Goal: Task Accomplishment & Management: Manage account settings

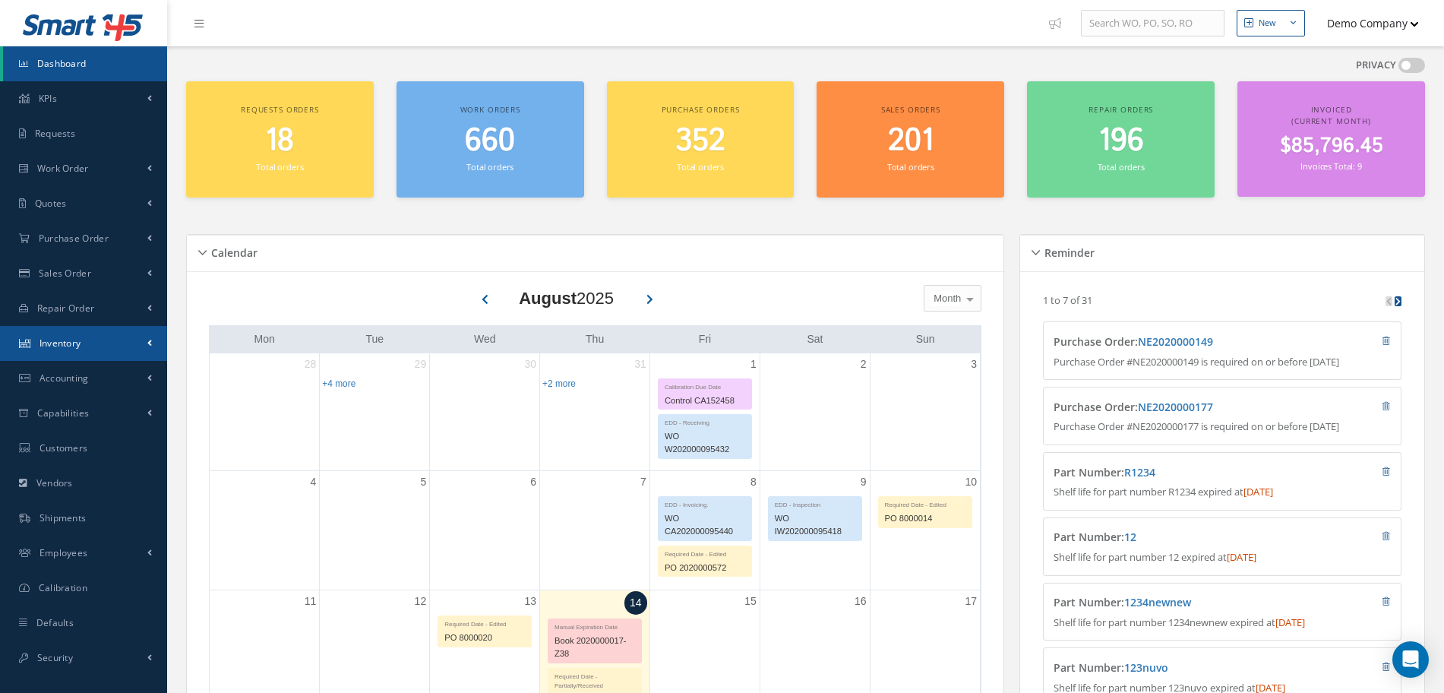
click at [105, 339] on link "Inventory" at bounding box center [83, 343] width 167 height 35
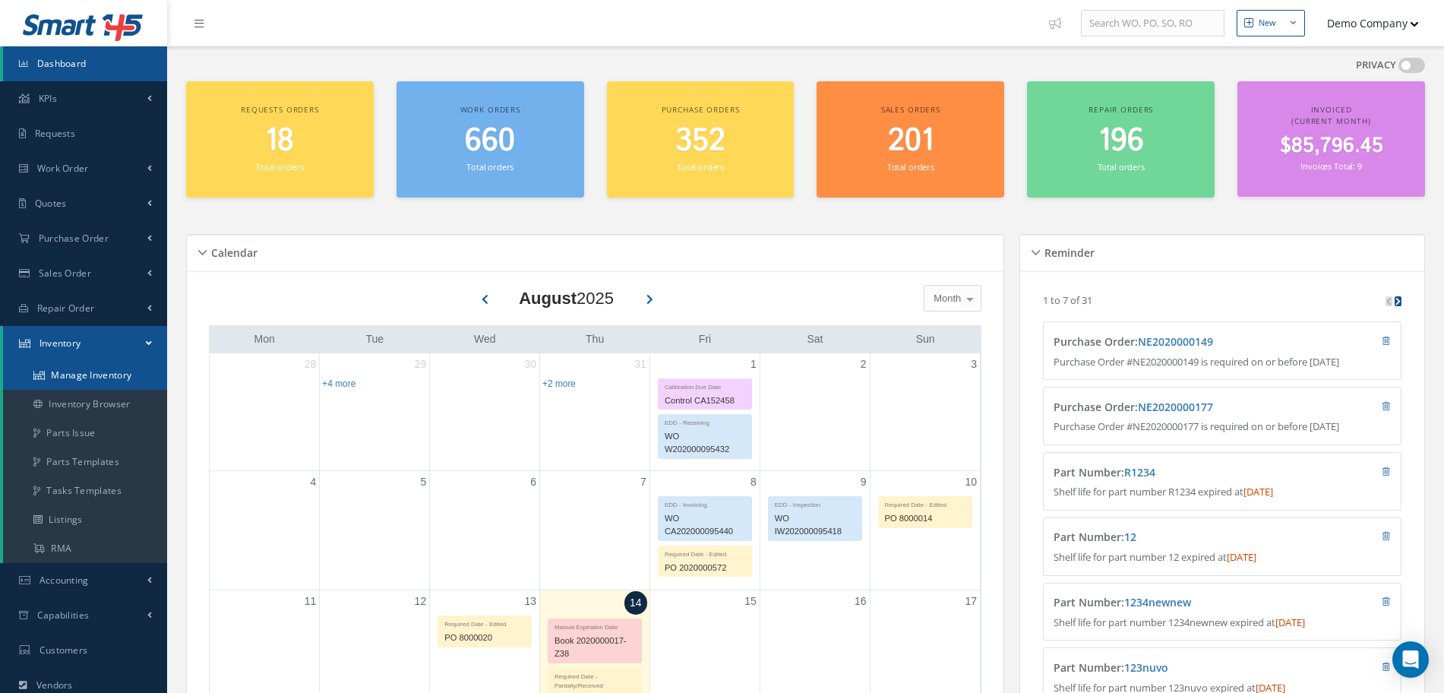
click at [88, 375] on link "Manage Inventory" at bounding box center [85, 375] width 164 height 29
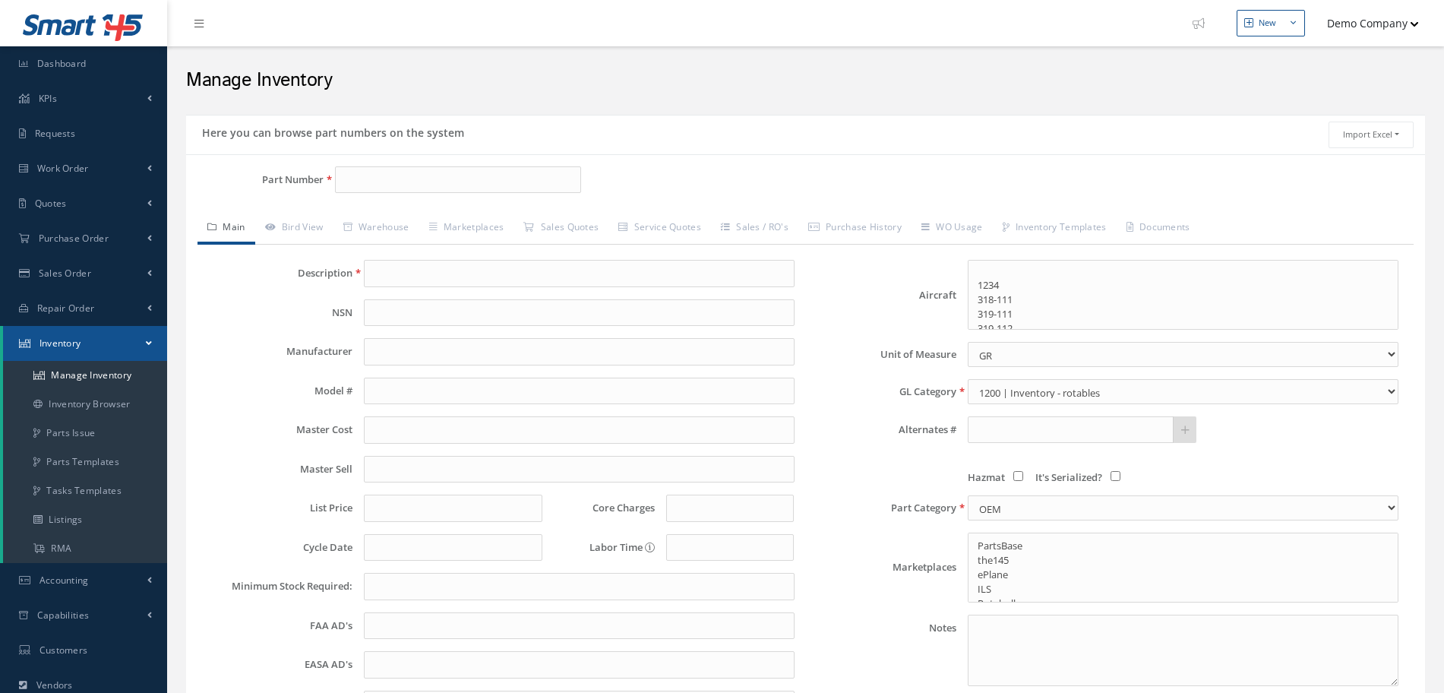
select select
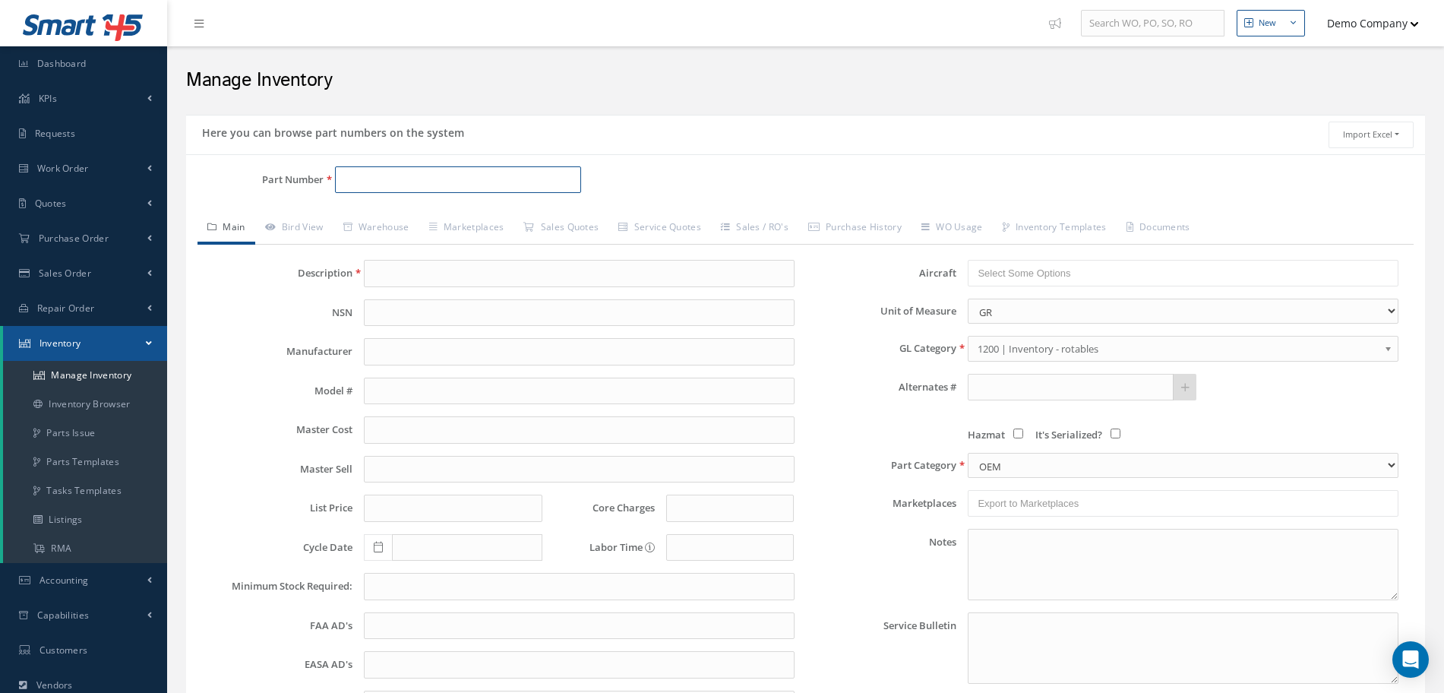
click at [387, 188] on input "Part Number" at bounding box center [457, 179] width 245 height 27
type input "test"
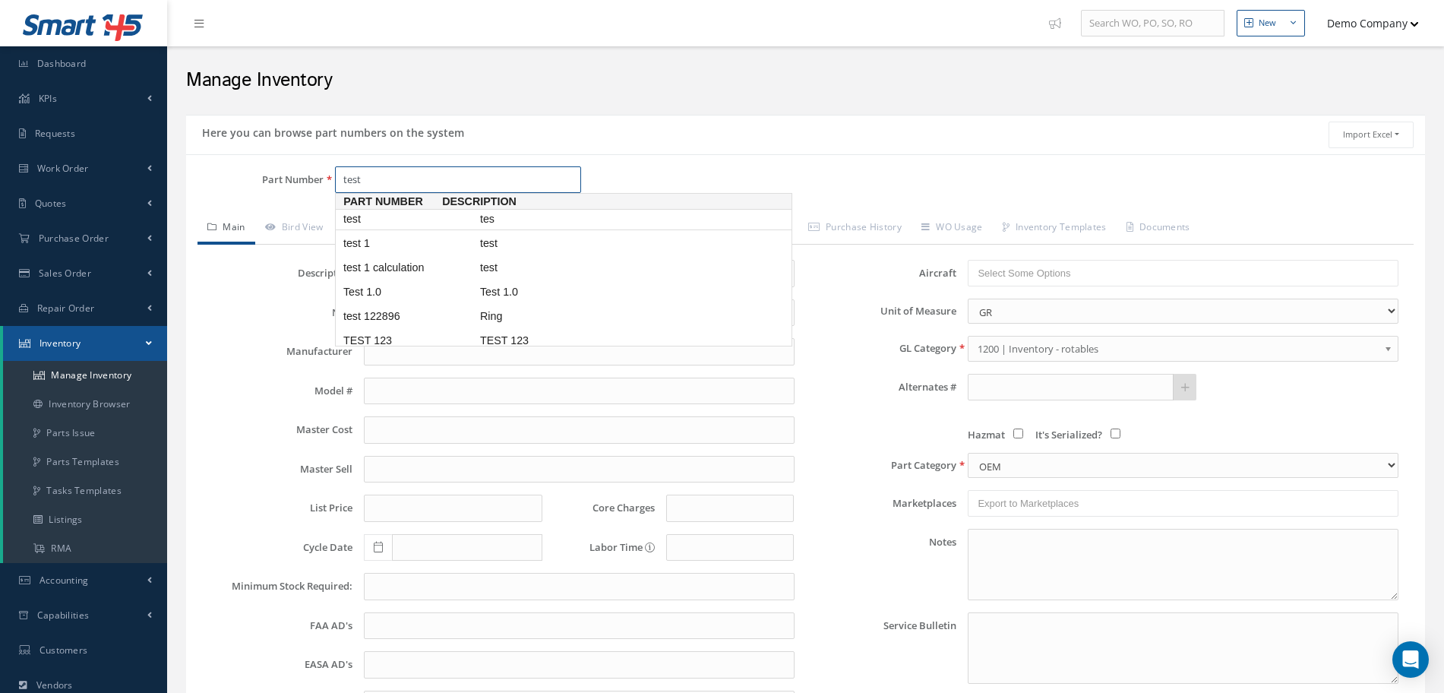
click at [416, 212] on span "test" at bounding box center [408, 219] width 137 height 16
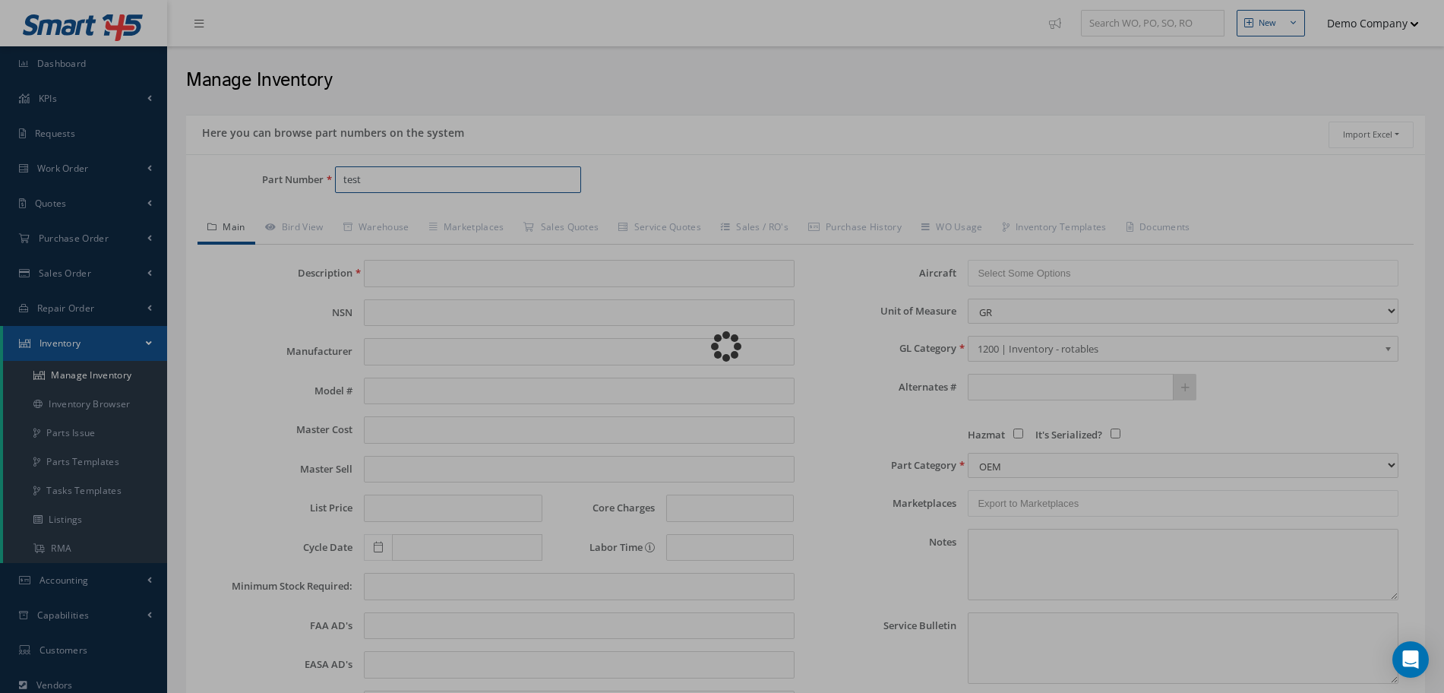
type input "tes"
type input "DYNAPOWER"
type input "0.00"
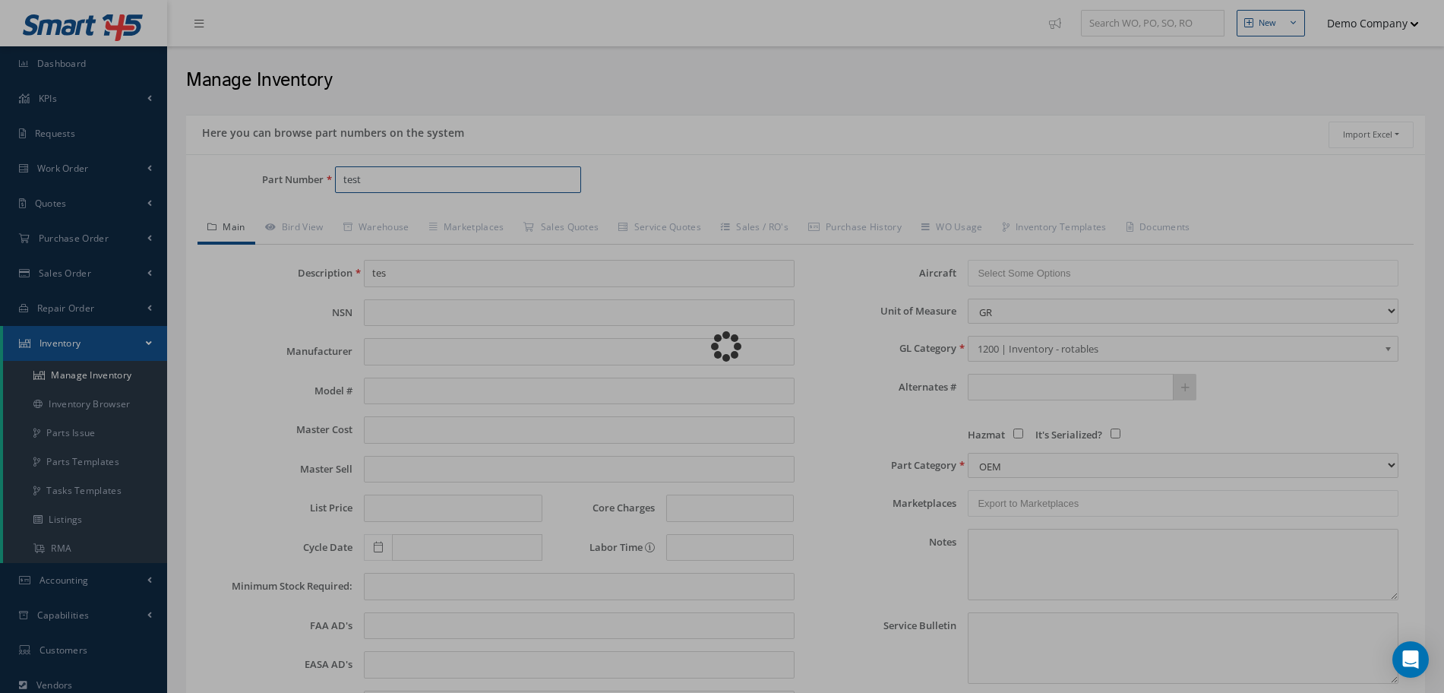
type input "0.00"
select select "1"
type textarea "Samples 123 -- Demo Company [DATE] 05:55PM"
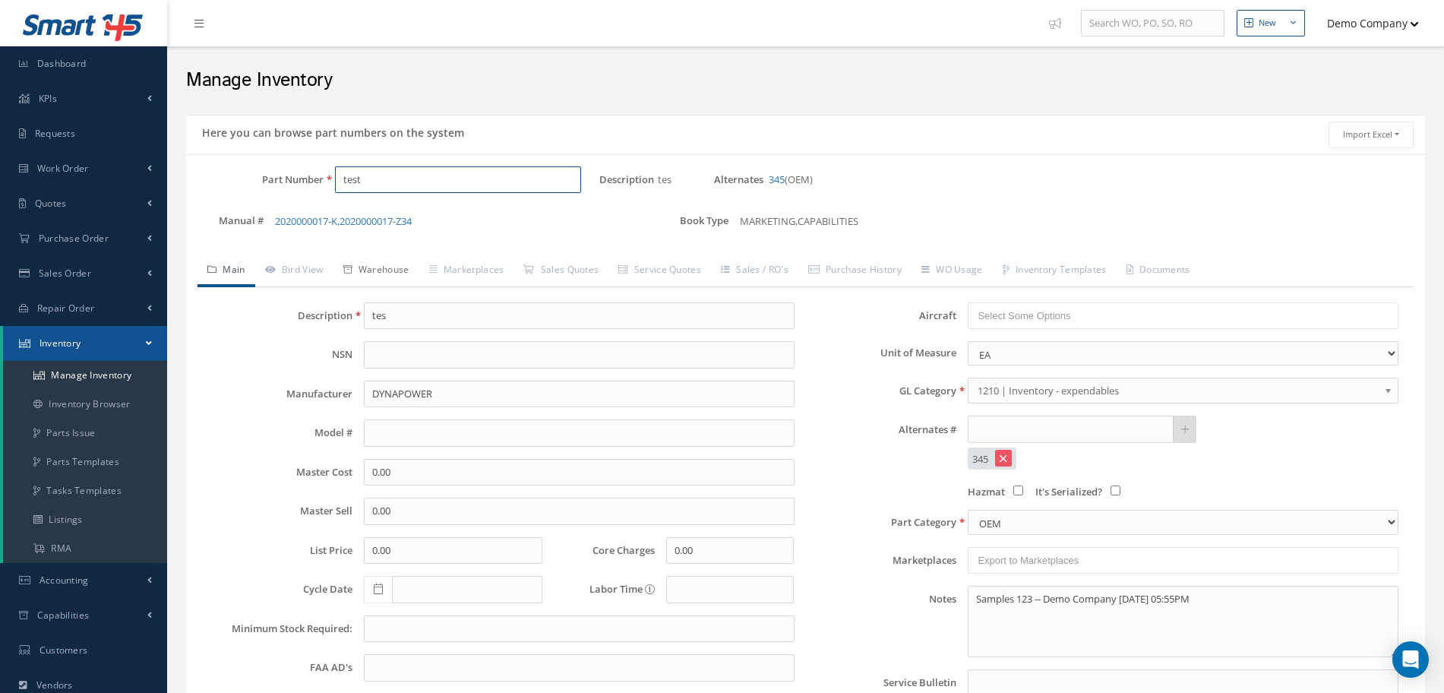
type input "test"
click at [365, 277] on link "Warehouse" at bounding box center [376, 271] width 86 height 32
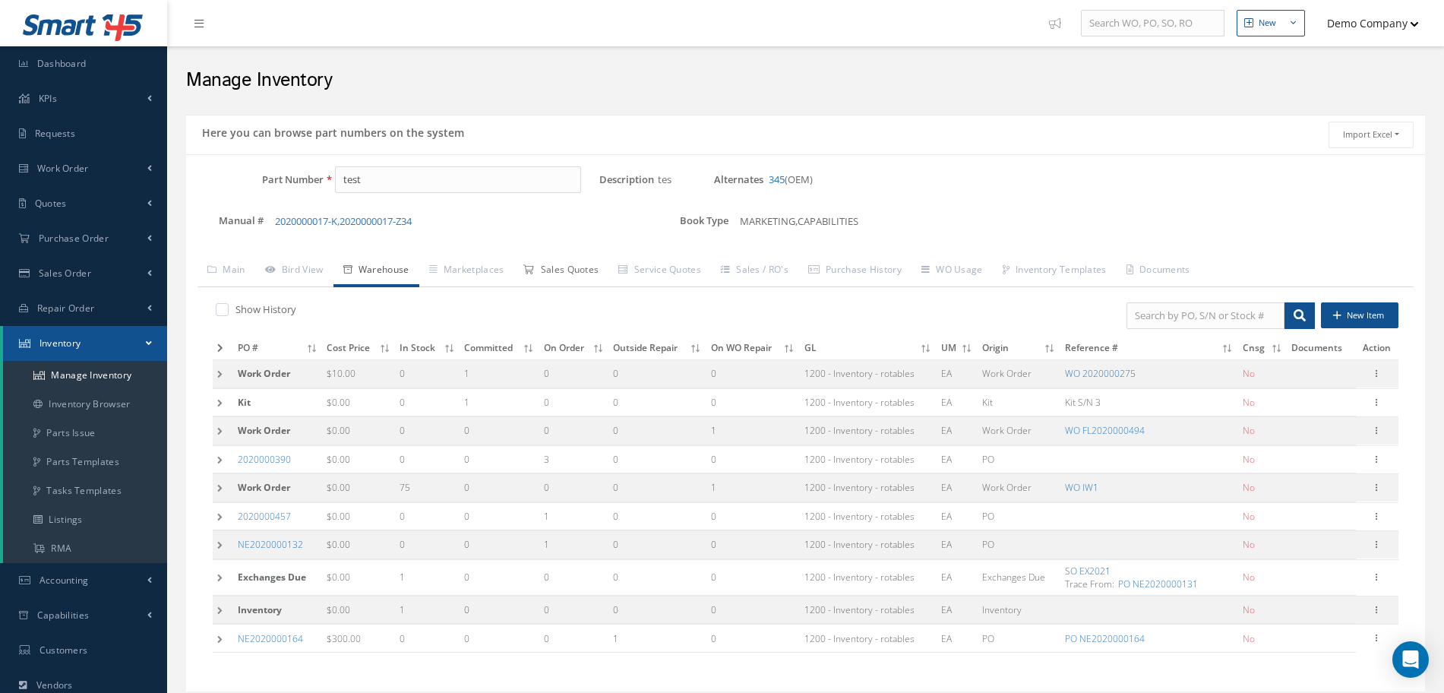
click at [571, 266] on link "Sales Quotes" at bounding box center [561, 271] width 95 height 32
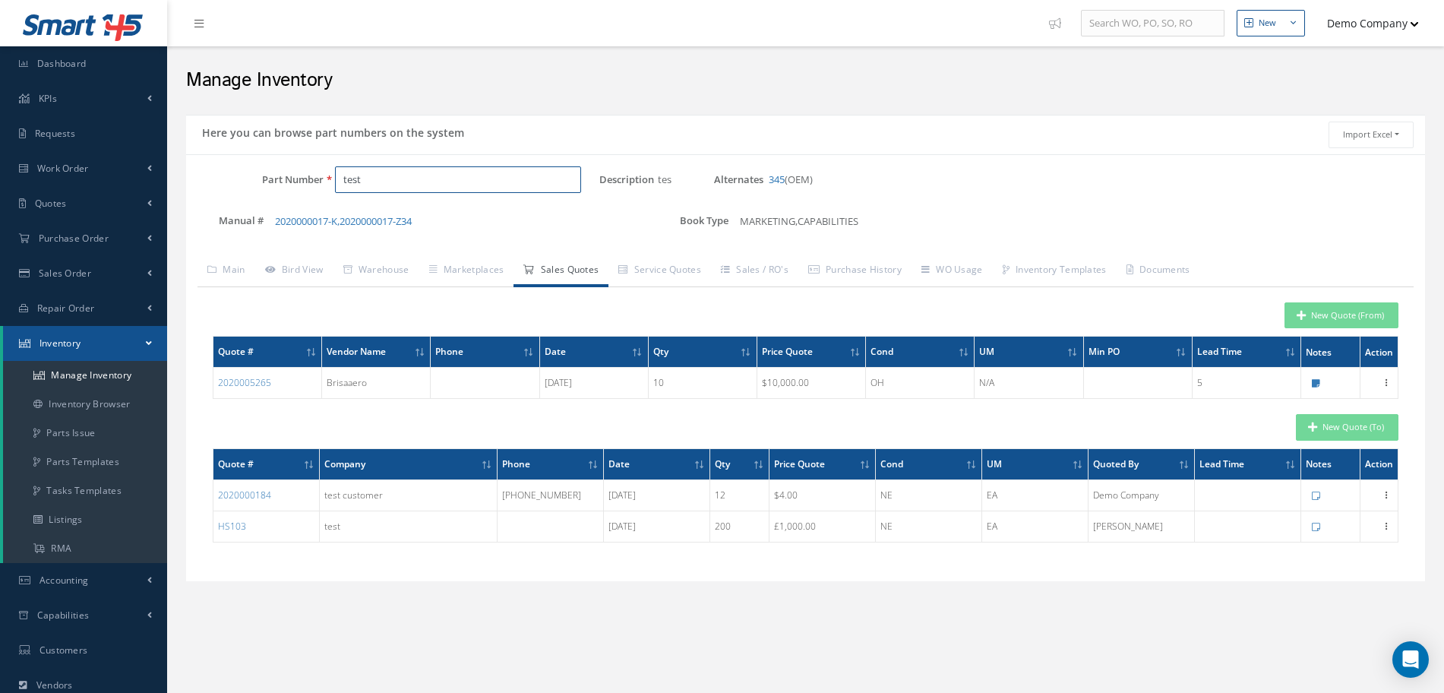
drag, startPoint x: 359, startPoint y: 173, endPoint x: 328, endPoint y: 181, distance: 32.1
click at [328, 181] on div "test" at bounding box center [461, 179] width 275 height 27
click at [563, 259] on link "Sales Quotes" at bounding box center [561, 271] width 95 height 32
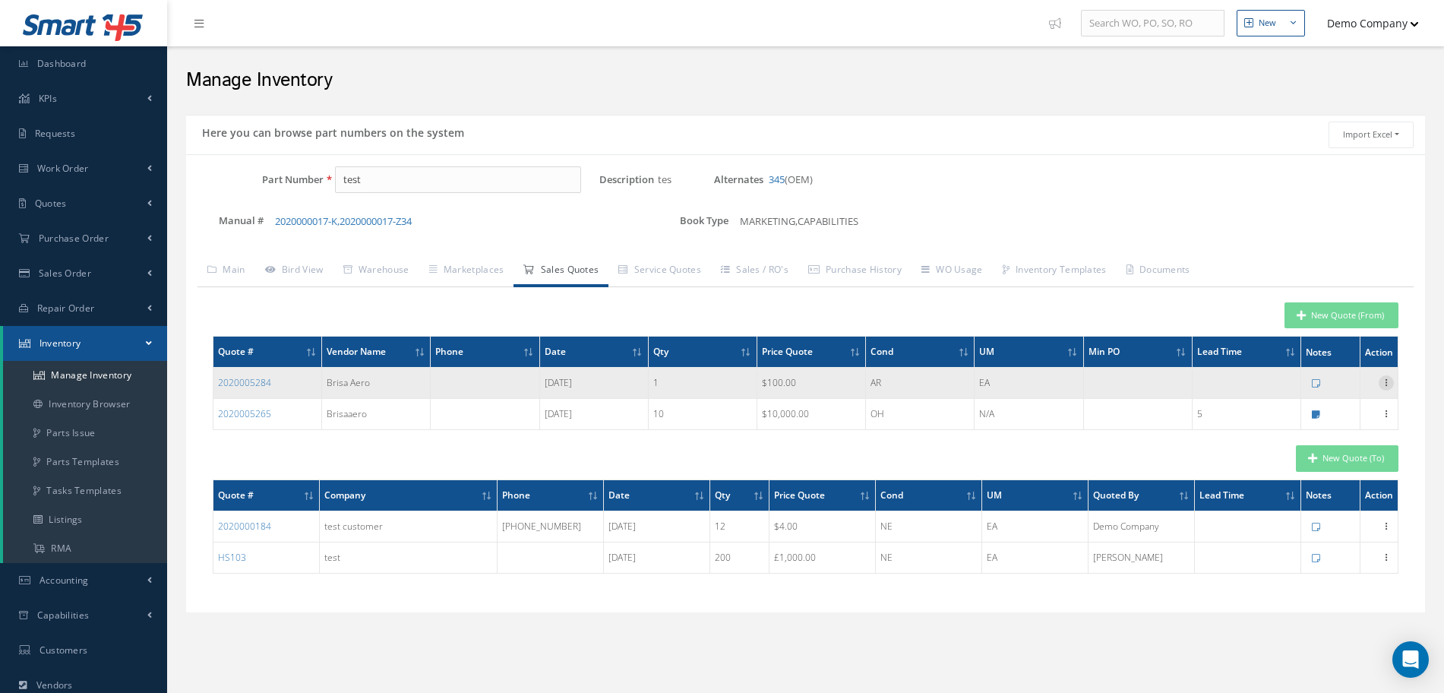
click at [1391, 379] on icon at bounding box center [1386, 381] width 15 height 12
click at [1318, 392] on link "Edit" at bounding box center [1316, 393] width 120 height 20
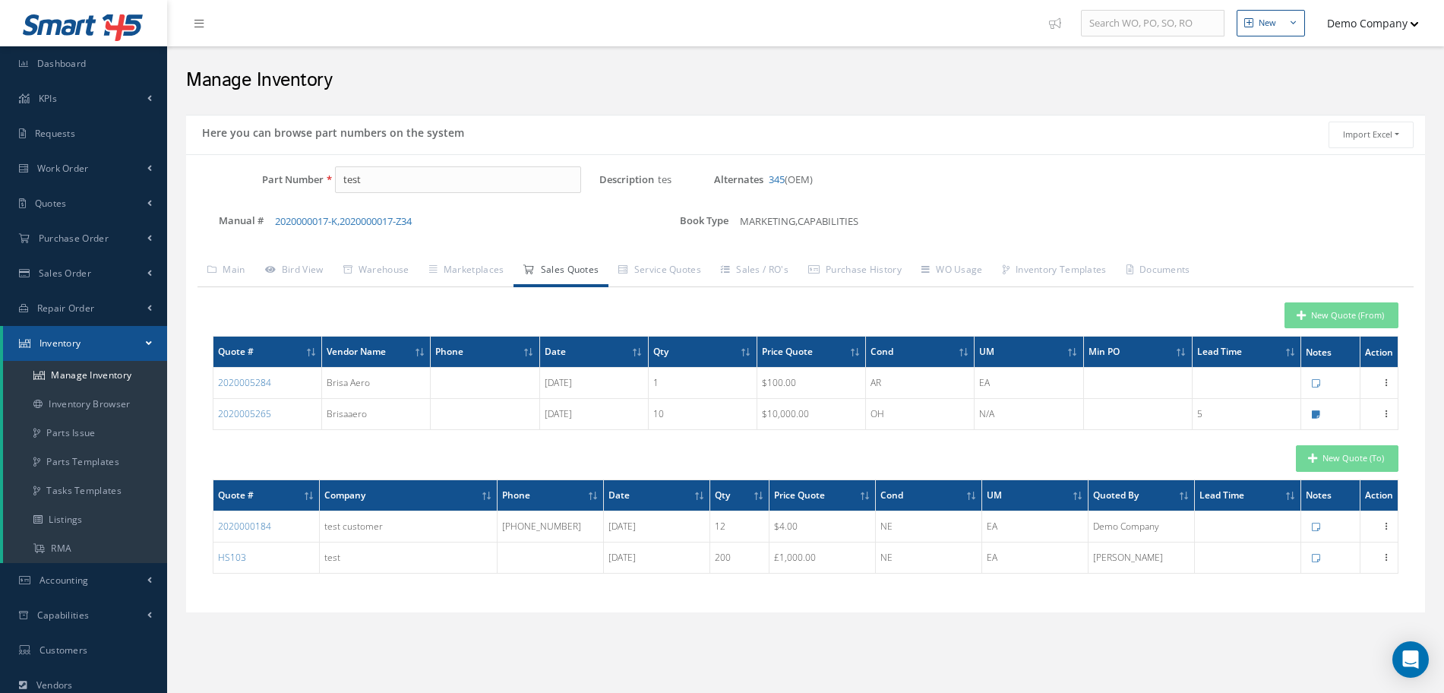
type input "Brisa Aero"
type input "[EMAIL_ADDRESS][DOMAIN_NAME]"
type input "tes"
type input "1"
type input "[PERSON_NAME]"
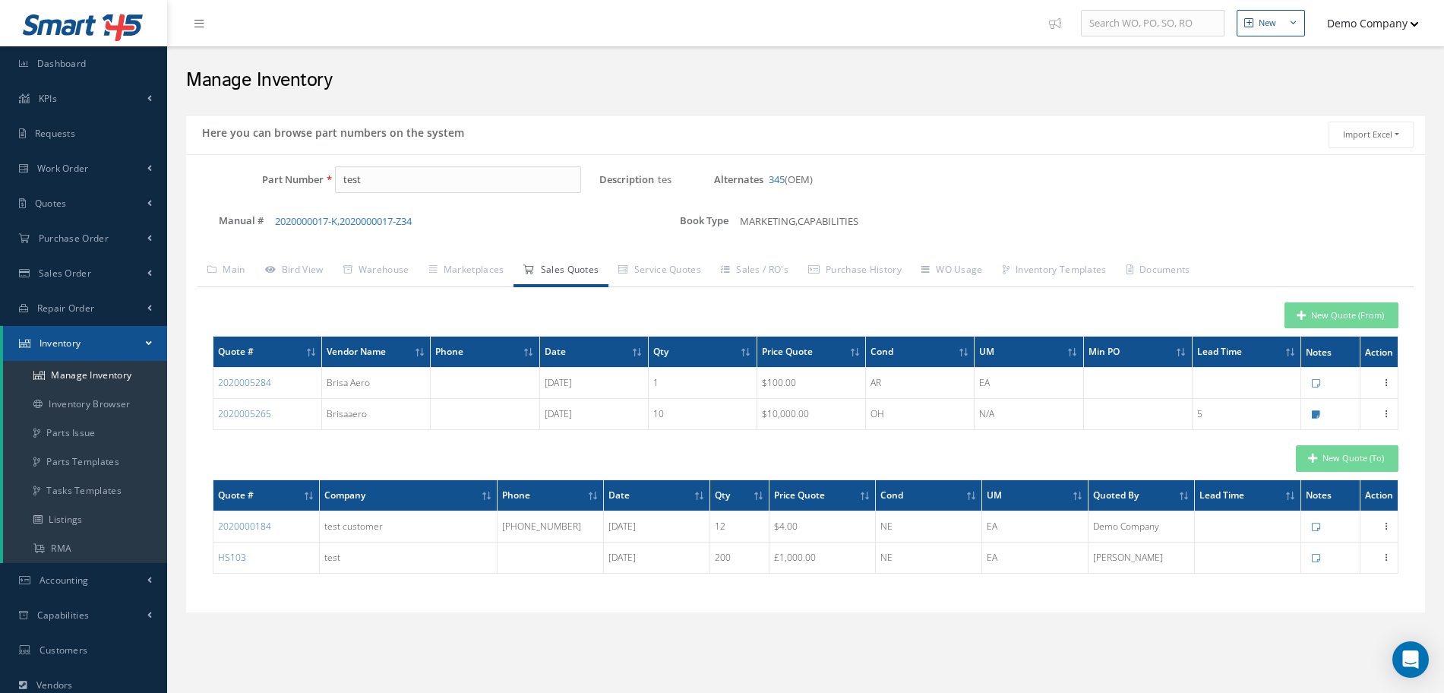
type input "100.0000"
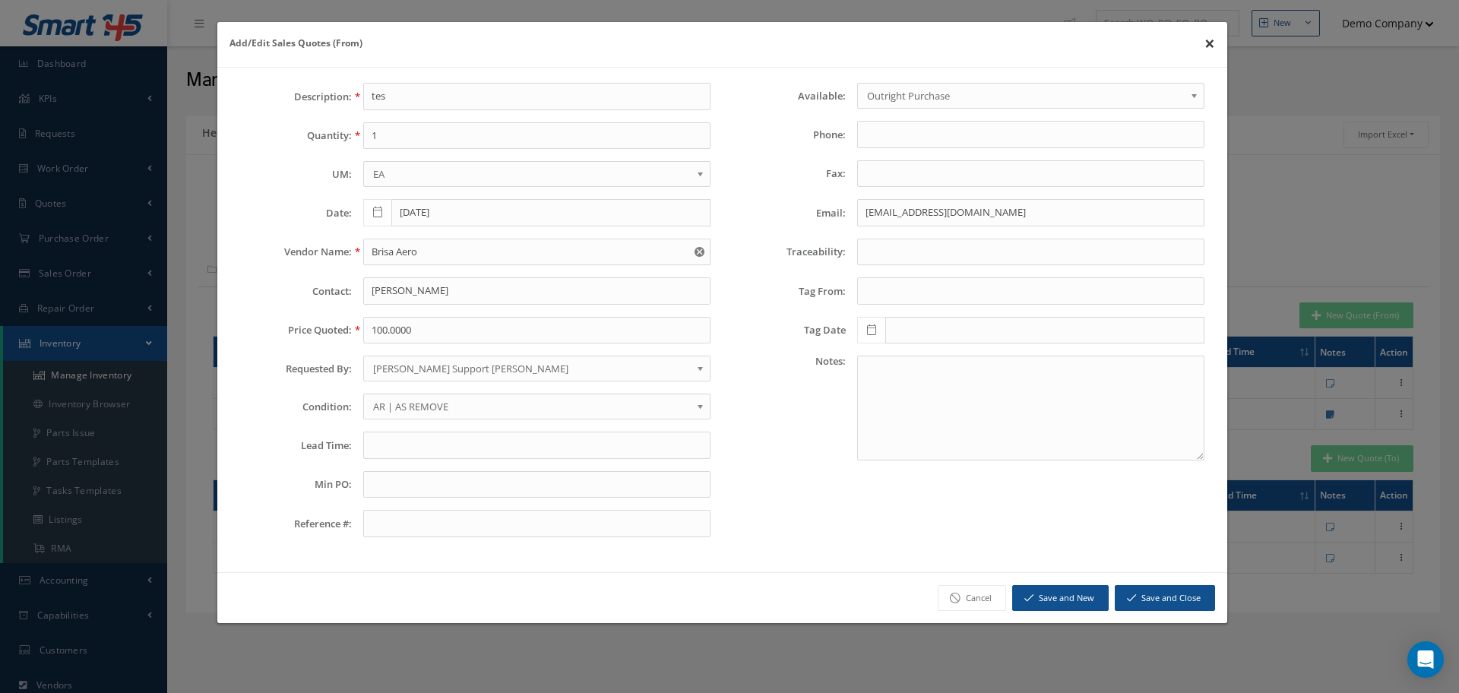
click at [1218, 39] on button "×" at bounding box center [1209, 43] width 35 height 43
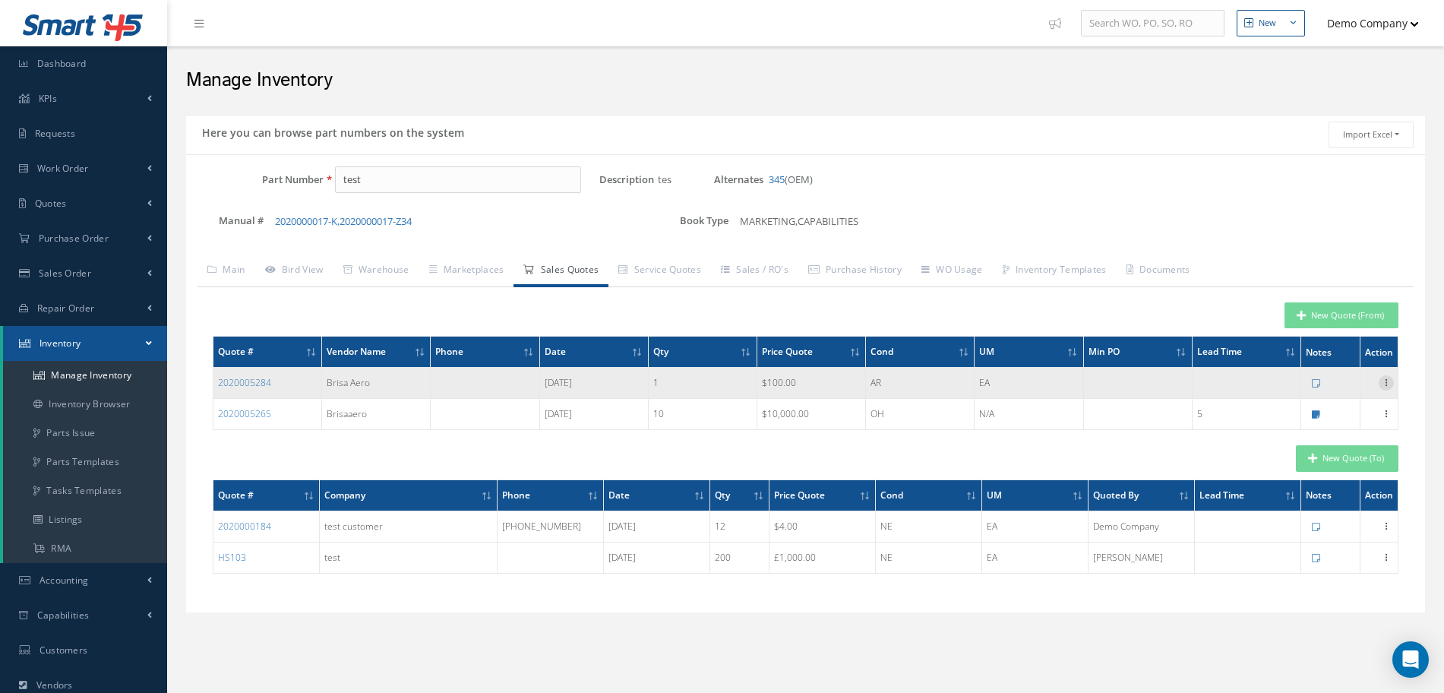
click at [1385, 387] on div at bounding box center [1386, 382] width 15 height 15
click at [1305, 391] on link "Edit" at bounding box center [1316, 393] width 120 height 20
click at [1384, 381] on icon at bounding box center [1386, 381] width 15 height 12
click at [1320, 394] on link "Edit" at bounding box center [1316, 393] width 120 height 20
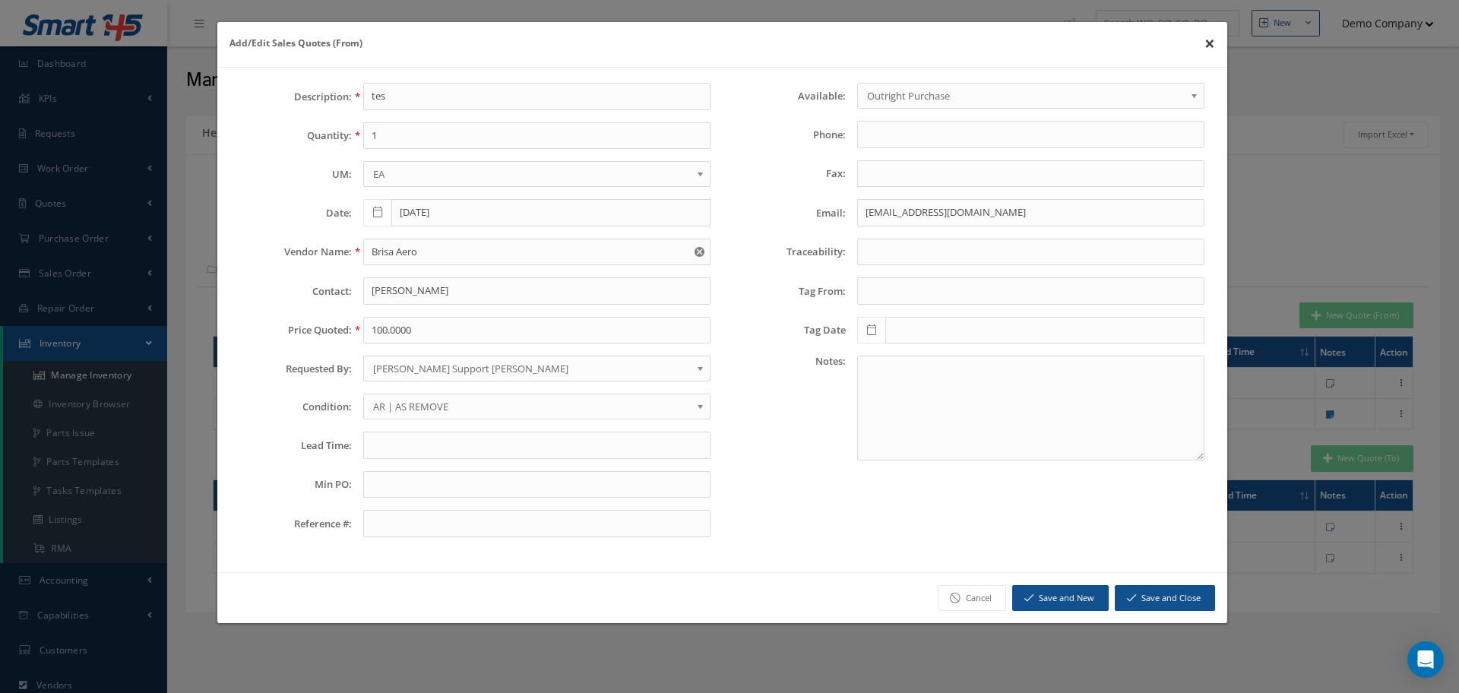
click at [1206, 44] on button "×" at bounding box center [1209, 43] width 35 height 43
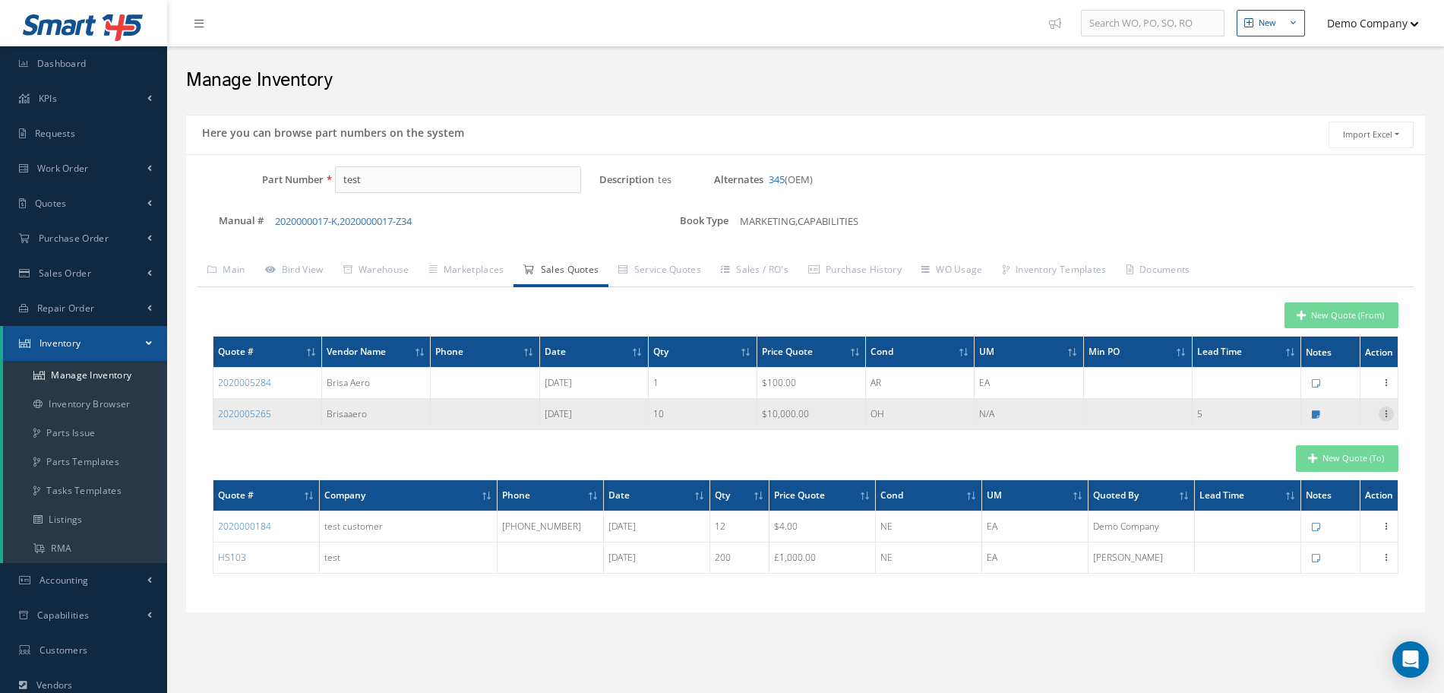
click at [1392, 414] on icon at bounding box center [1386, 412] width 15 height 12
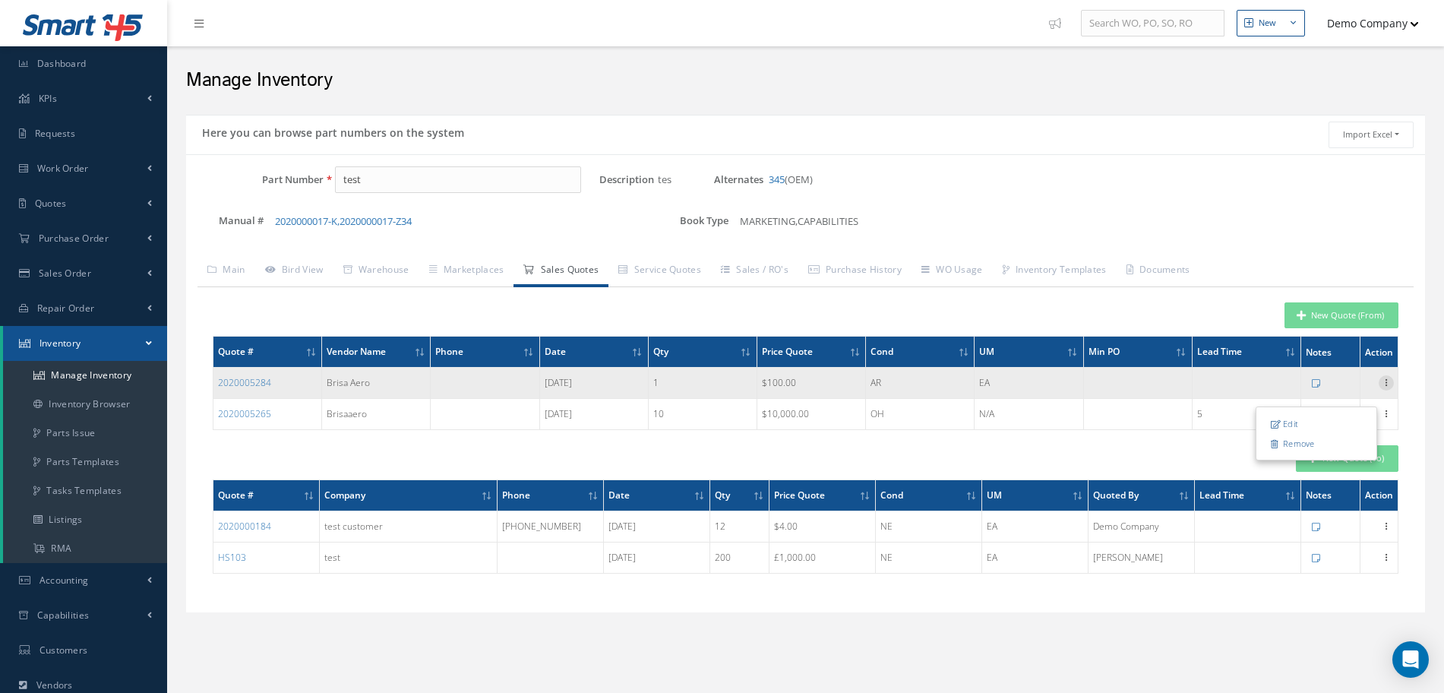
click at [1386, 379] on icon at bounding box center [1386, 381] width 15 height 12
click at [1320, 399] on link "Edit" at bounding box center [1316, 393] width 120 height 20
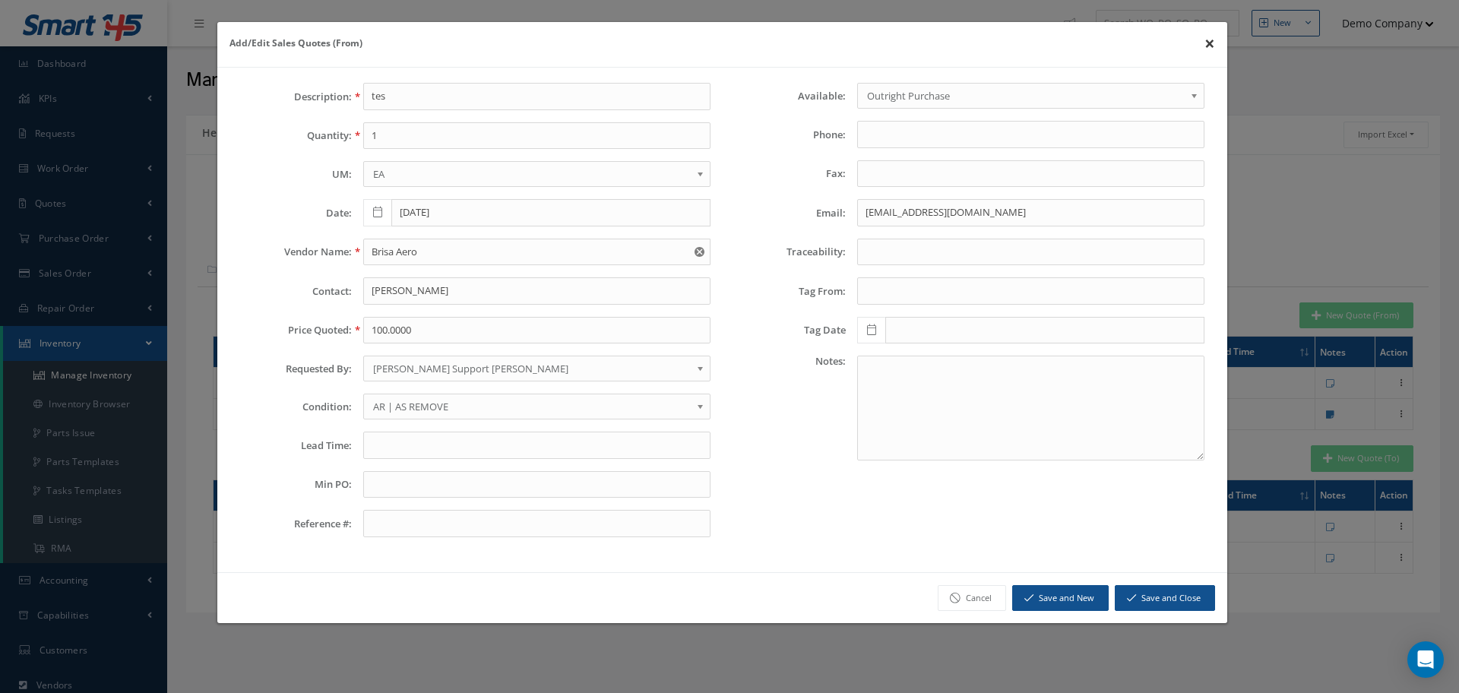
click at [1209, 45] on button "×" at bounding box center [1209, 43] width 35 height 43
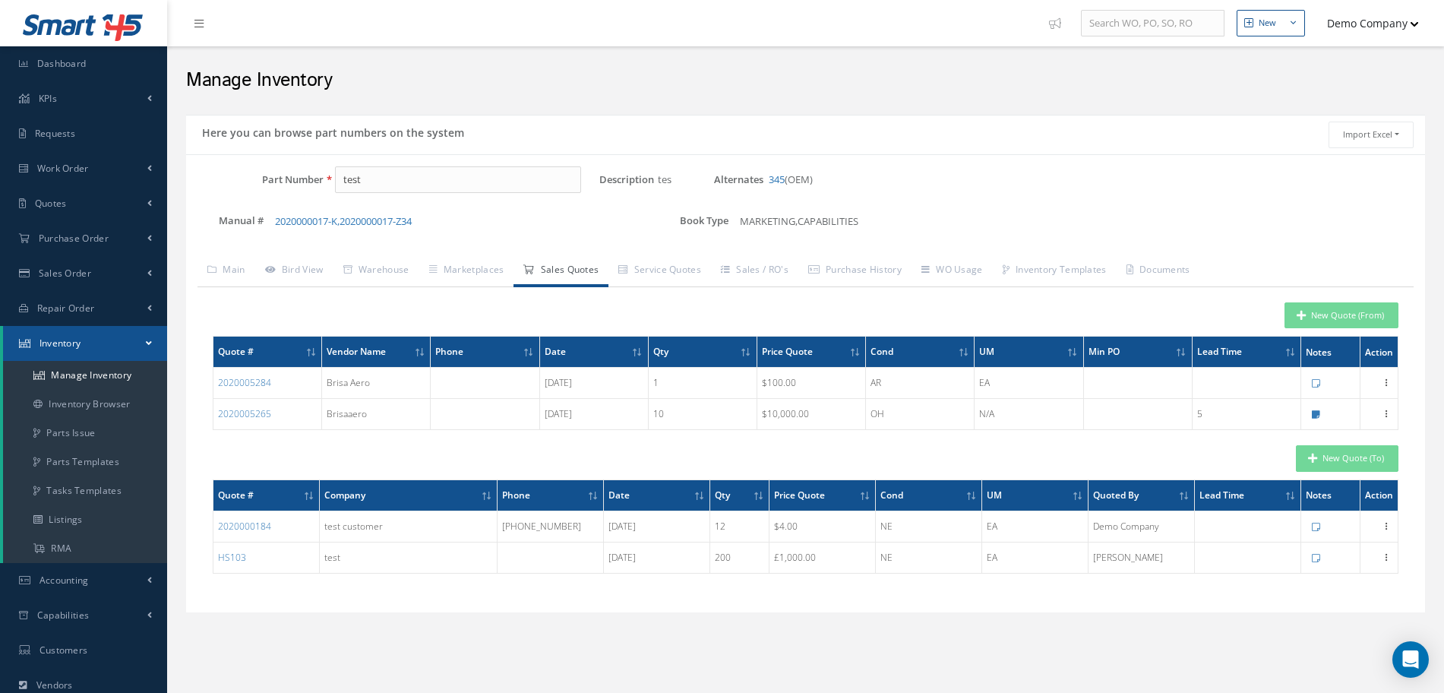
click at [561, 262] on link "Sales Quotes" at bounding box center [561, 271] width 95 height 32
drag, startPoint x: 361, startPoint y: 179, endPoint x: 312, endPoint y: 188, distance: 49.5
click at [312, 188] on div "Part Number test" at bounding box center [392, 179] width 413 height 27
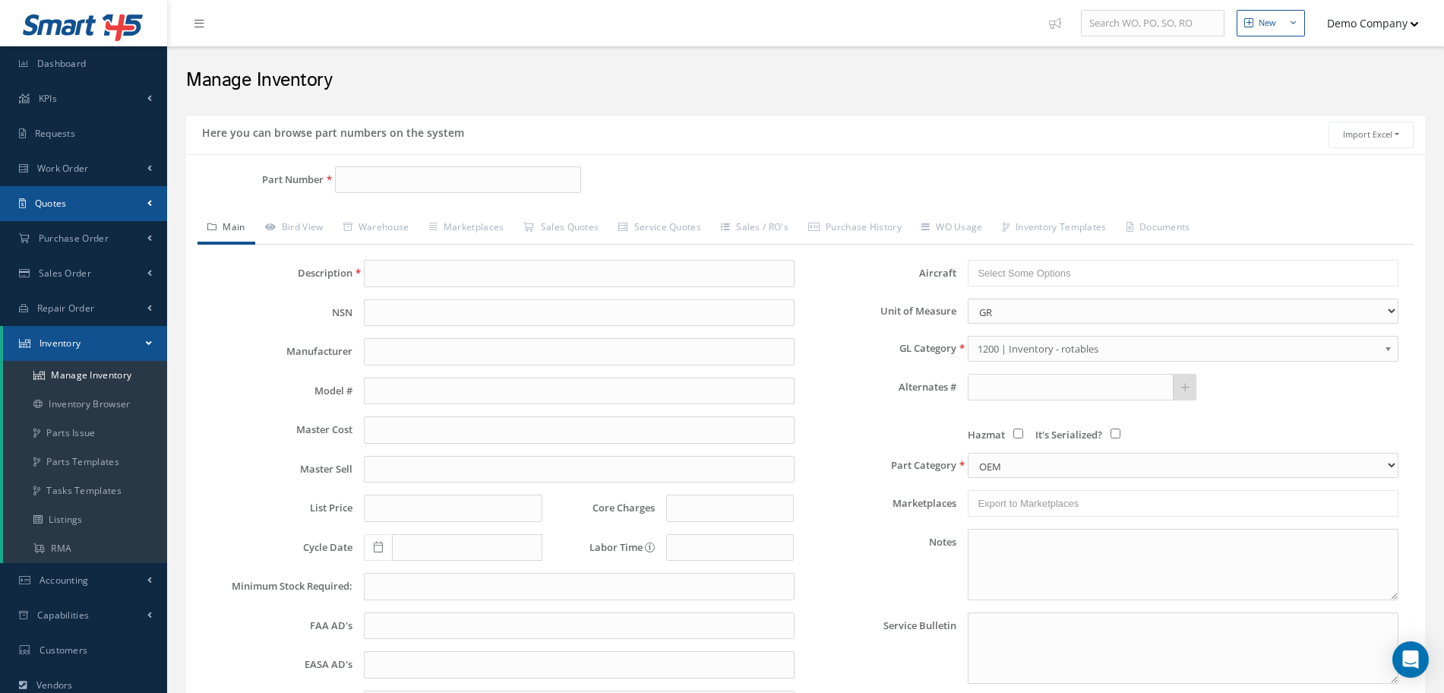
drag, startPoint x: 565, startPoint y: 17, endPoint x: 101, endPoint y: 195, distance: 497.0
click at [101, 195] on link "Quotes" at bounding box center [83, 203] width 167 height 35
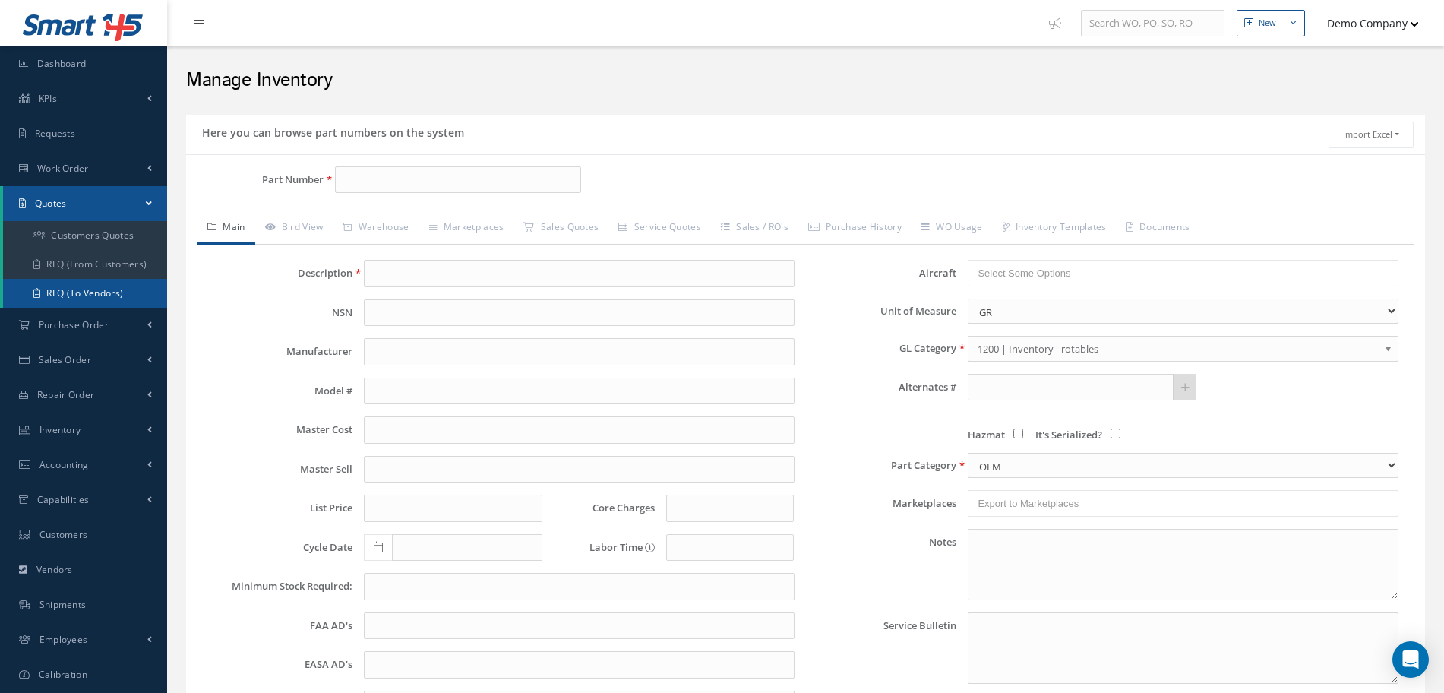
click at [106, 297] on link "RFQ (To Vendors)" at bounding box center [85, 293] width 164 height 29
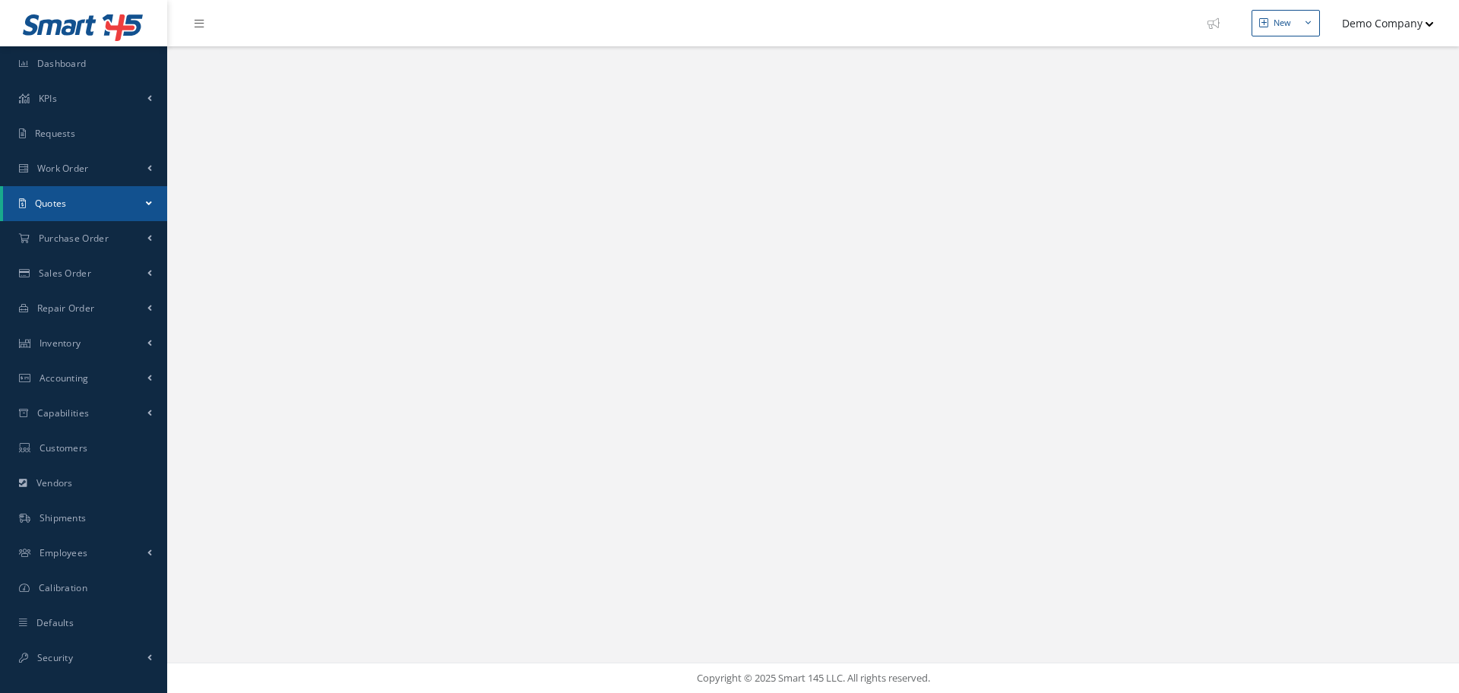
select select "25"
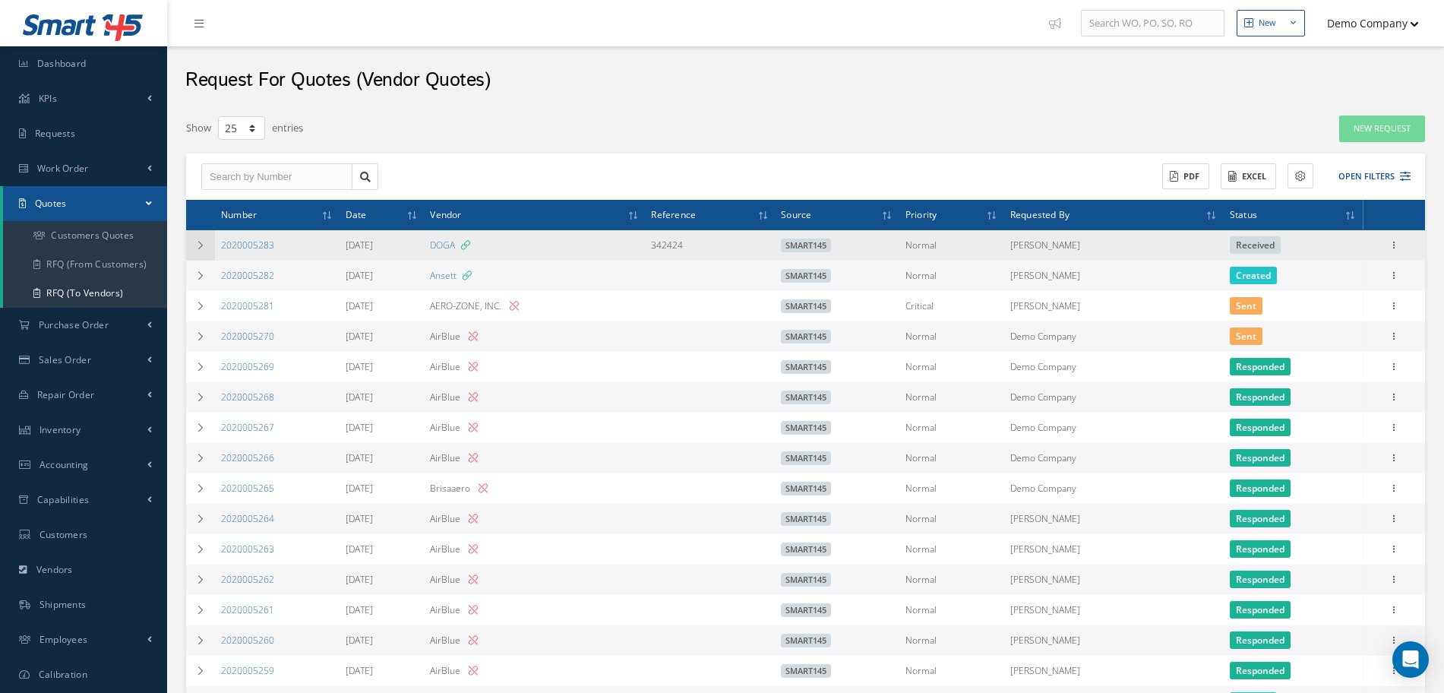
click at [200, 247] on icon at bounding box center [200, 245] width 11 height 9
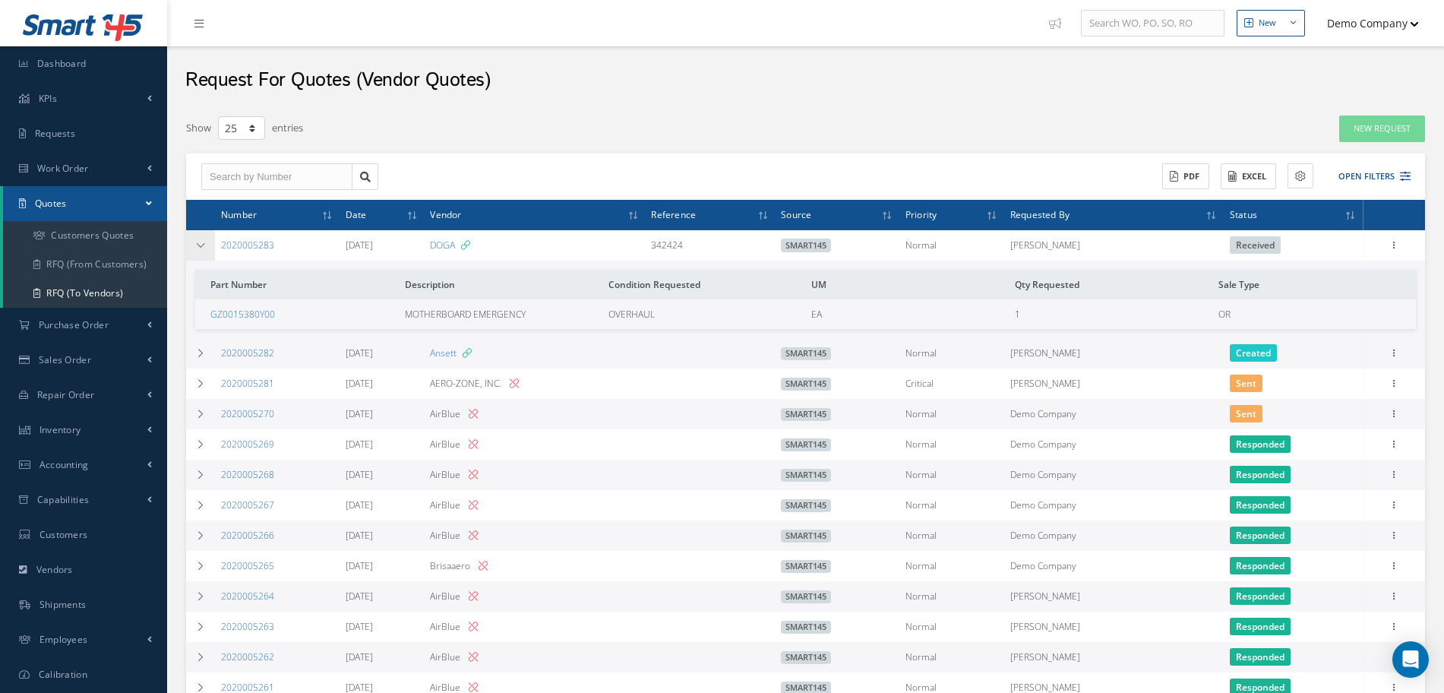
click at [200, 247] on icon at bounding box center [200, 245] width 11 height 9
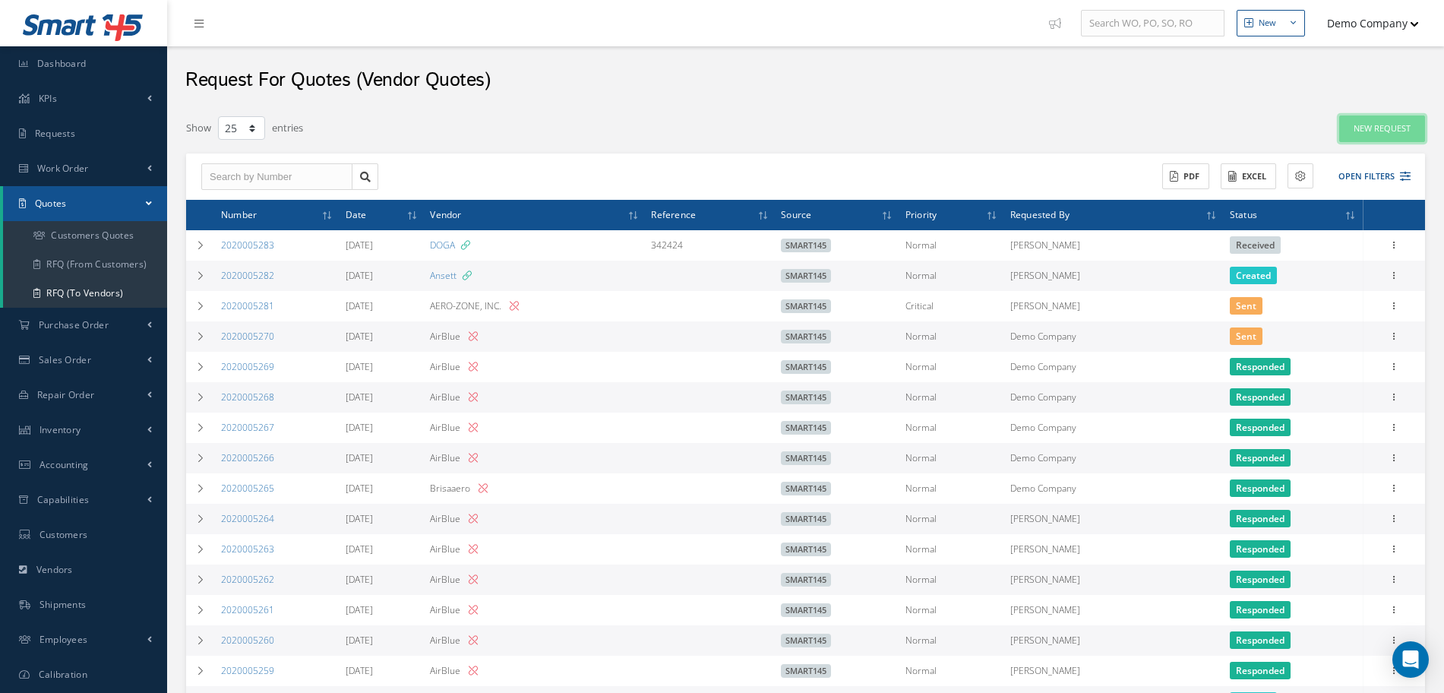
click at [1364, 126] on link "New Request" at bounding box center [1382, 128] width 86 height 27
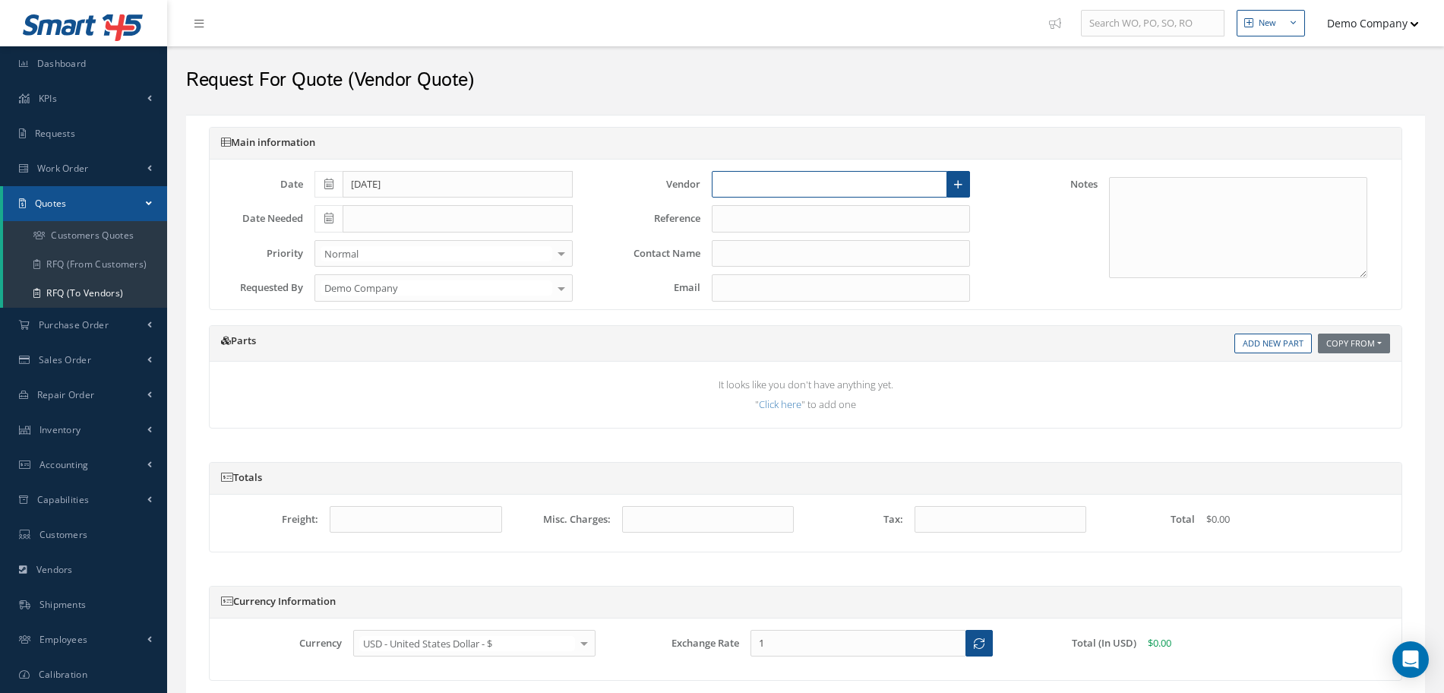
click at [800, 187] on input "text" at bounding box center [829, 184] width 235 height 27
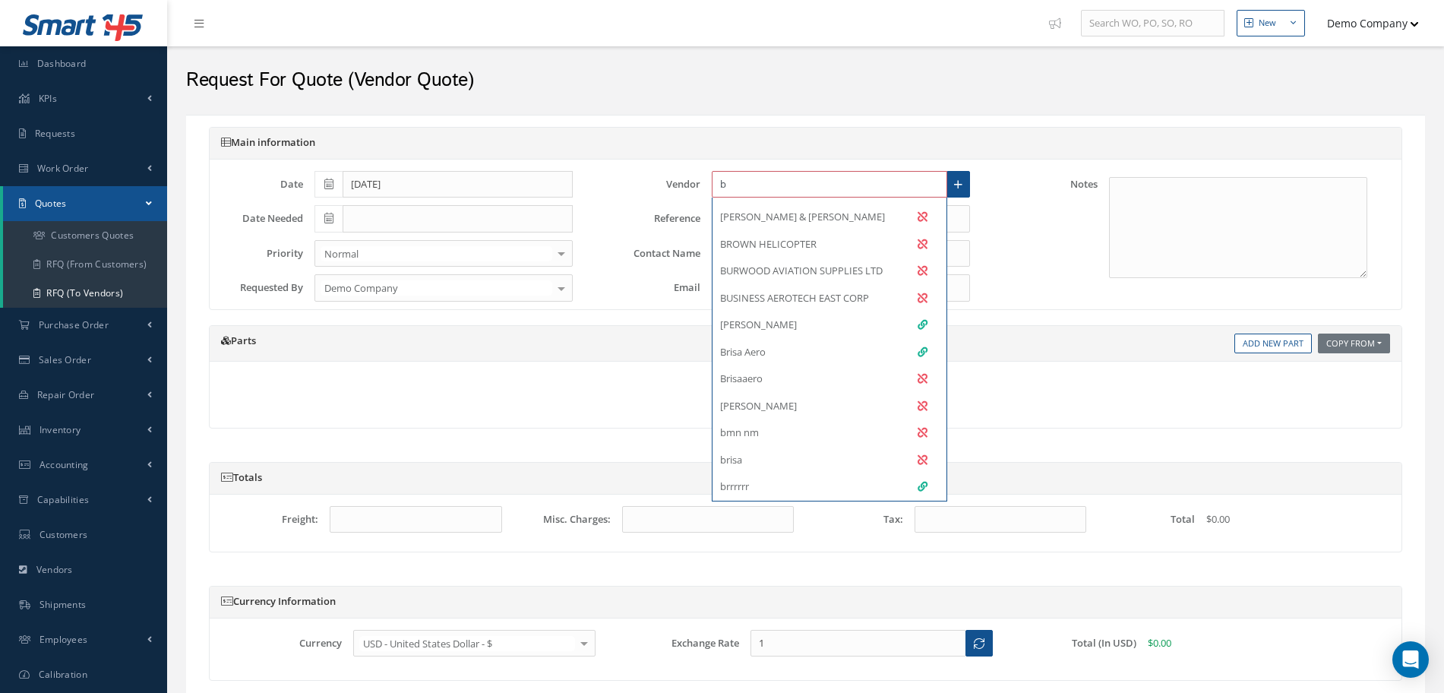
scroll to position [602, 0]
click at [804, 319] on div "Brandon" at bounding box center [823, 325] width 207 height 15
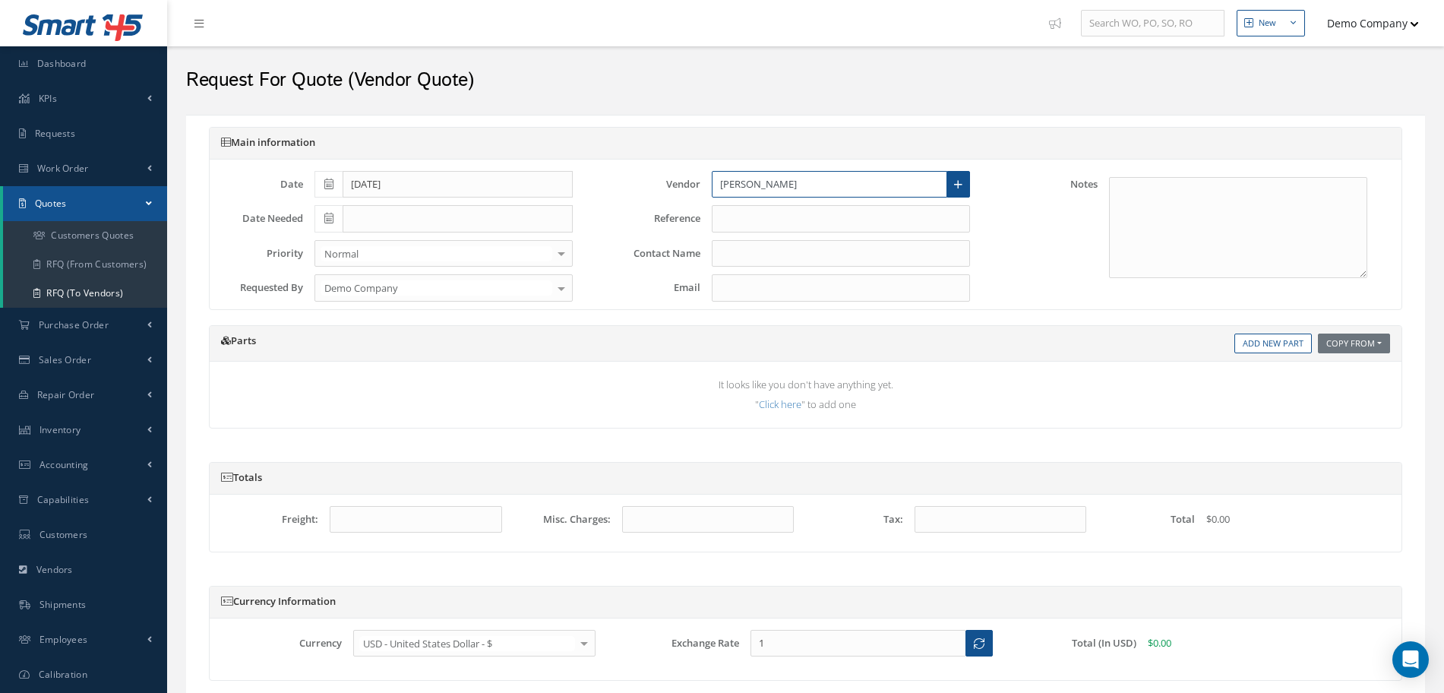
click at [801, 188] on input "Brandon" at bounding box center [829, 184] width 235 height 27
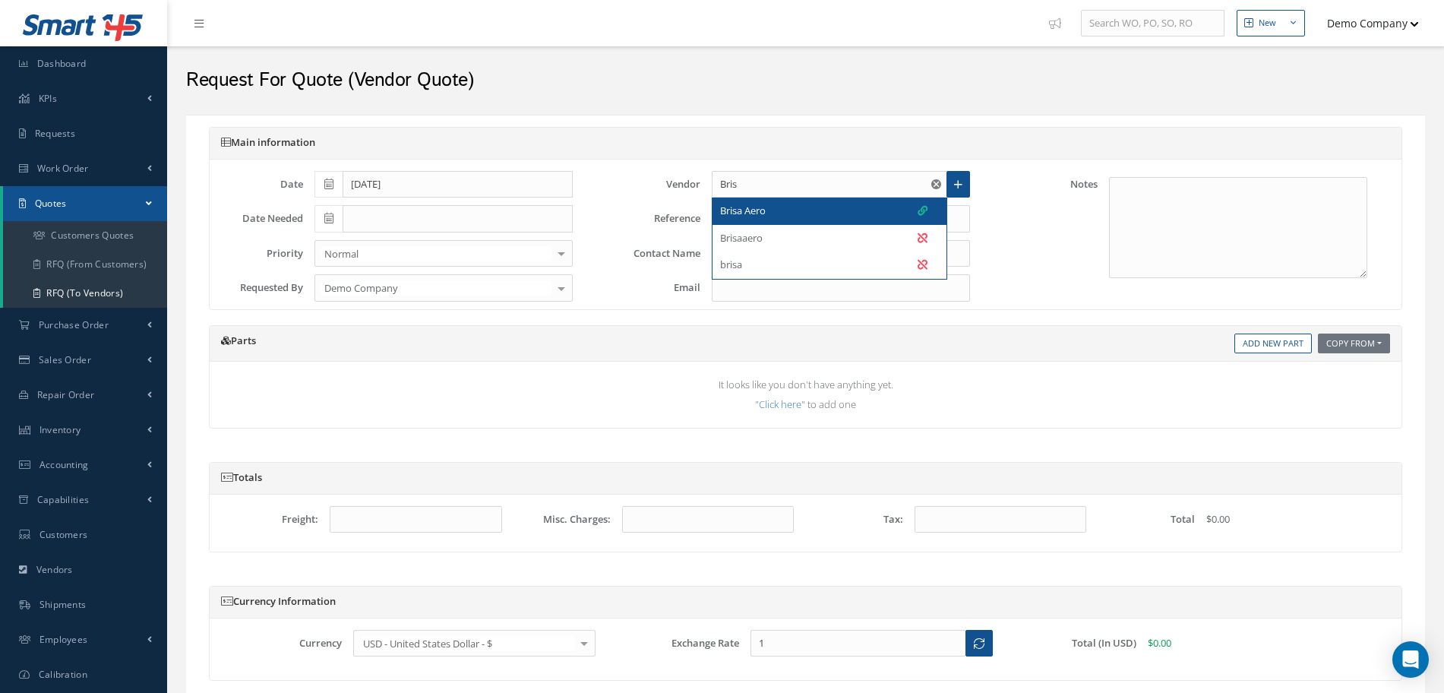
click at [775, 209] on div "Brisa Aero" at bounding box center [823, 211] width 207 height 15
type input "Brisa Aero"
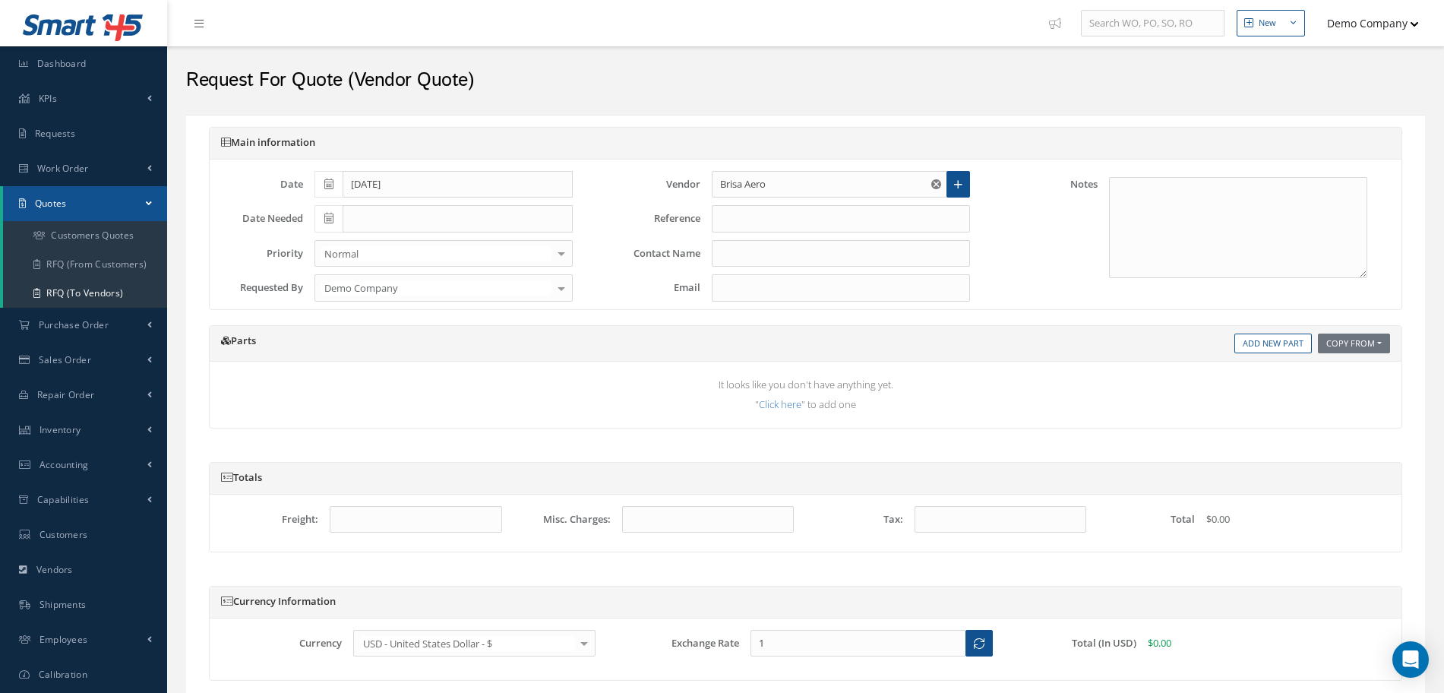
type input "Beatrice"
type input "bettytestemail03@gmail.com"
click at [379, 526] on input "text" at bounding box center [416, 519] width 172 height 27
type input "$1,000"
drag, startPoint x: 635, startPoint y: 256, endPoint x: 711, endPoint y: 258, distance: 76.0
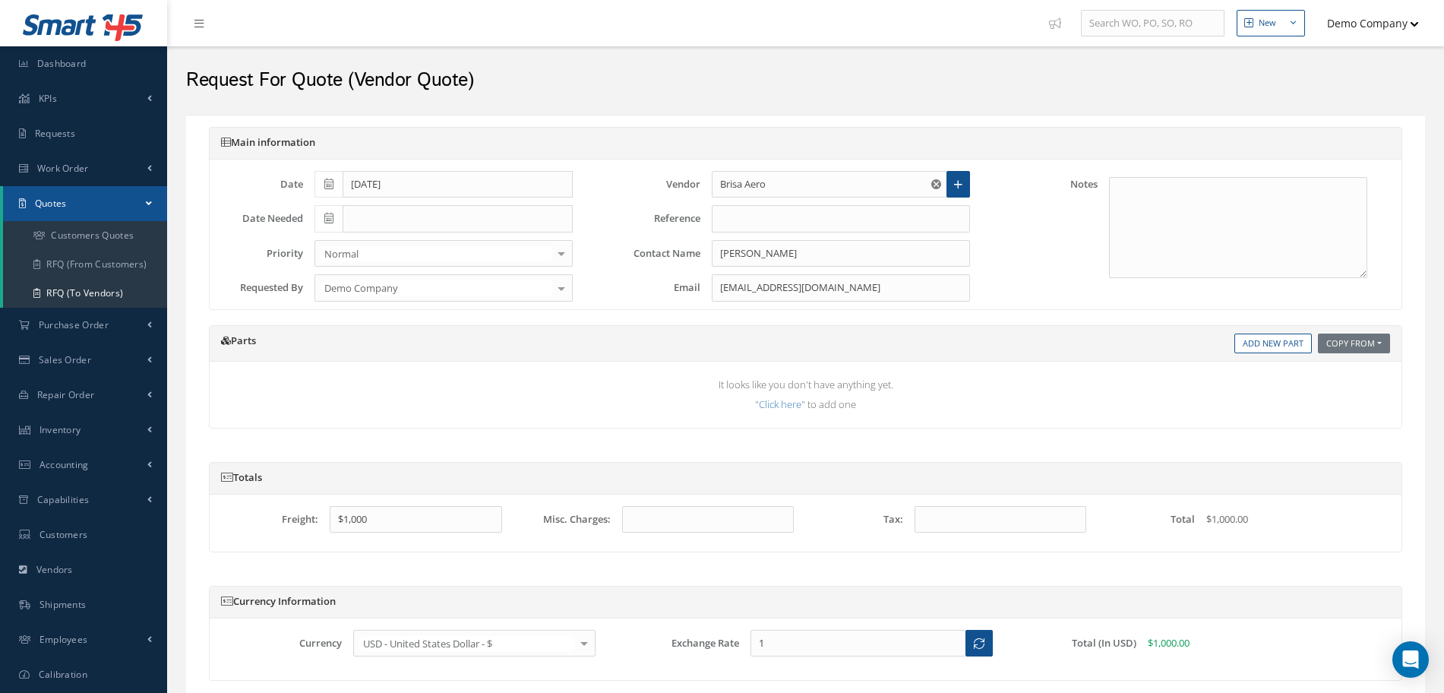
click at [713, 257] on div "Contact Name Beatrice" at bounding box center [794, 253] width 397 height 27
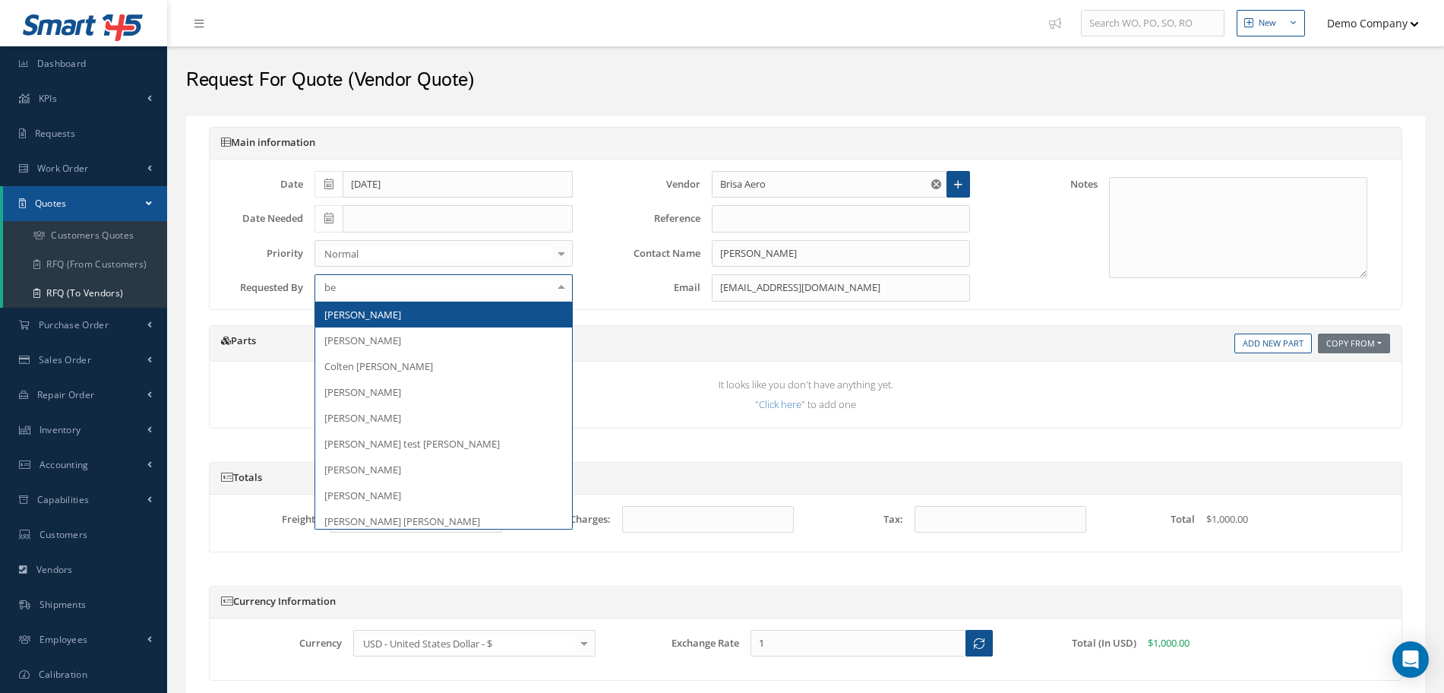
type input "bea"
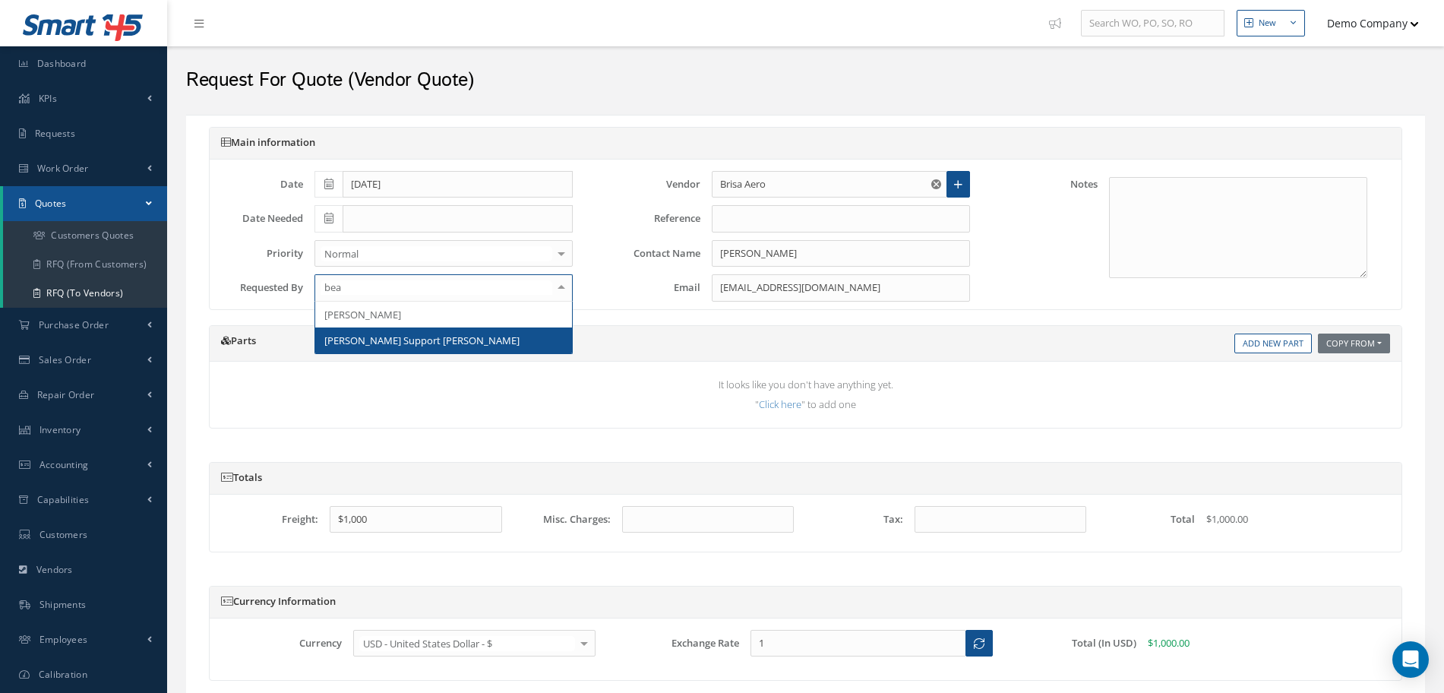
click at [359, 333] on span "[PERSON_NAME] Support [PERSON_NAME]" at bounding box center [421, 340] width 195 height 14
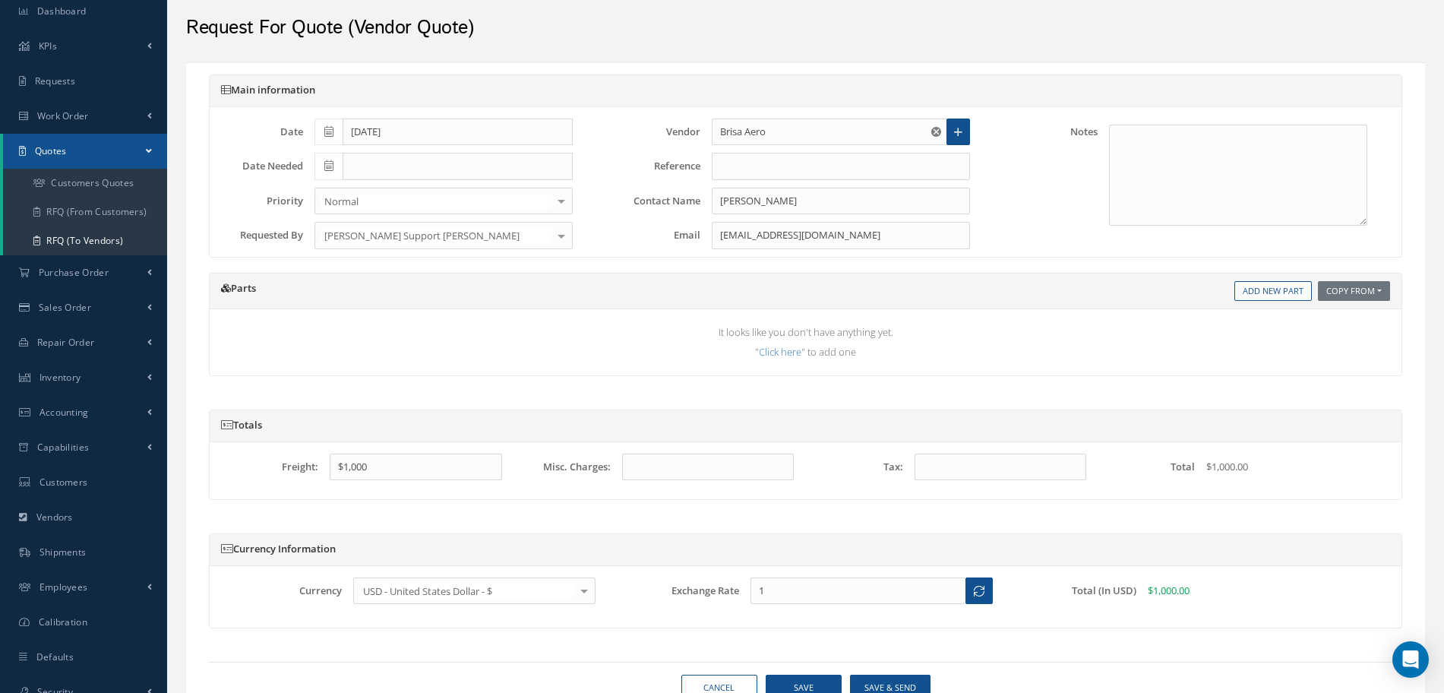
scroll to position [95, 0]
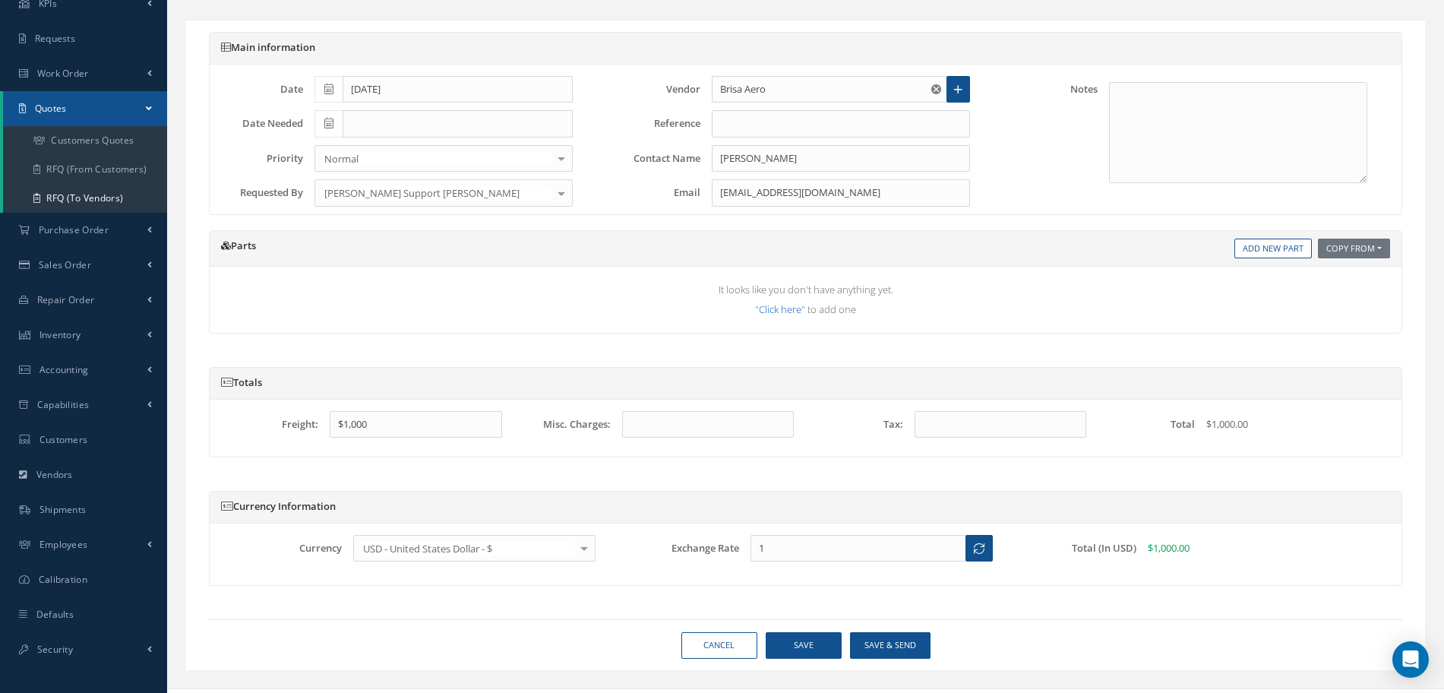
click at [781, 309] on link "Click here" at bounding box center [780, 309] width 43 height 14
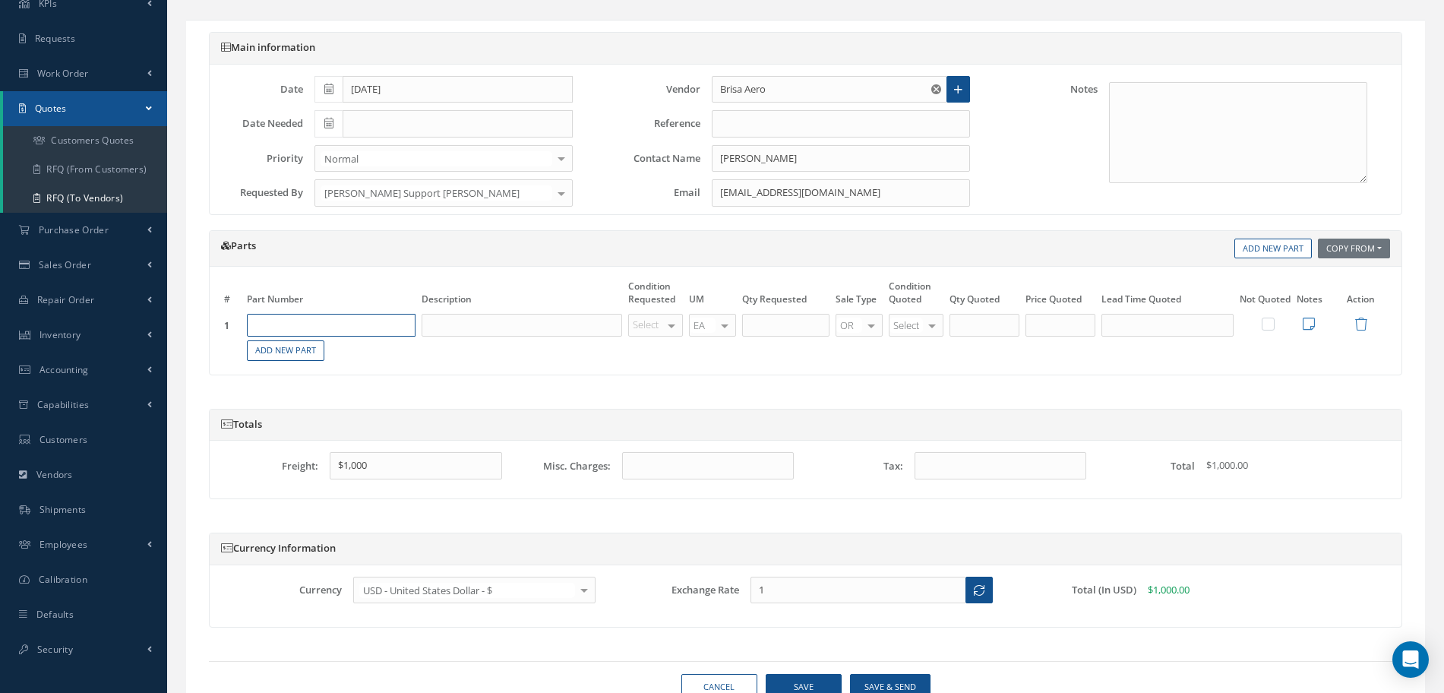
click at [298, 319] on input "text" at bounding box center [331, 325] width 169 height 23
type input "5"
click at [293, 321] on input "text" at bounding box center [331, 325] width 169 height 23
paste input "test"
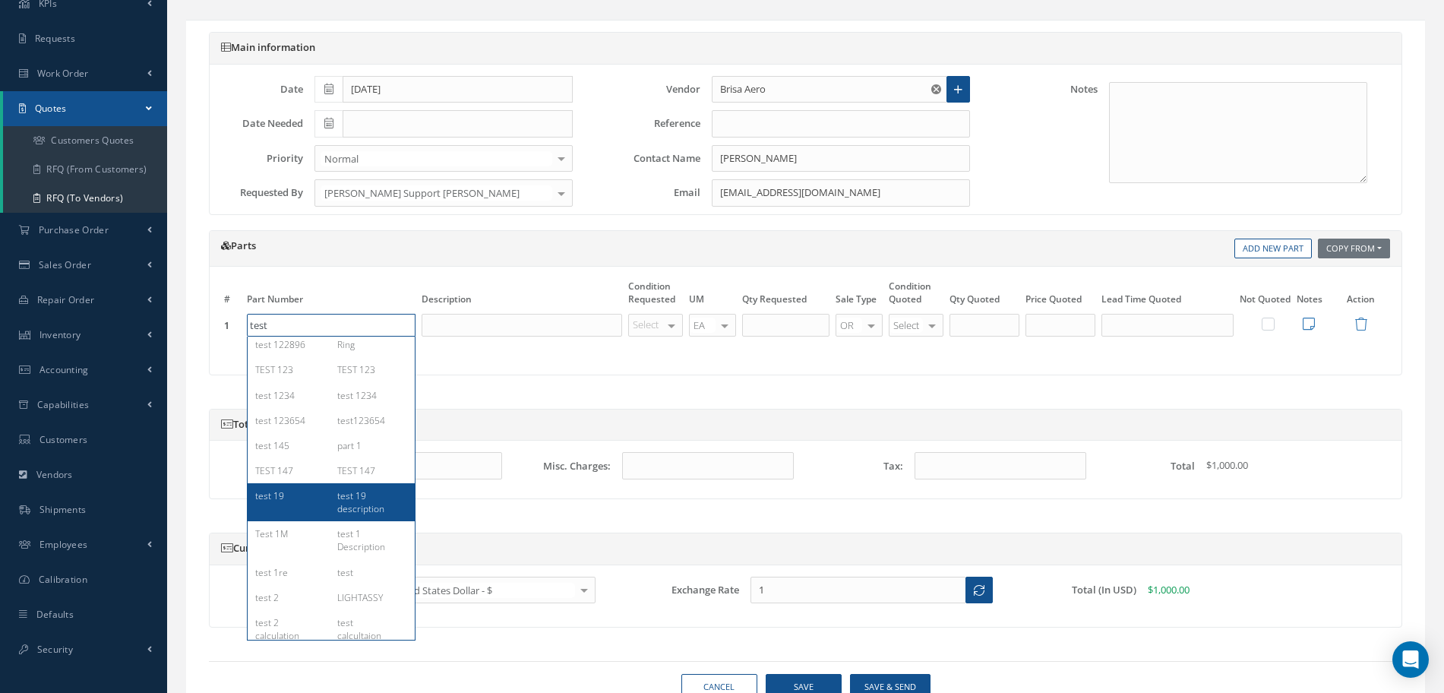
scroll to position [0, 0]
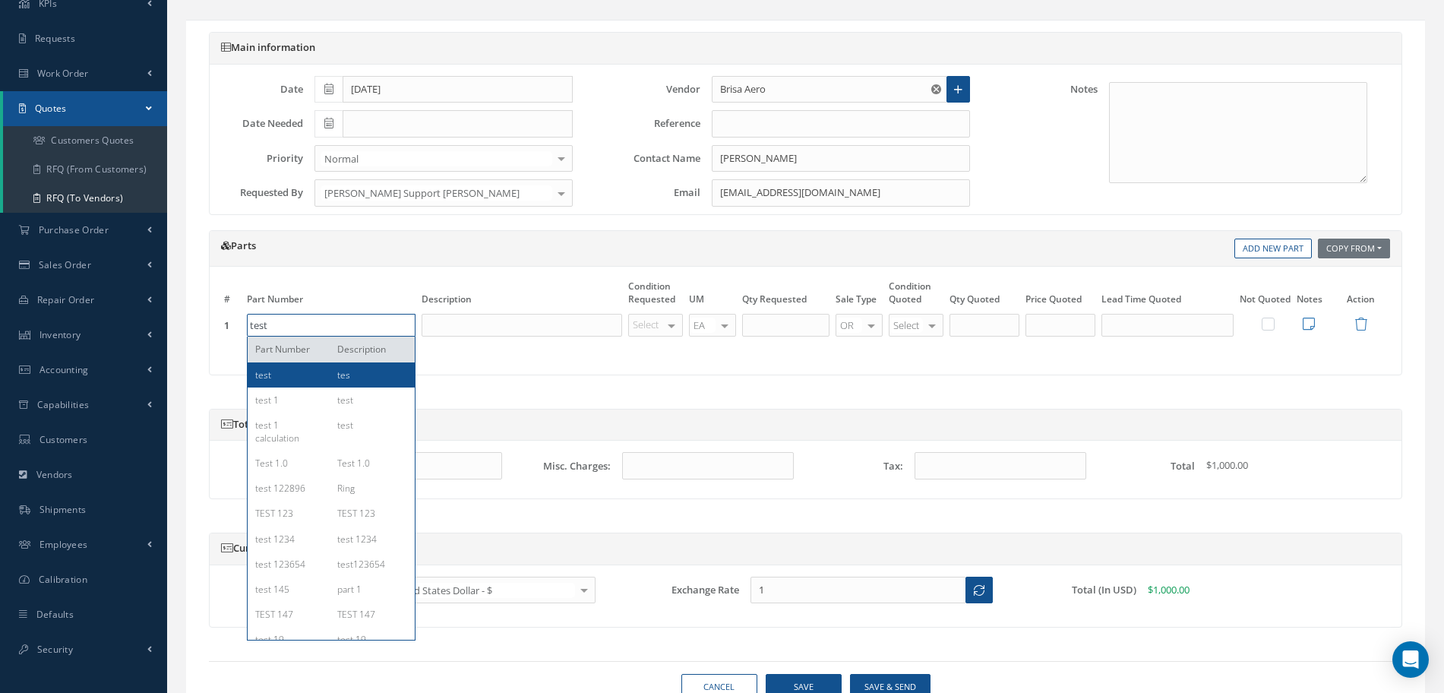
type input "test"
click at [291, 381] on div "test" at bounding box center [290, 374] width 71 height 13
type input "tes"
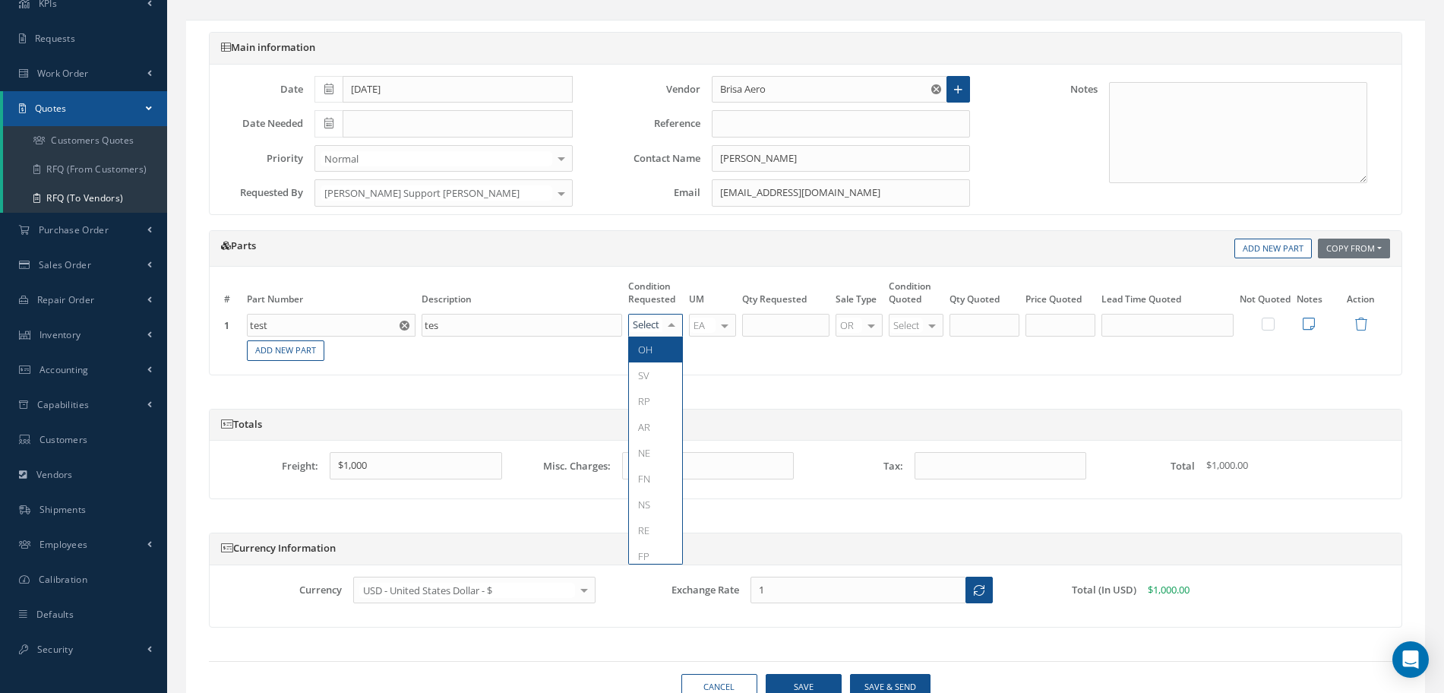
click at [660, 322] on div "OH SV RP AR NE FN NS RE FP BER N/A SCRAPPED REJECTED siii PART COND df No eleme…" at bounding box center [655, 325] width 55 height 23
click at [655, 418] on span "AR" at bounding box center [662, 427] width 66 height 26
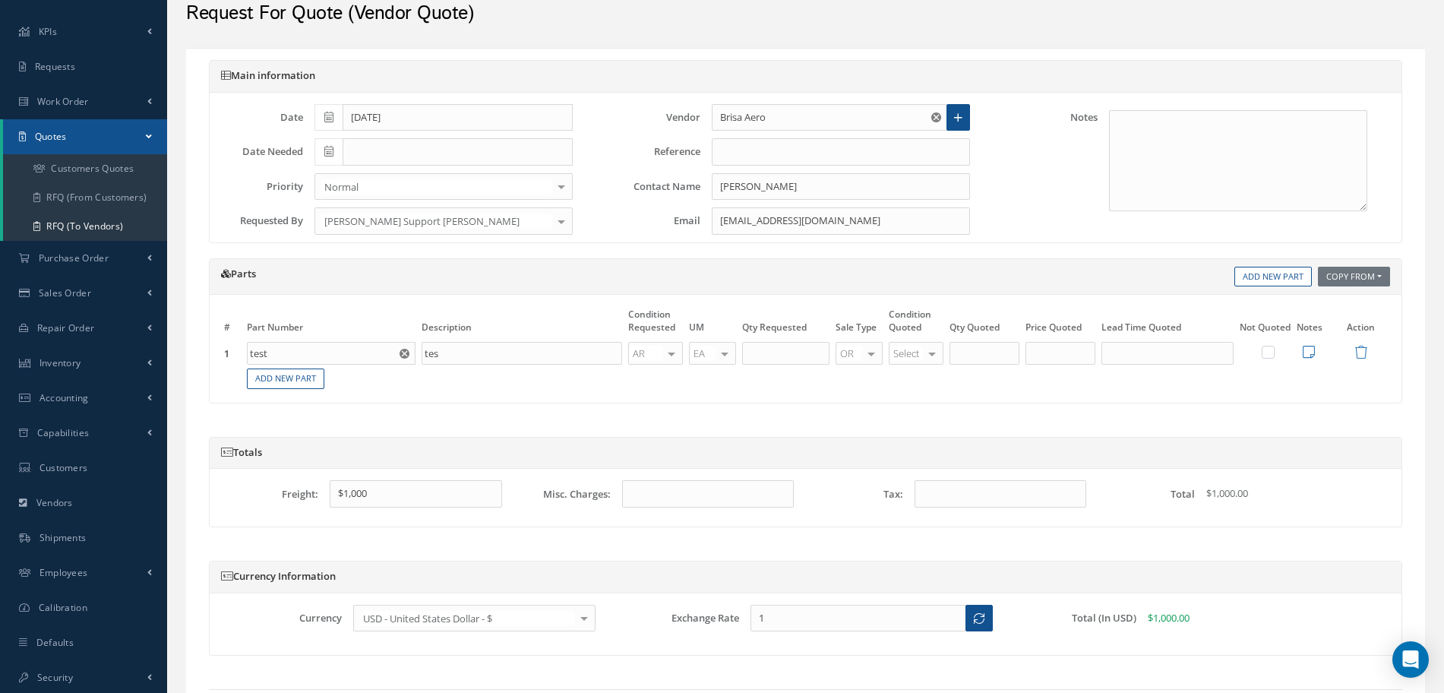
scroll to position [163, 0]
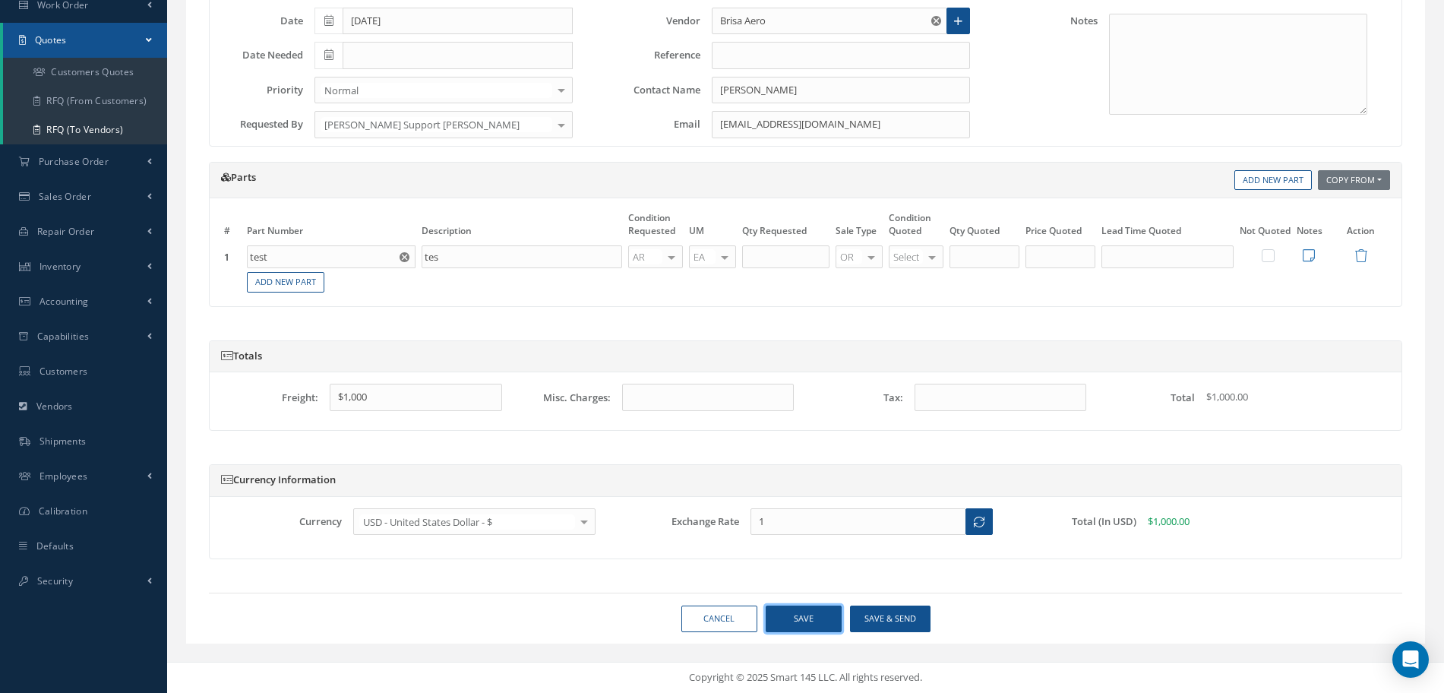
click at [809, 627] on button "Save" at bounding box center [804, 618] width 76 height 27
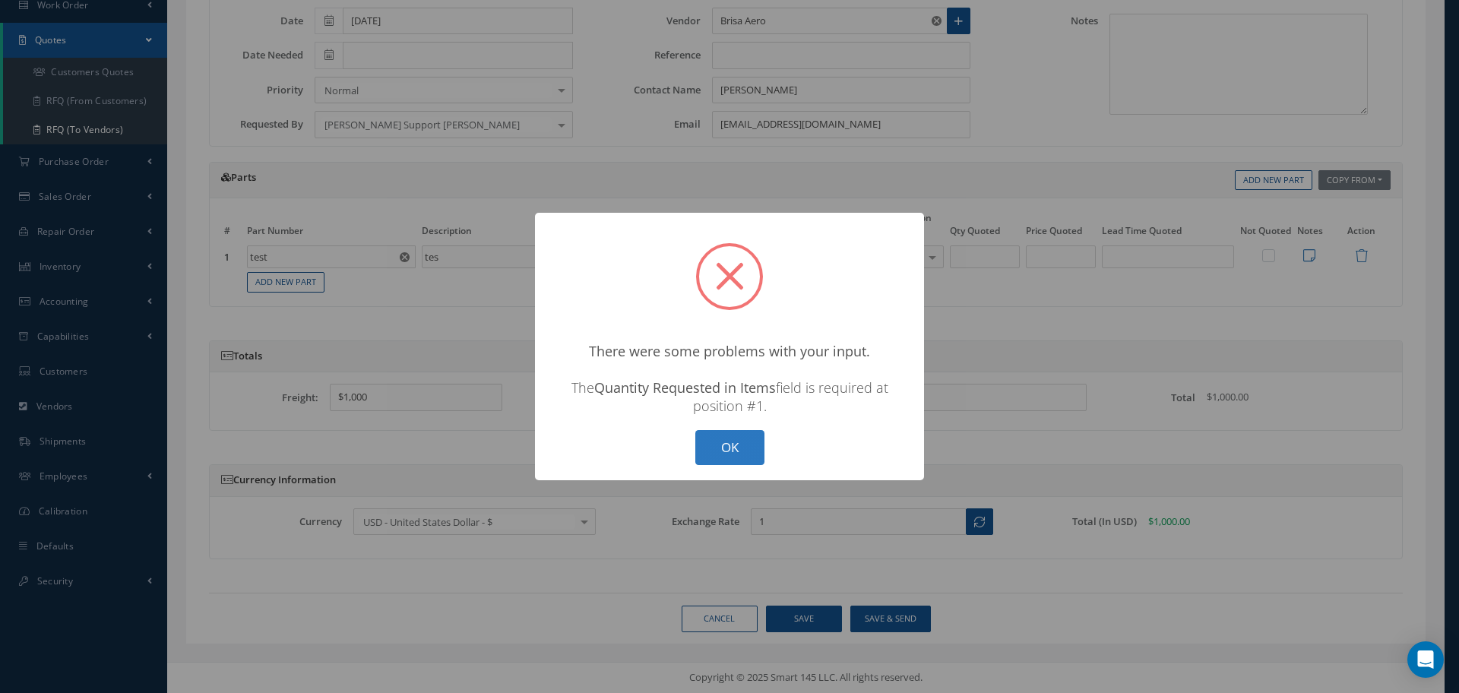
click at [717, 441] on button "OK" at bounding box center [729, 448] width 69 height 36
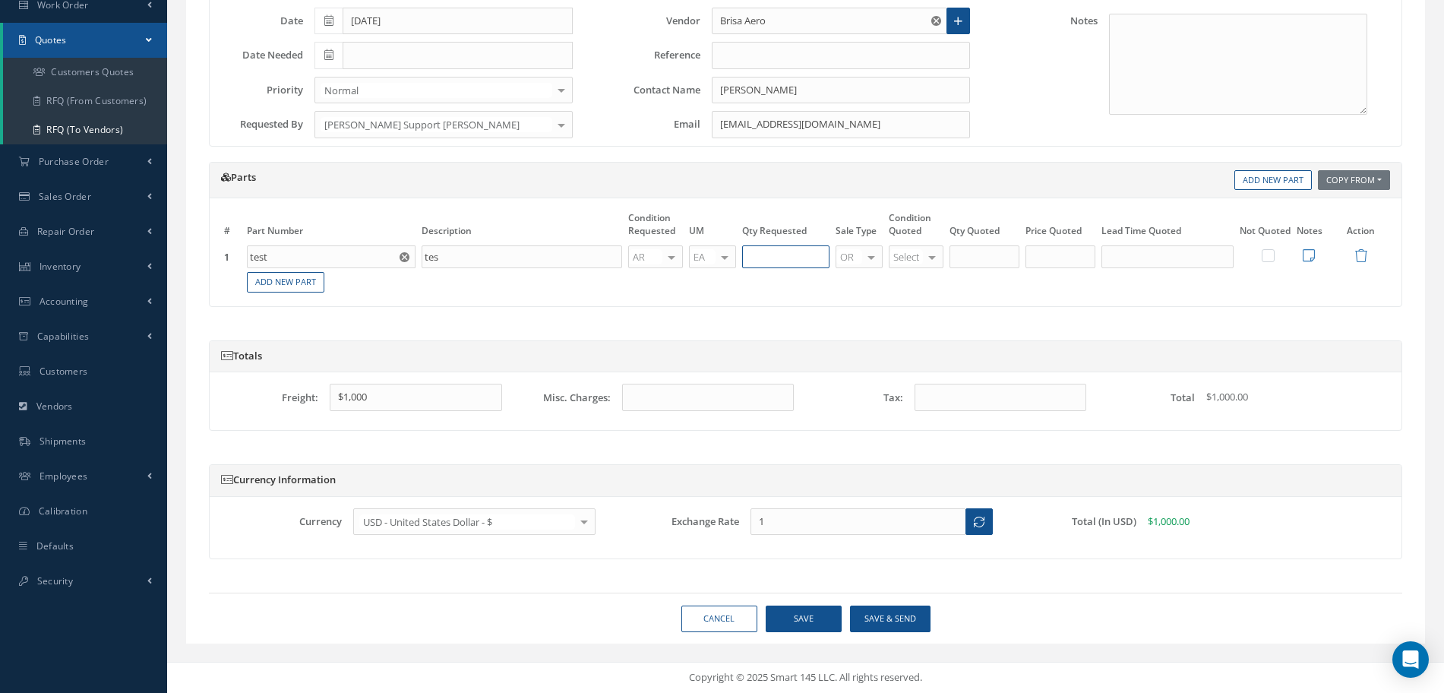
click at [771, 263] on input "text" at bounding box center [785, 256] width 87 height 23
type input "1"
drag, startPoint x: 978, startPoint y: 254, endPoint x: 970, endPoint y: 254, distance: 7.6
click at [975, 254] on input "1" at bounding box center [985, 256] width 70 height 23
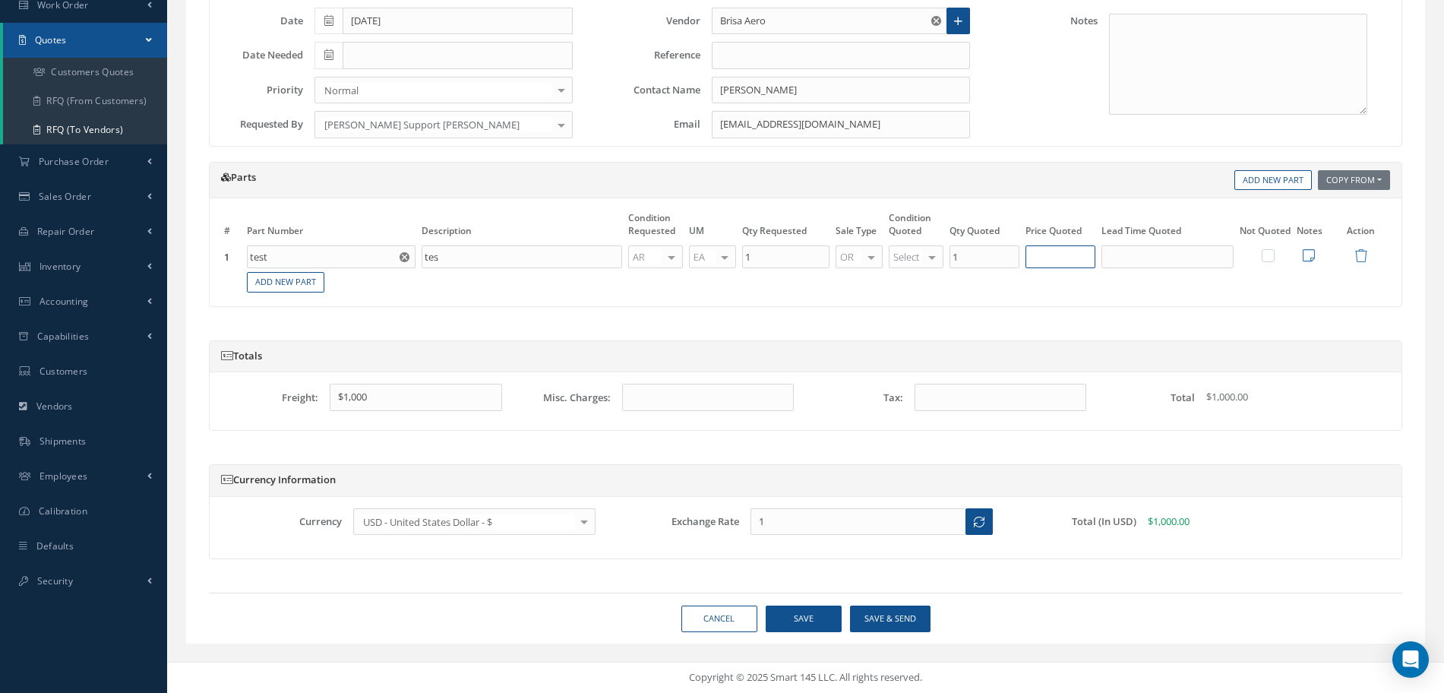
click at [1039, 258] on input "text" at bounding box center [1061, 256] width 70 height 23
type input "$100"
click at [808, 612] on button "Save" at bounding box center [804, 618] width 76 height 27
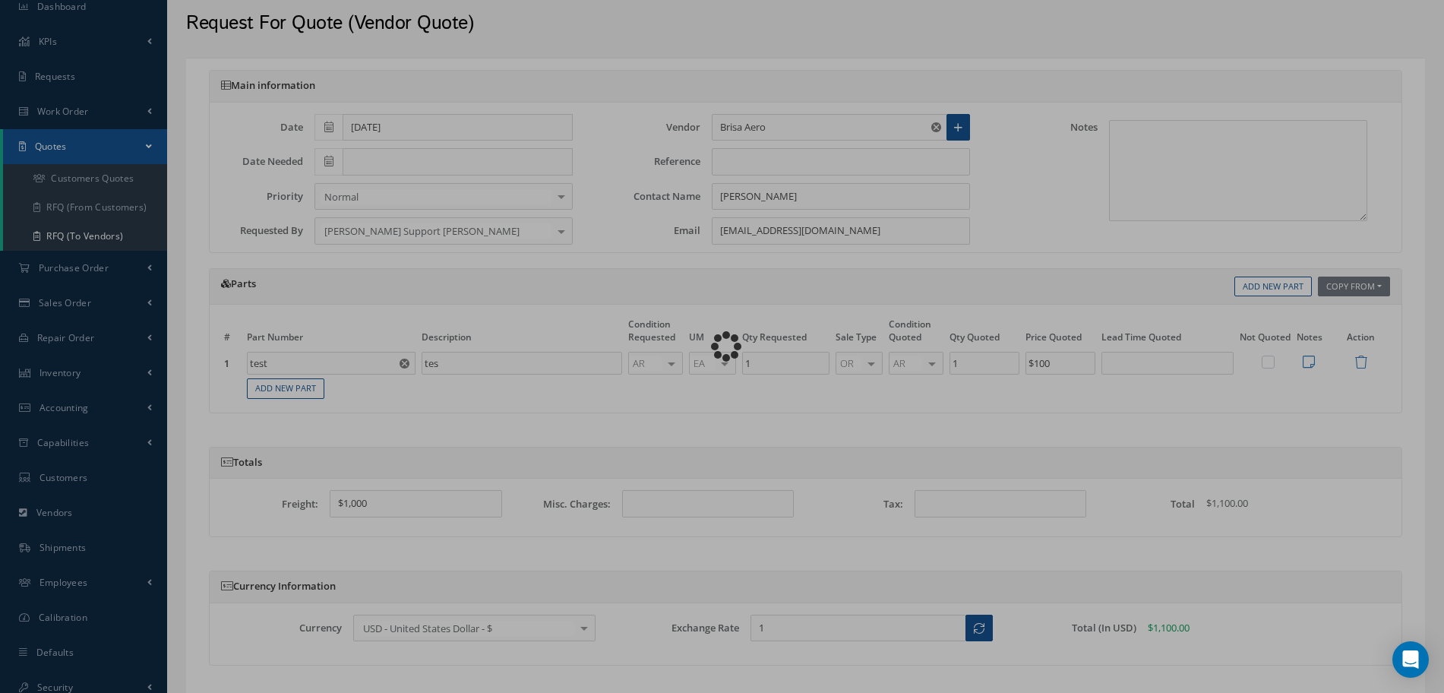
scroll to position [0, 0]
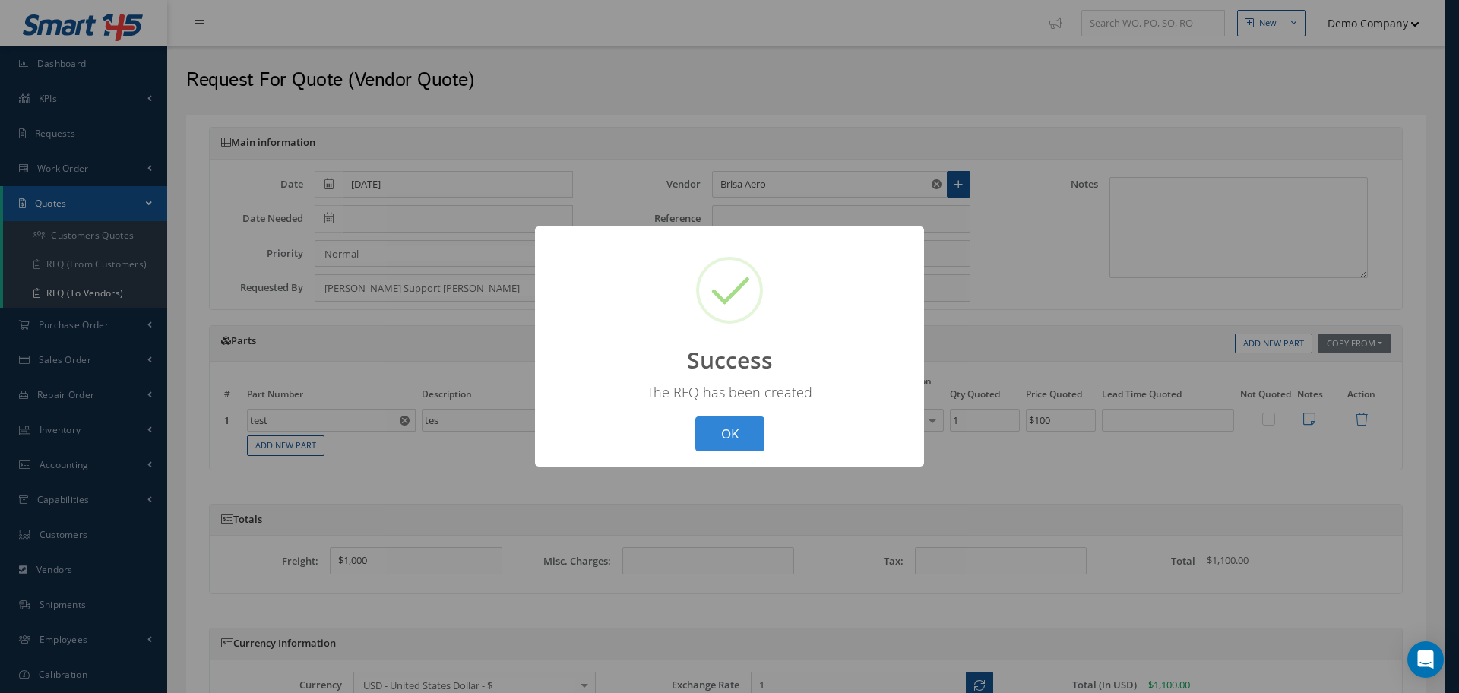
click at [744, 428] on button "OK" at bounding box center [729, 434] width 69 height 36
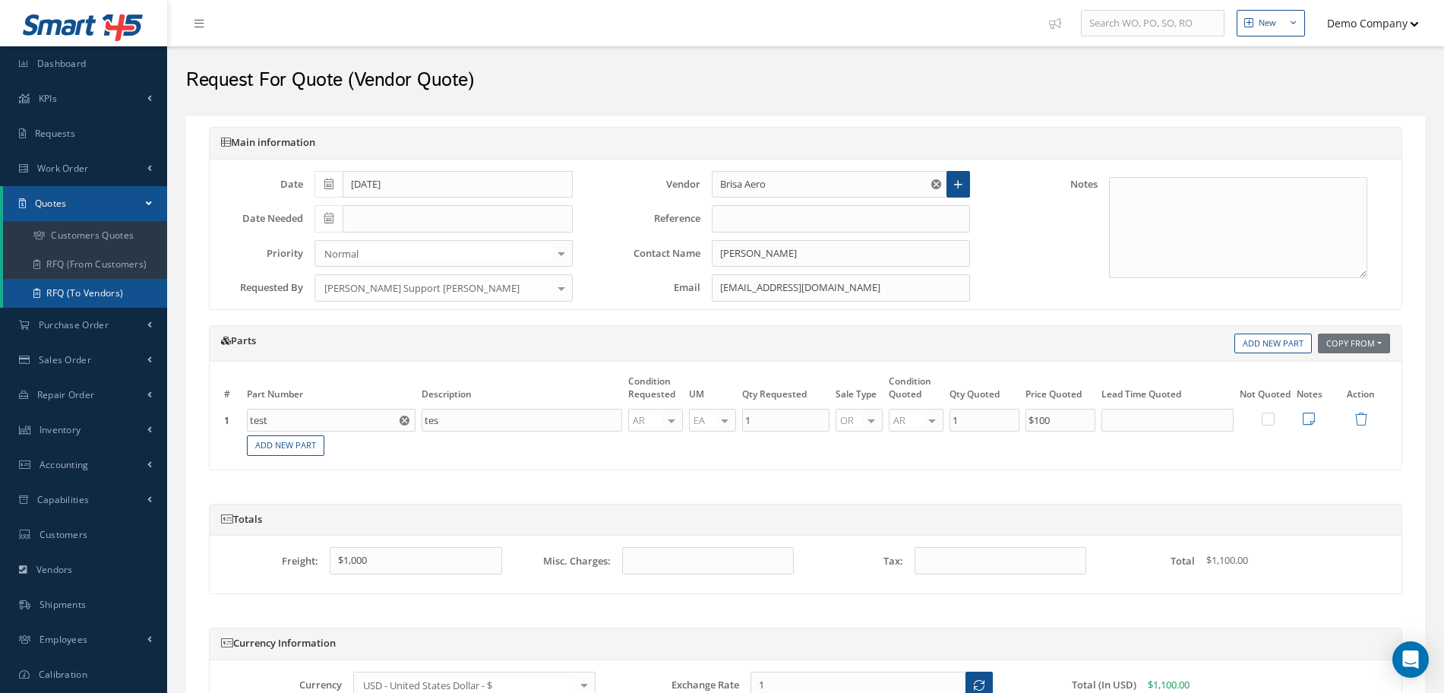
click at [102, 290] on link "RFQ (To Vendors)" at bounding box center [85, 293] width 164 height 29
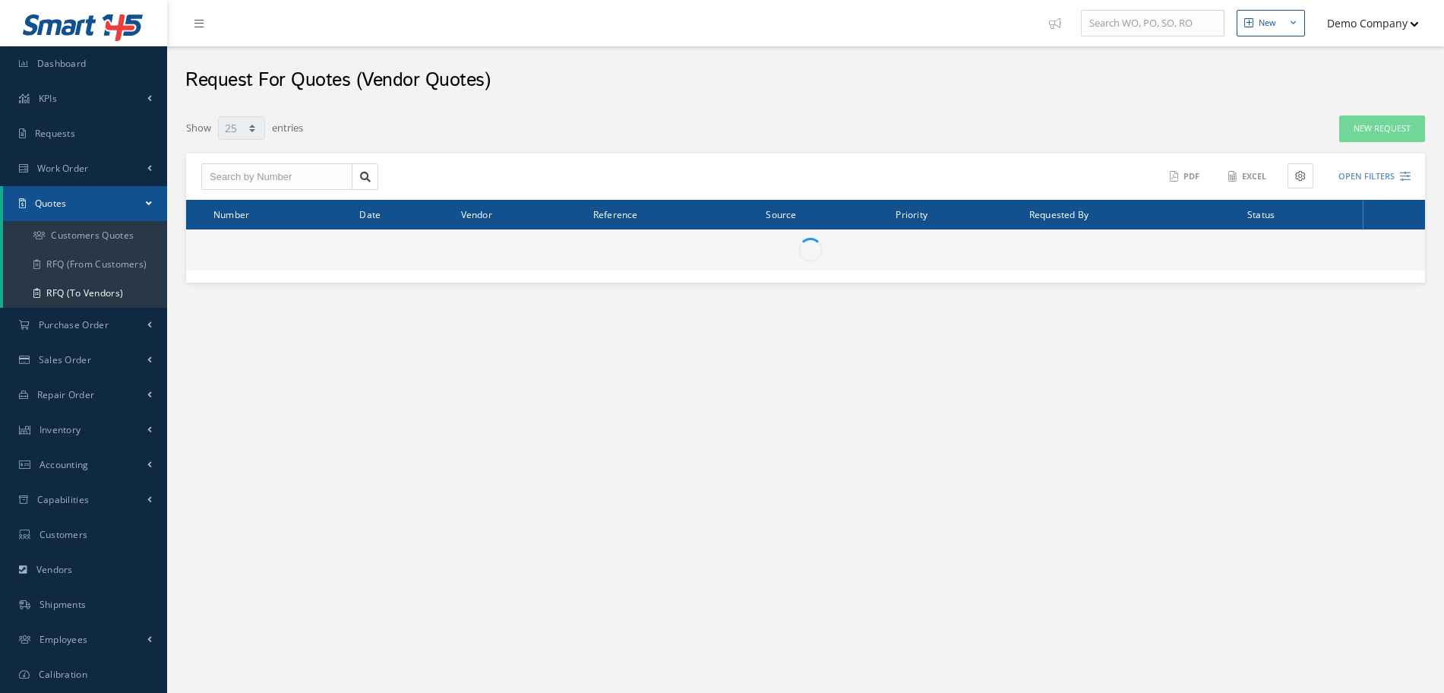
select select "25"
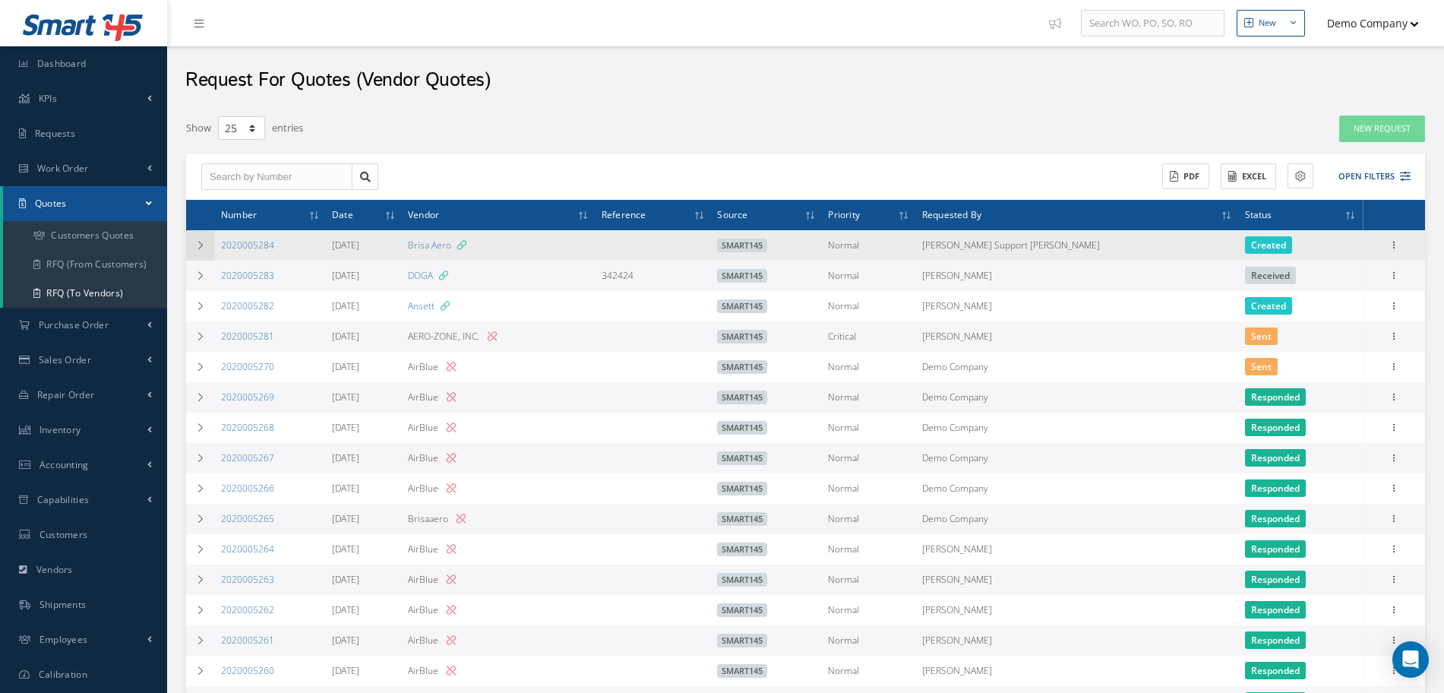
click at [198, 245] on icon at bounding box center [200, 245] width 11 height 9
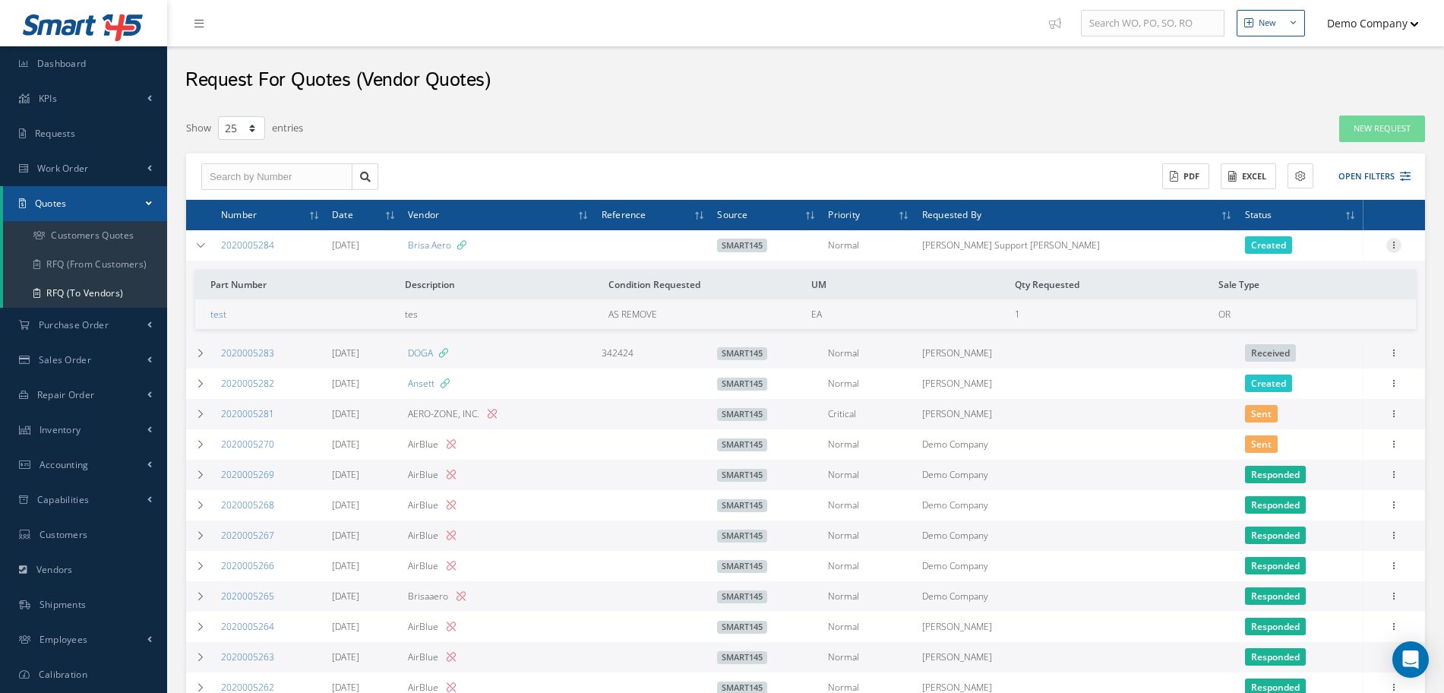
click at [1396, 242] on icon at bounding box center [1393, 244] width 15 height 12
click at [1335, 275] on link "Edit" at bounding box center [1324, 275] width 120 height 20
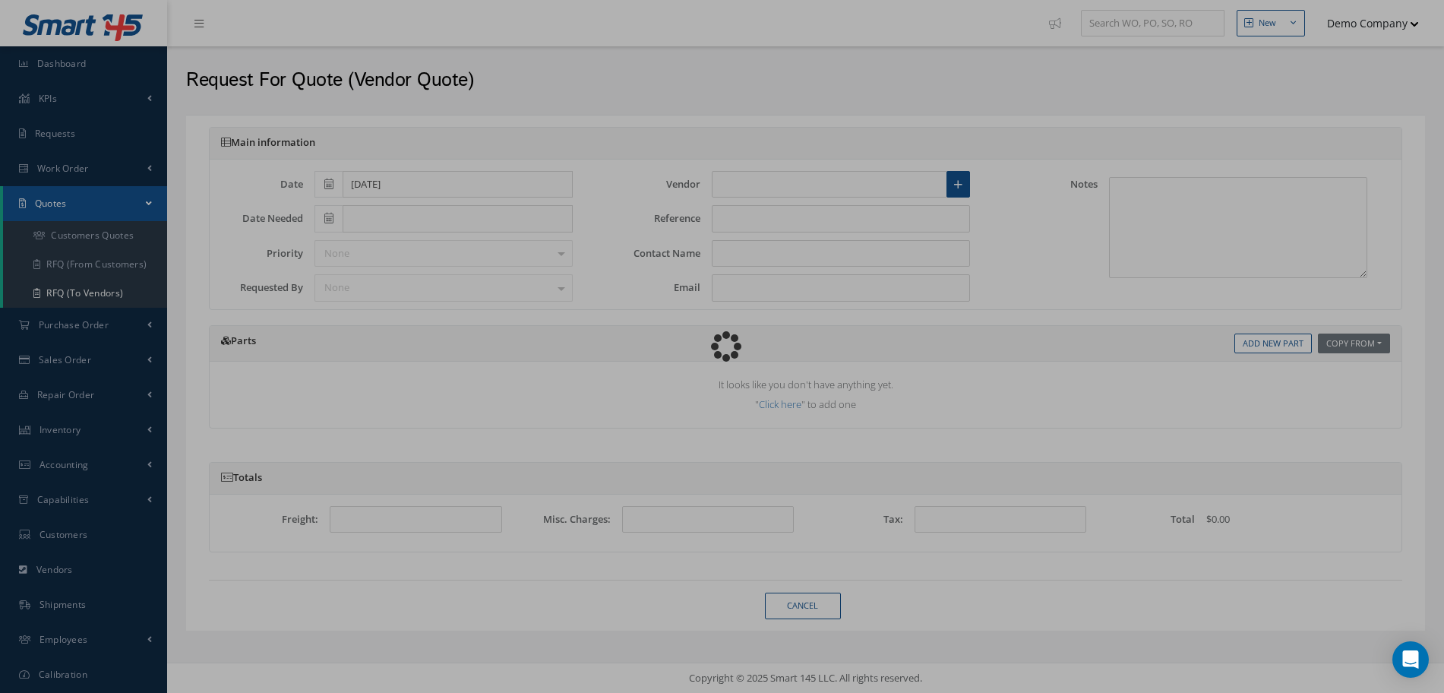
type input "Brisa Aero"
type input "[PERSON_NAME]"
type input "[EMAIL_ADDRESS][DOMAIN_NAME]"
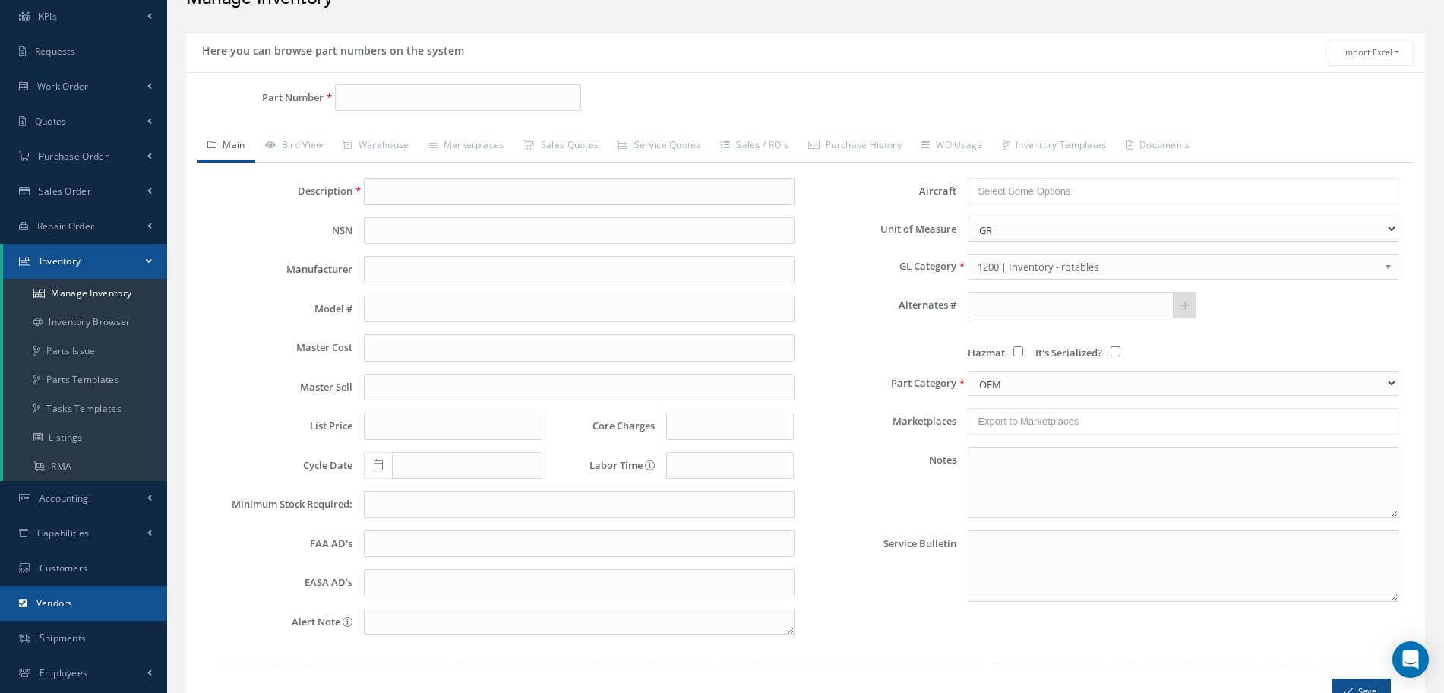
scroll to position [185, 0]
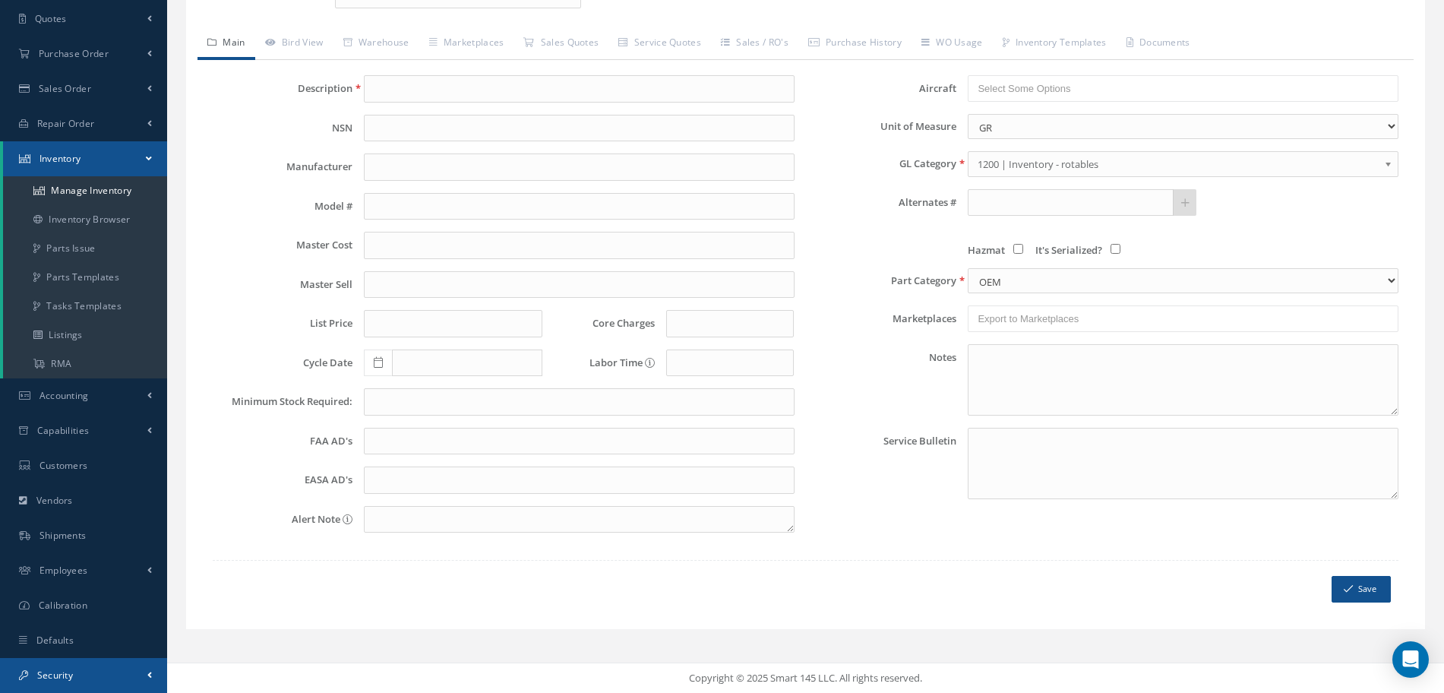
click at [94, 678] on link "Security" at bounding box center [83, 675] width 167 height 35
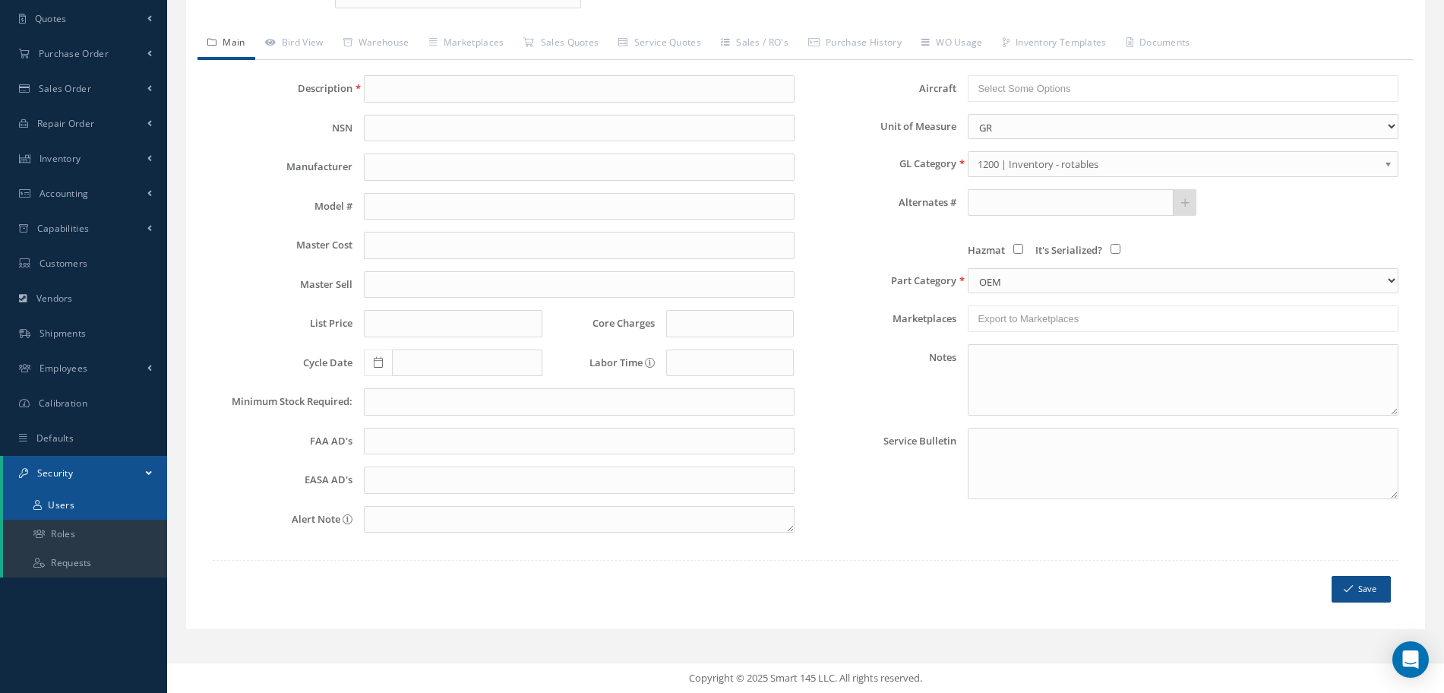
click at [76, 498] on link "Users" at bounding box center [85, 505] width 164 height 29
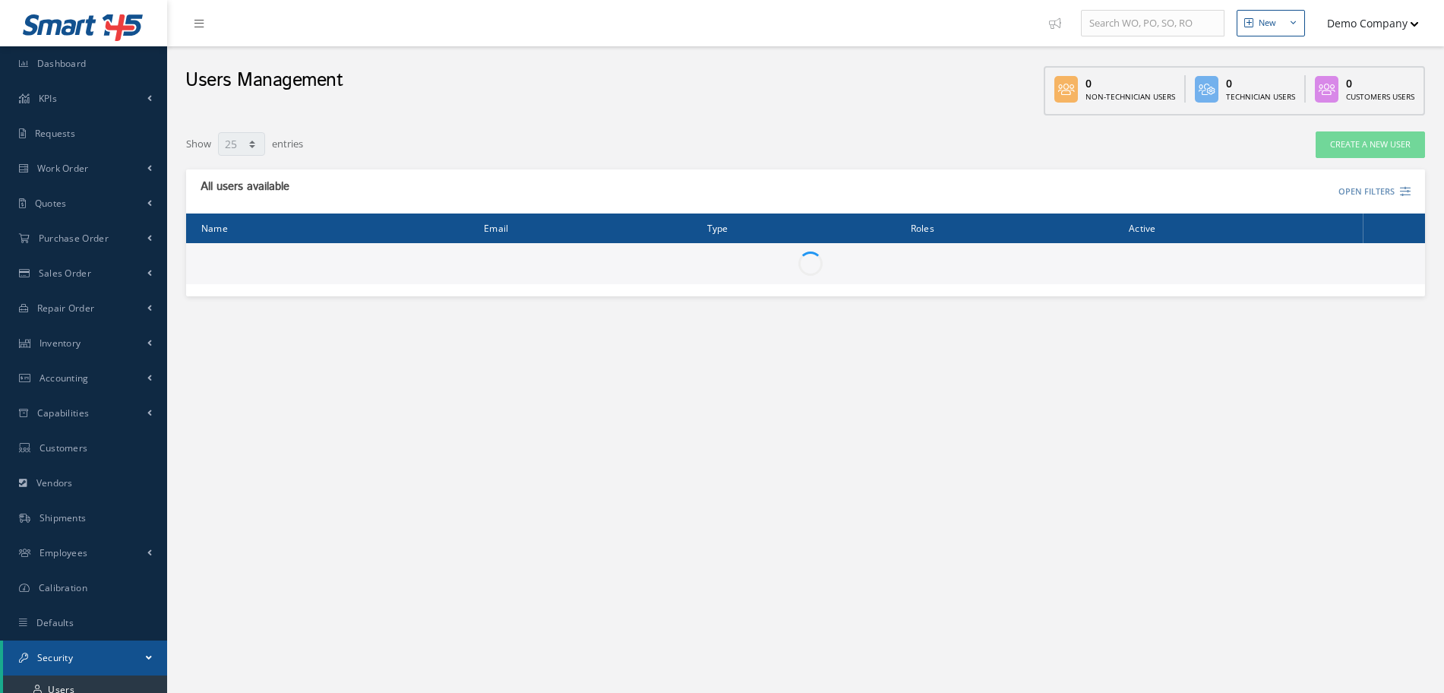
select select "25"
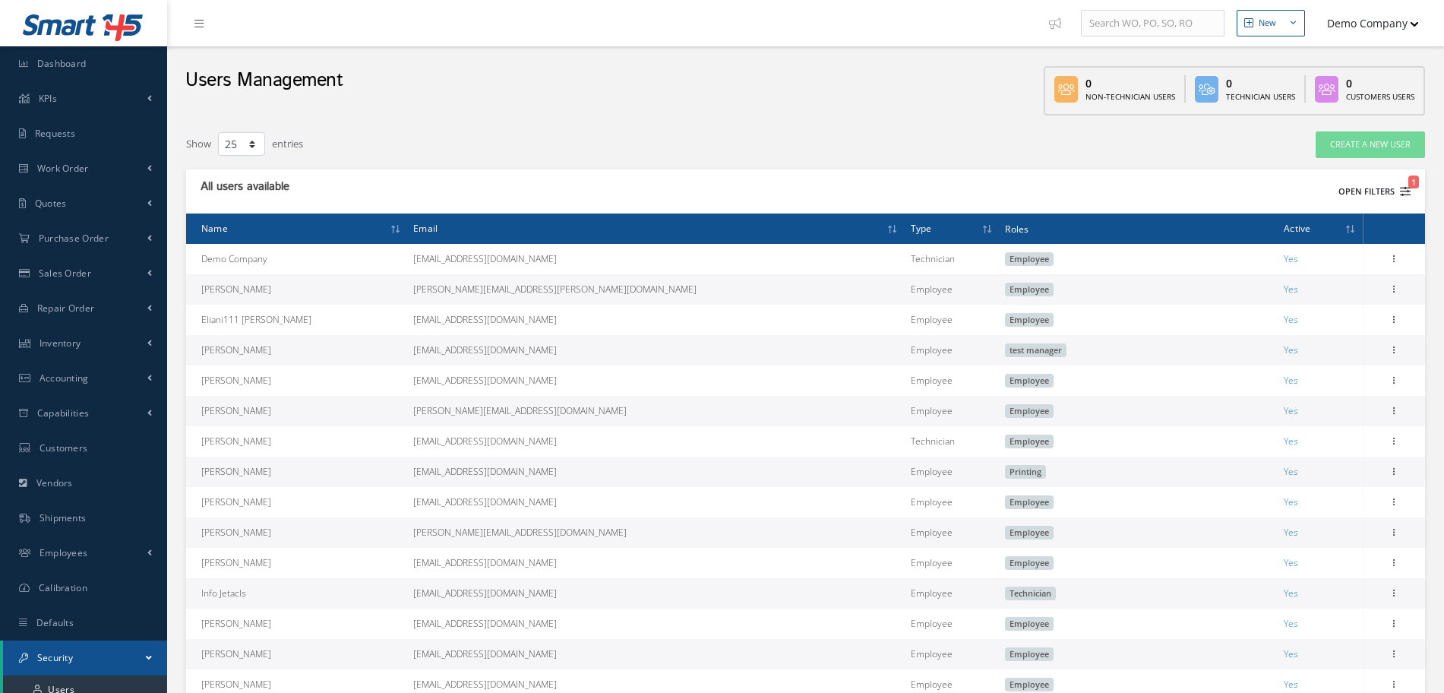
click at [1363, 195] on button "Open Filters 1" at bounding box center [1368, 191] width 86 height 25
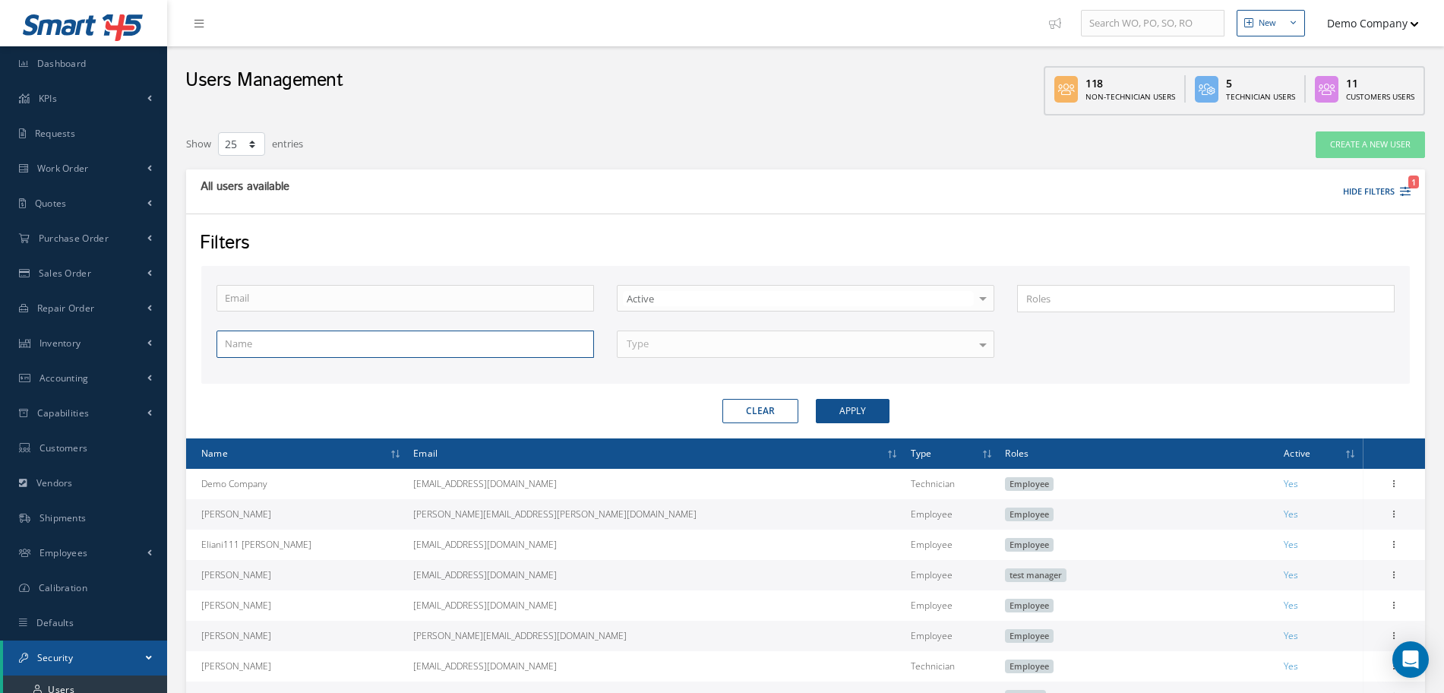
click at [264, 347] on input "text" at bounding box center [406, 343] width 378 height 27
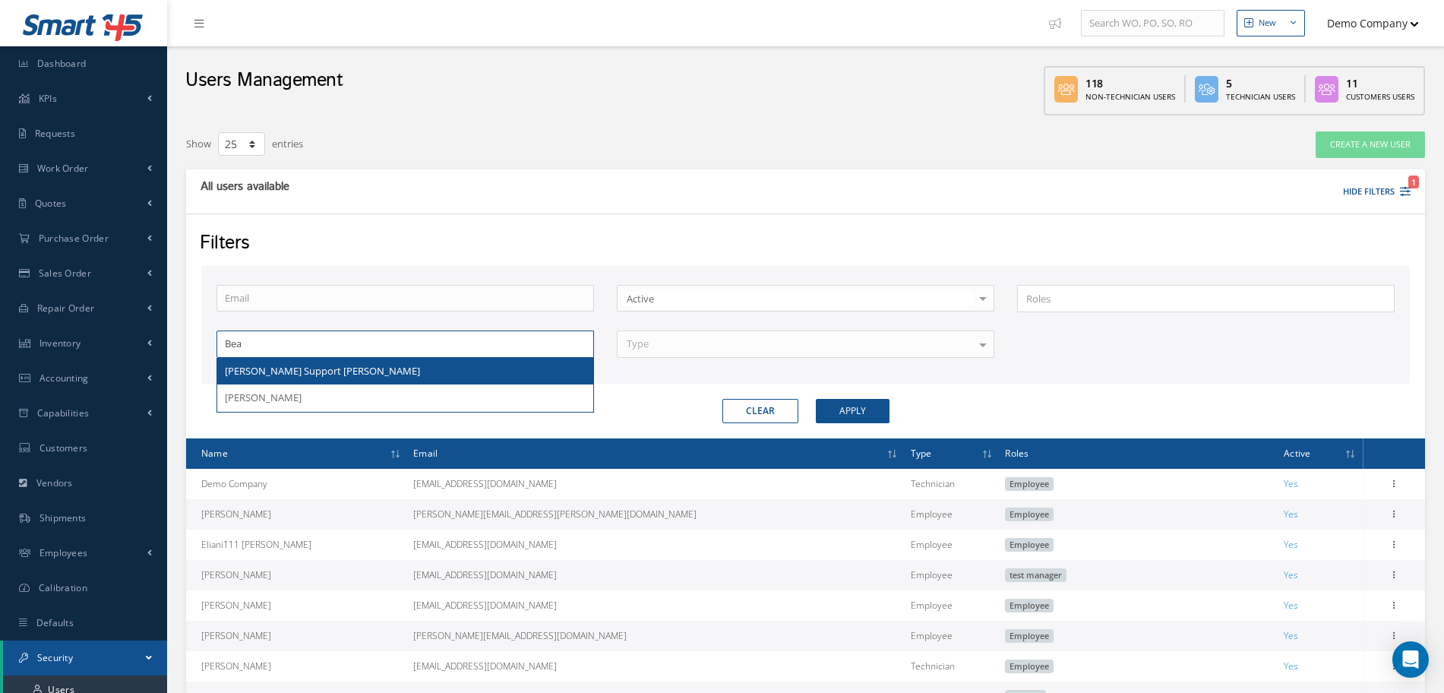
type input "[PERSON_NAME] Support [PERSON_NAME]"
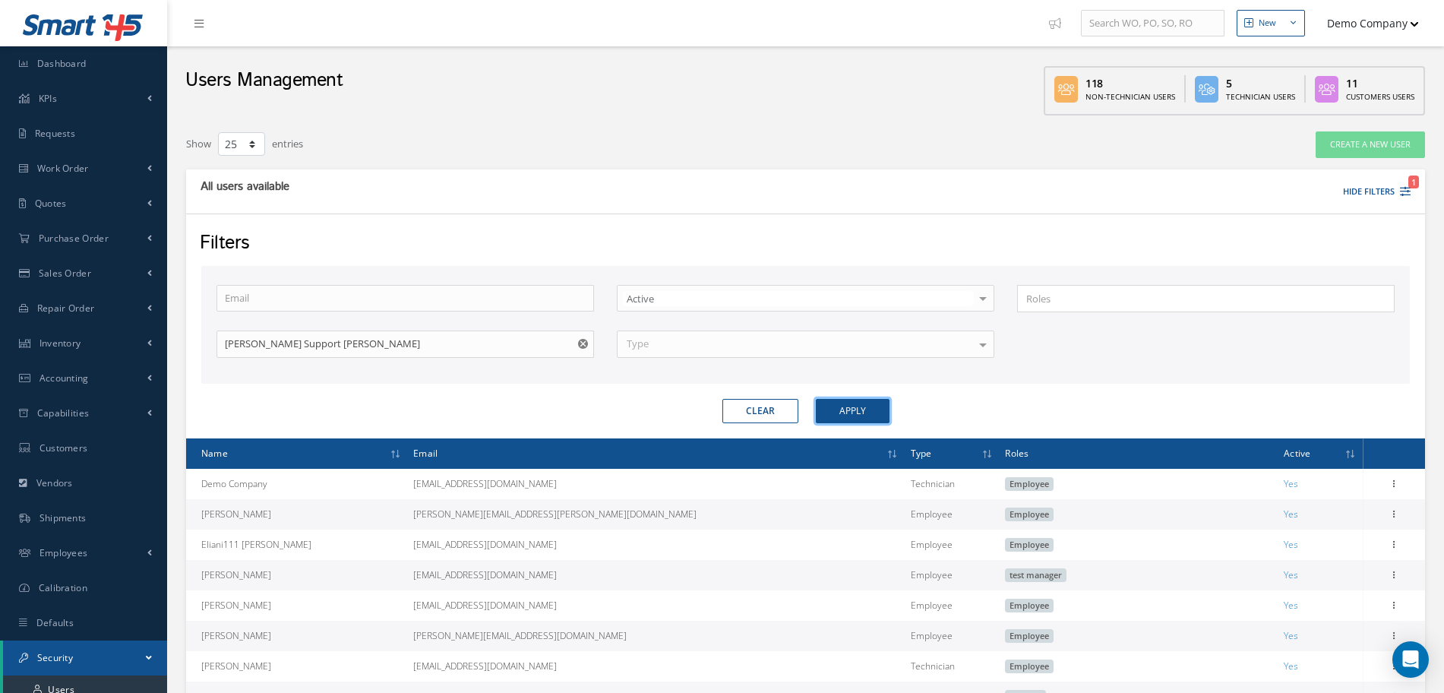
click at [861, 411] on button "Apply" at bounding box center [853, 411] width 74 height 24
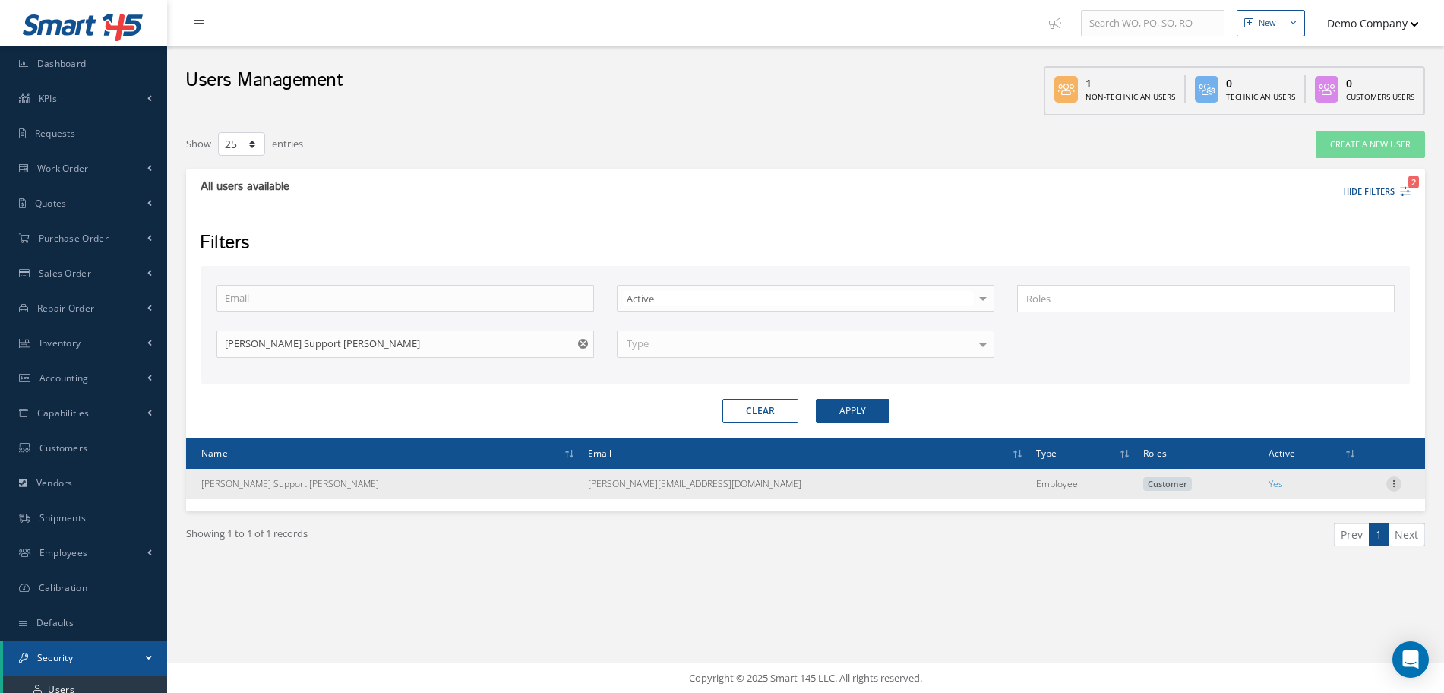
click at [1393, 486] on icon at bounding box center [1393, 482] width 15 height 12
click at [1357, 492] on link "Edit" at bounding box center [1324, 494] width 120 height 20
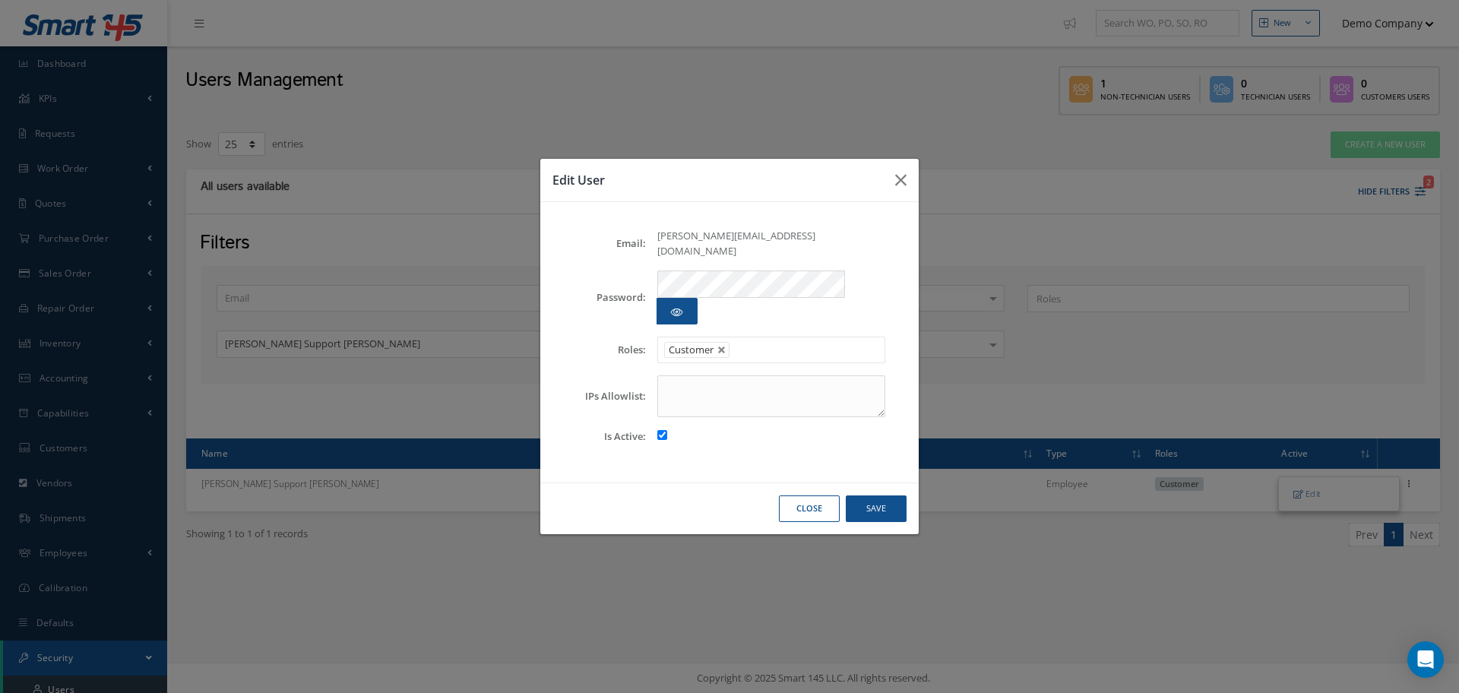
click at [659, 429] on div at bounding box center [771, 436] width 251 height 15
click at [663, 430] on input "checkbox" at bounding box center [662, 435] width 10 height 10
checkbox input "false"
click at [877, 495] on button "Save" at bounding box center [876, 508] width 61 height 27
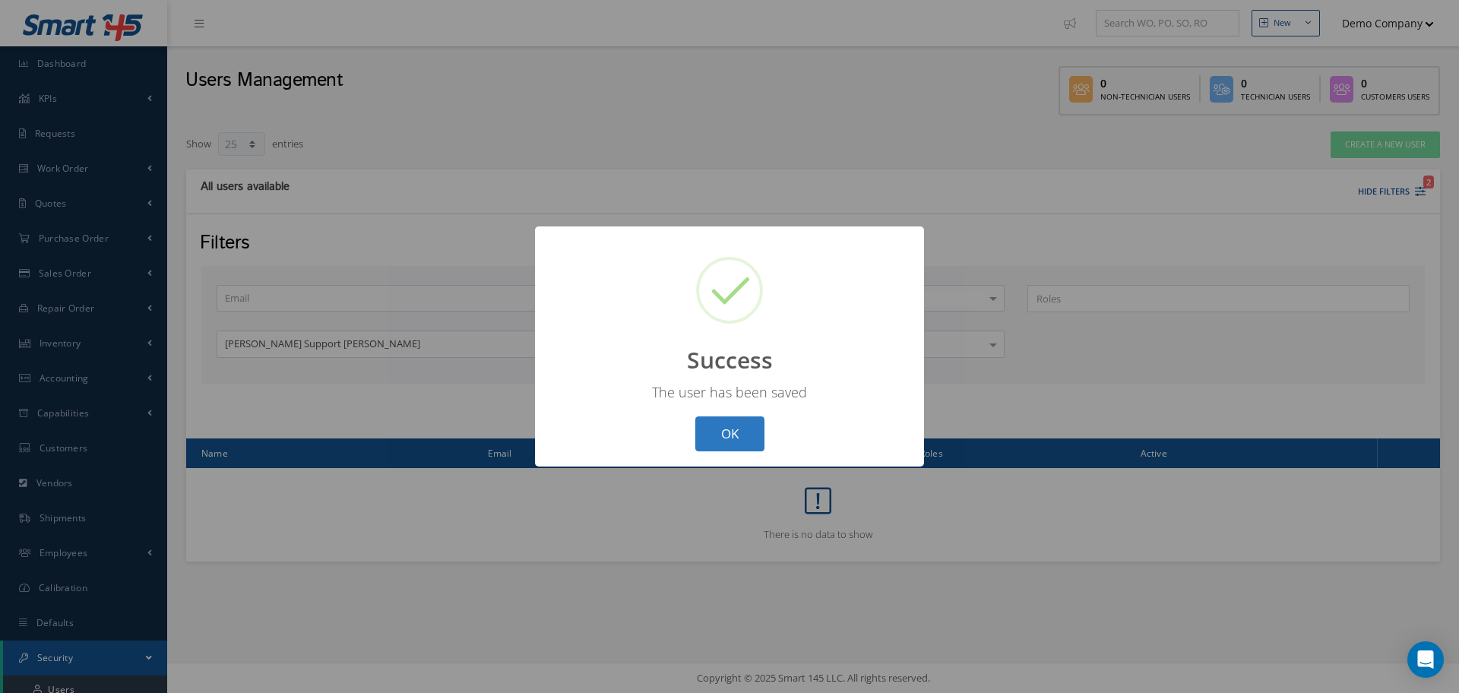
click at [703, 431] on button "OK" at bounding box center [729, 434] width 69 height 36
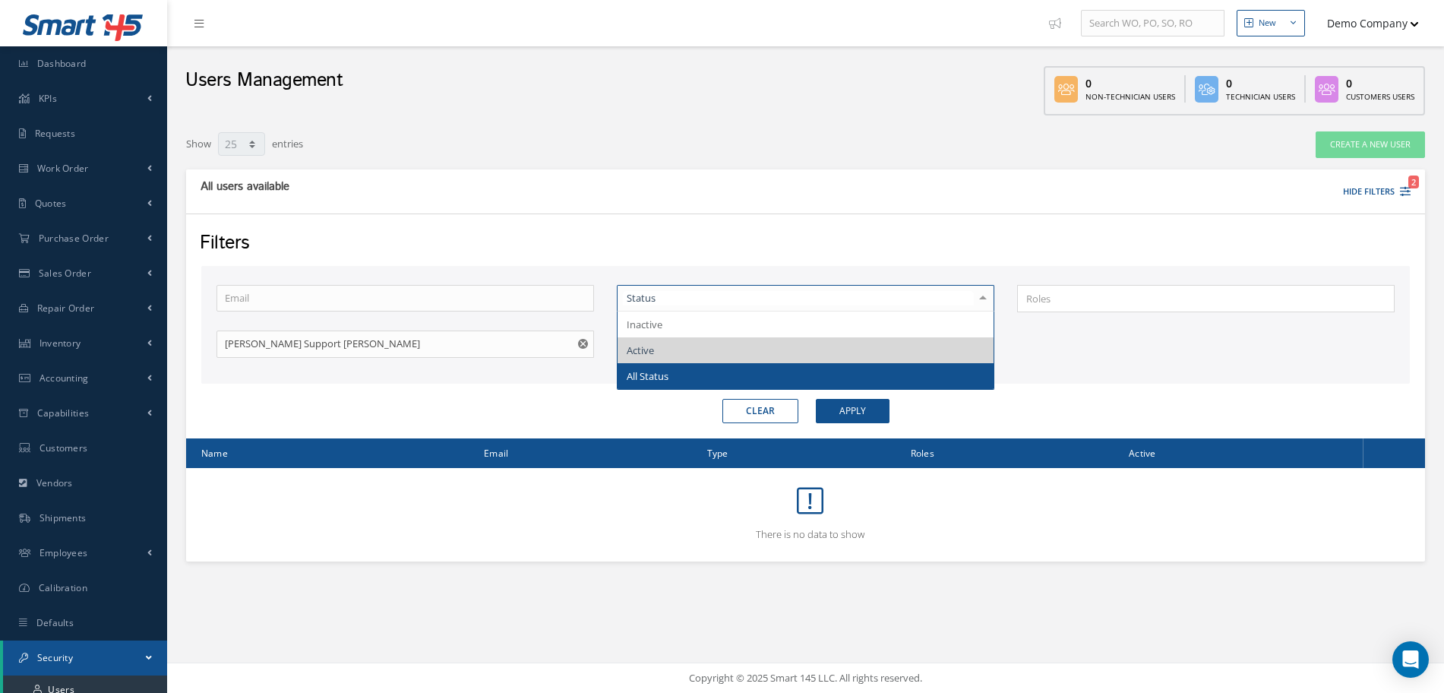
click at [660, 375] on span "All Status" at bounding box center [648, 376] width 42 height 14
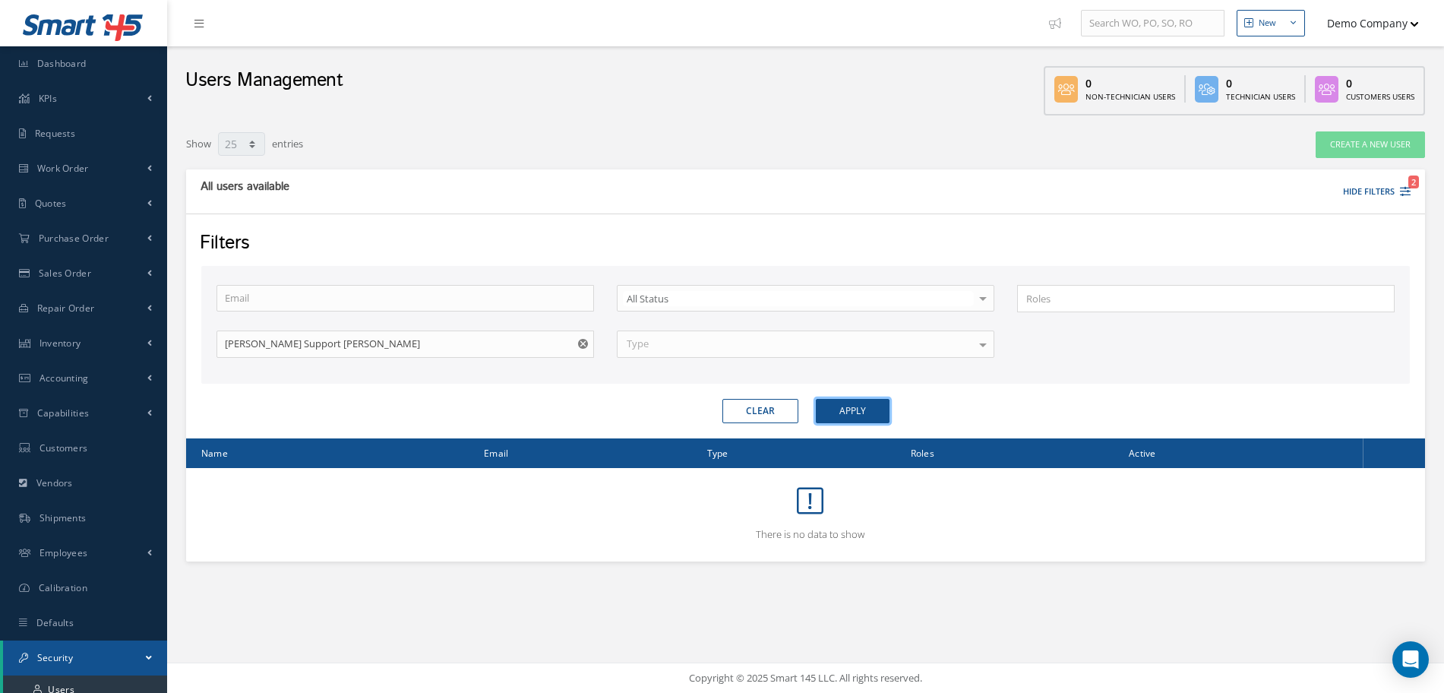
click at [842, 403] on button "Apply" at bounding box center [853, 411] width 74 height 24
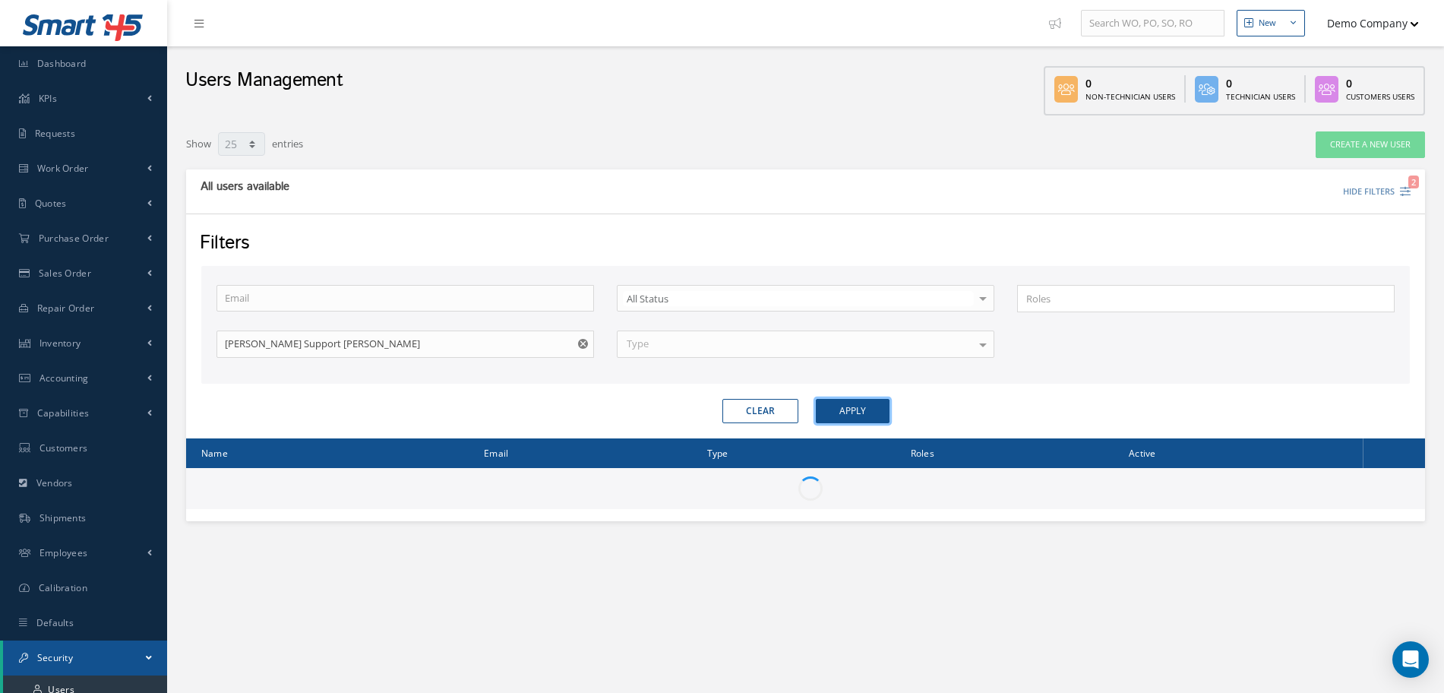
scroll to position [69, 0]
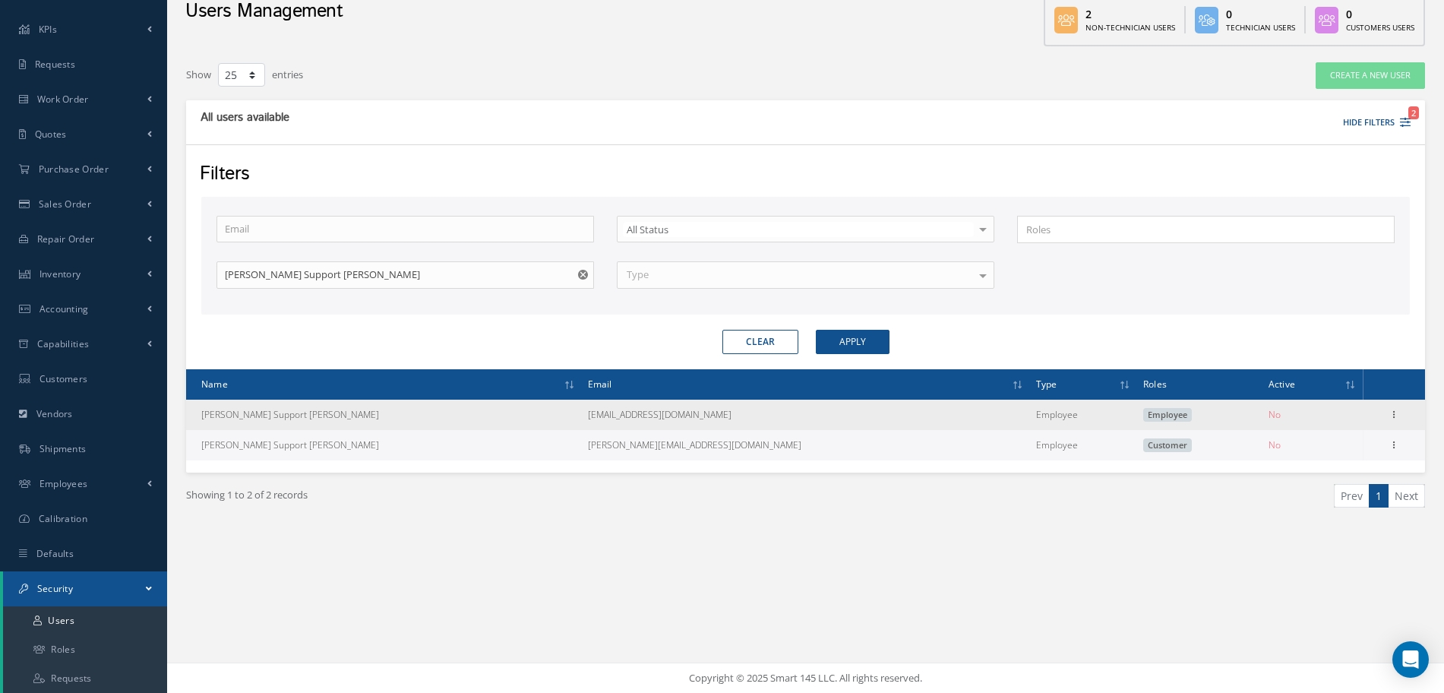
drag, startPoint x: 200, startPoint y: 415, endPoint x: 362, endPoint y: 418, distance: 161.8
click at [360, 414] on td "[PERSON_NAME] Support [PERSON_NAME]" at bounding box center [384, 415] width 396 height 30
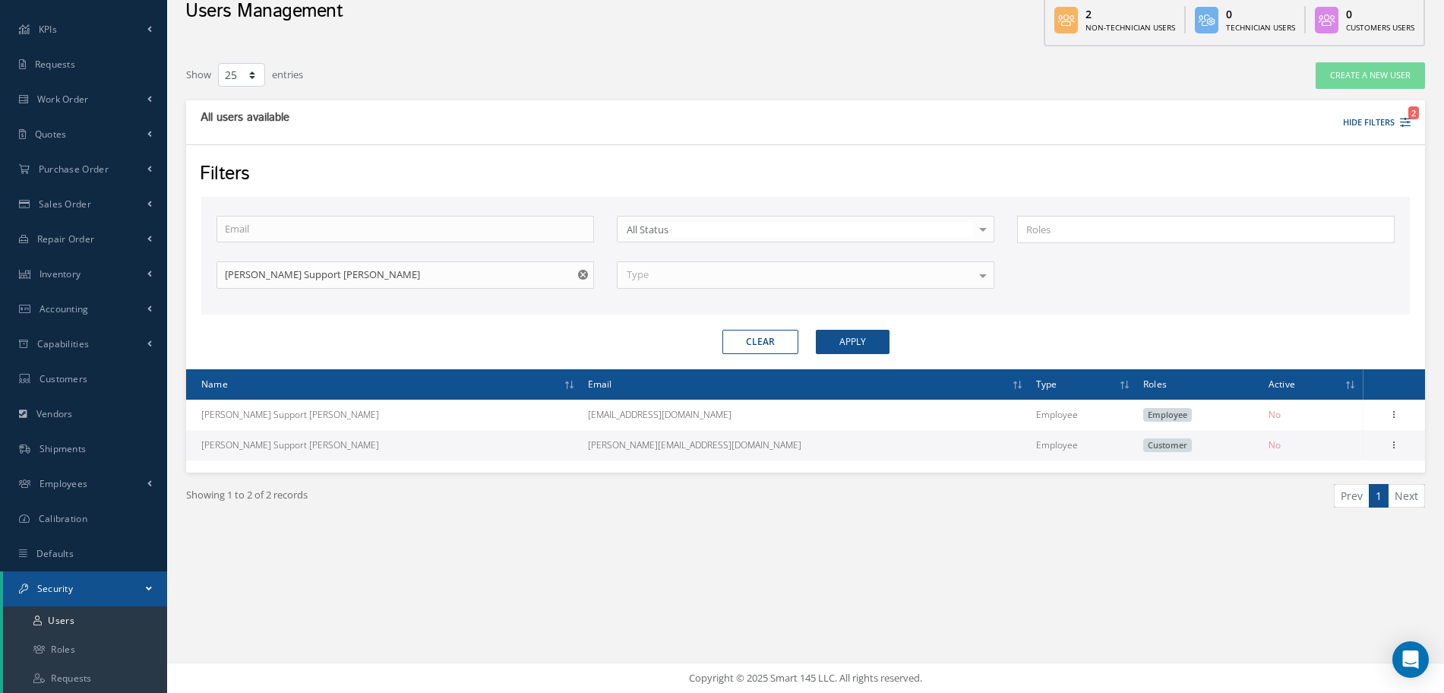
click at [384, 489] on div "Showing 1 to 2 of 2 records" at bounding box center [490, 502] width 631 height 36
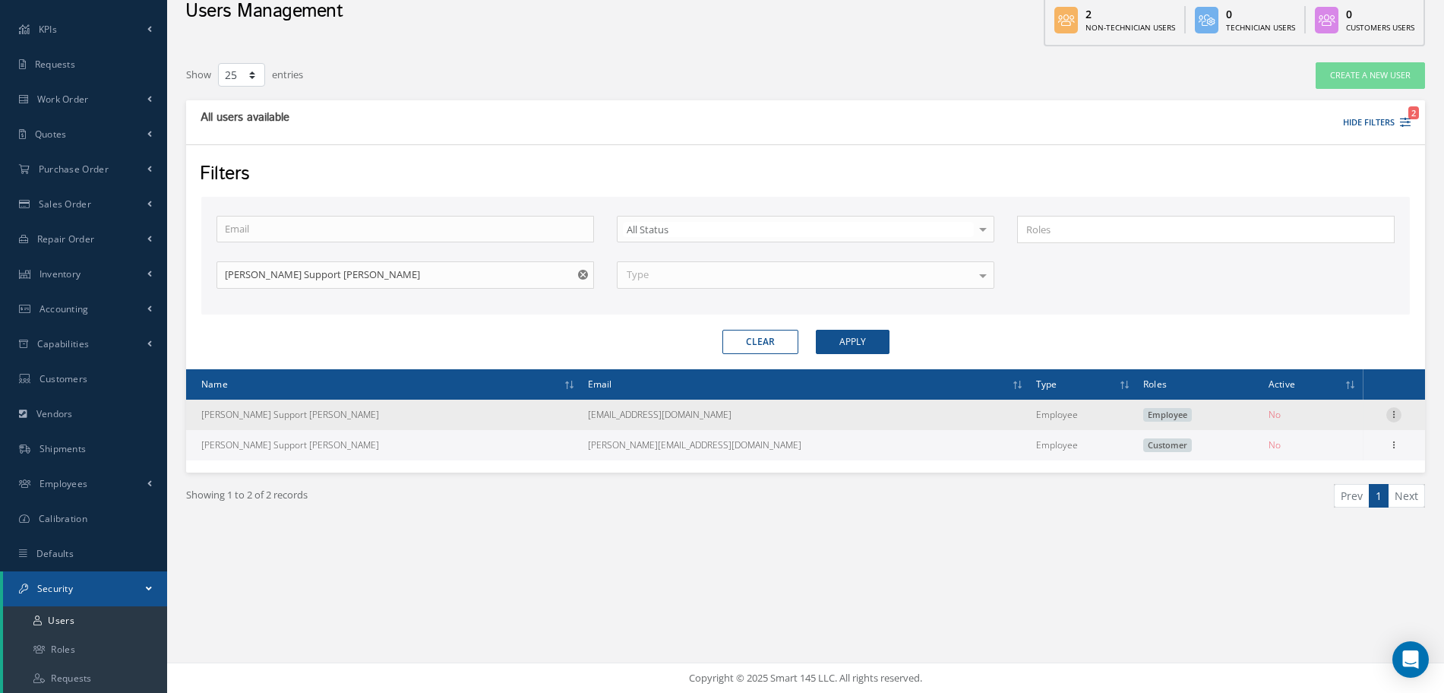
click at [1394, 407] on icon at bounding box center [1393, 413] width 15 height 12
click at [1354, 419] on link "Edit" at bounding box center [1324, 425] width 120 height 20
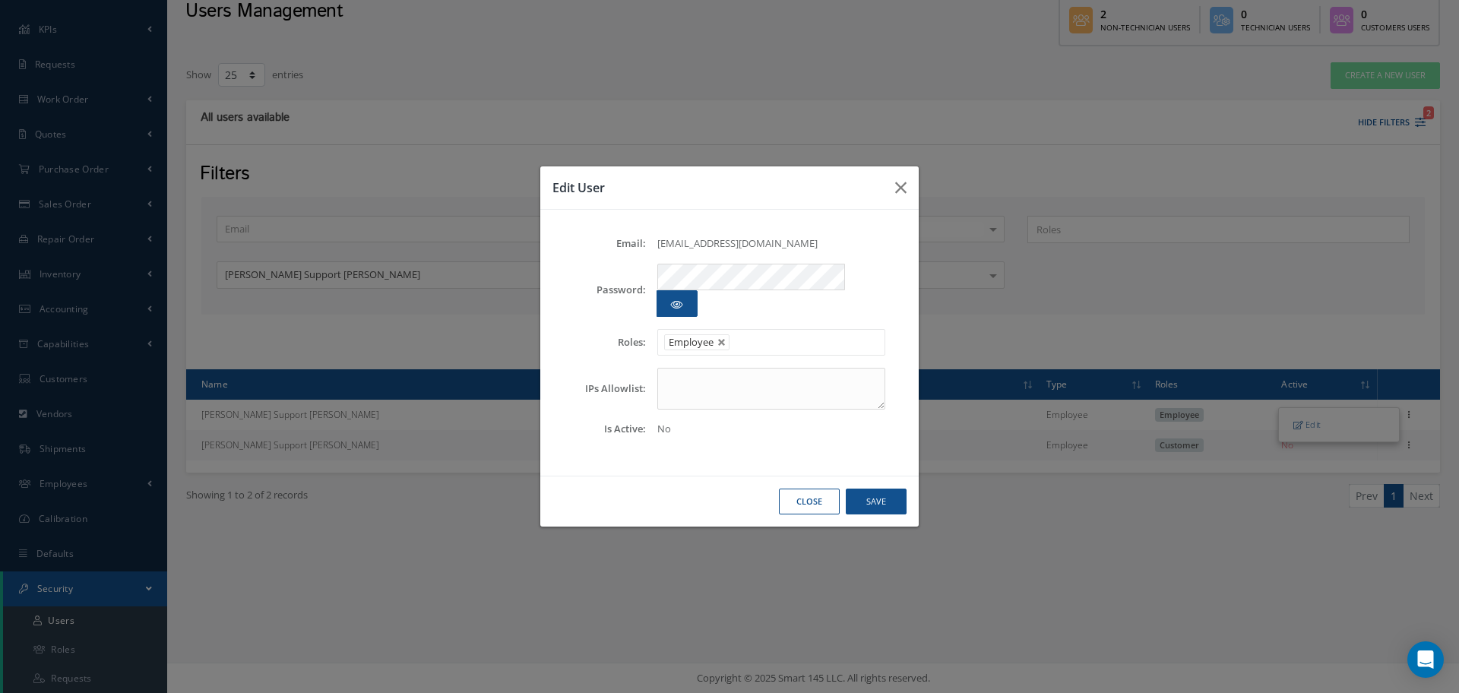
drag, startPoint x: 657, startPoint y: 412, endPoint x: 700, endPoint y: 419, distance: 43.8
click at [681, 422] on div "No" at bounding box center [771, 429] width 251 height 15
click at [895, 197] on icon "button" at bounding box center [900, 188] width 11 height 18
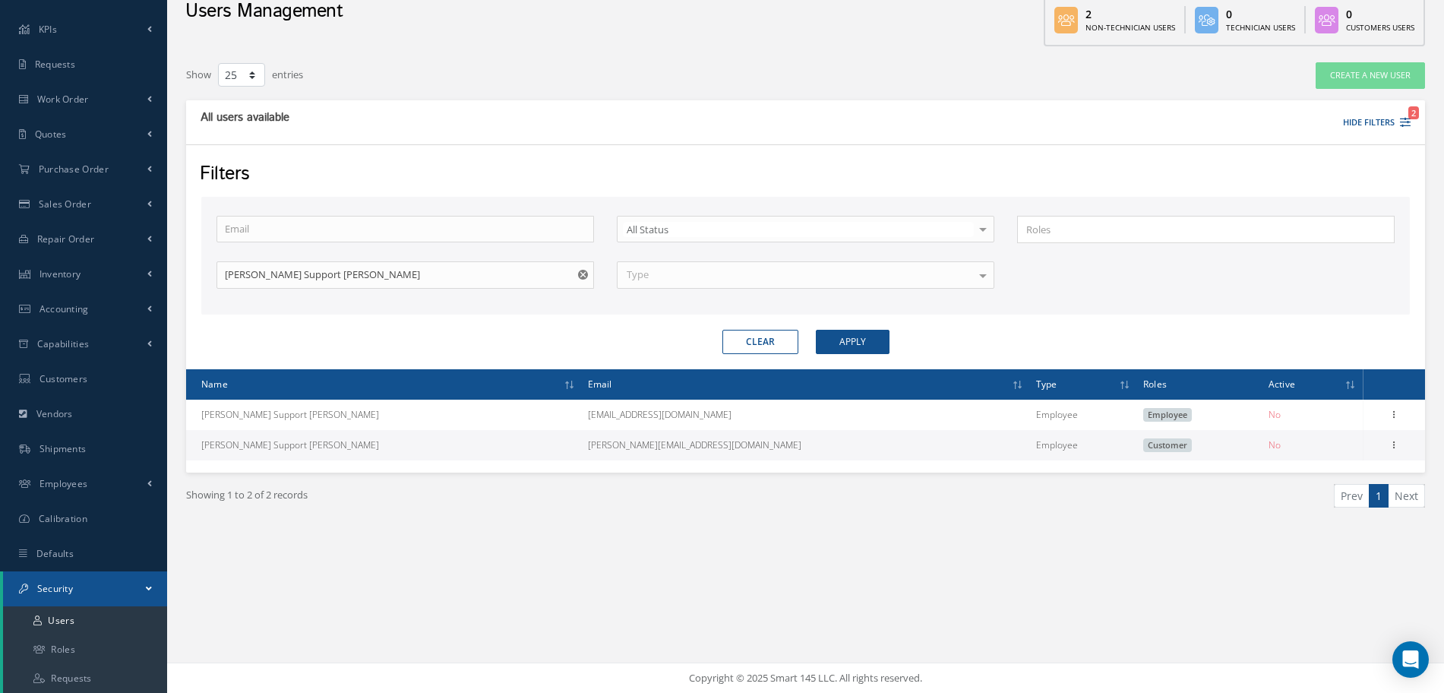
scroll to position [0, 0]
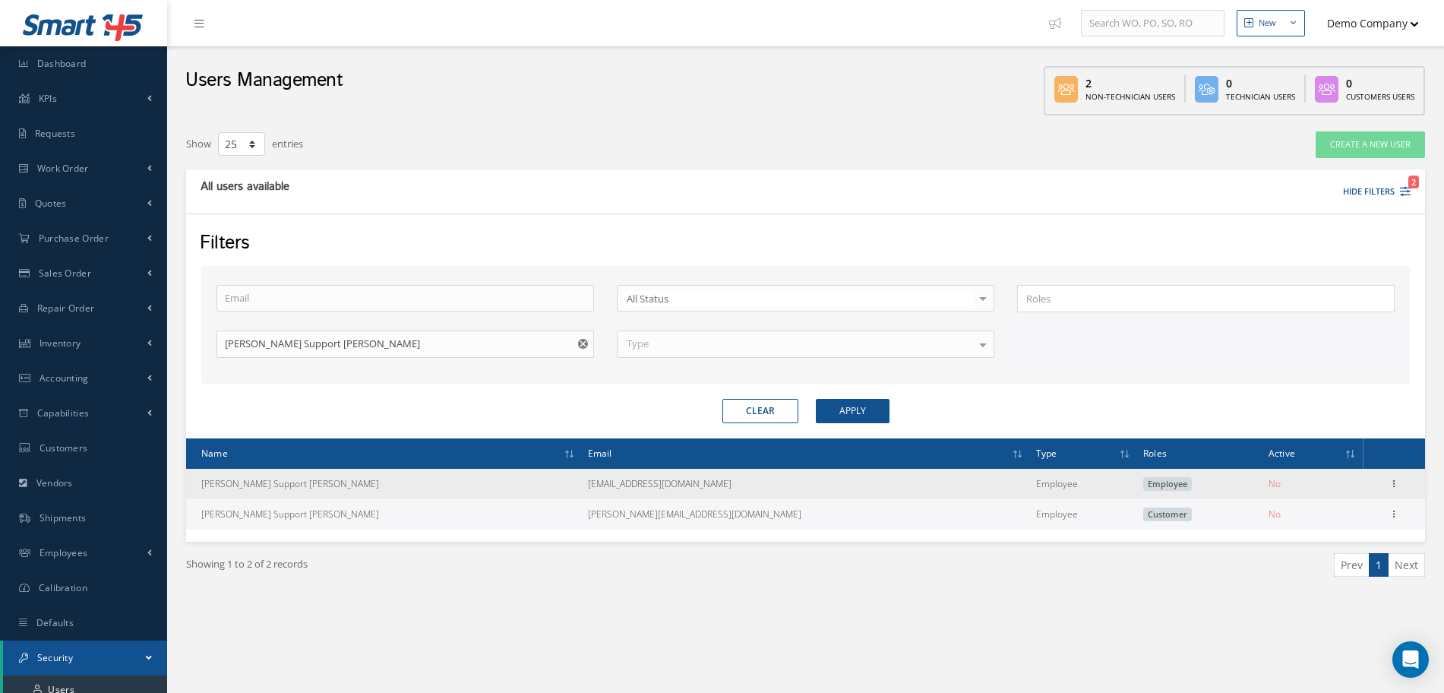
click at [1404, 483] on td "Edit" at bounding box center [1394, 484] width 62 height 30
click at [1400, 482] on icon at bounding box center [1393, 482] width 15 height 12
click at [1350, 484] on link "Edit" at bounding box center [1324, 494] width 120 height 20
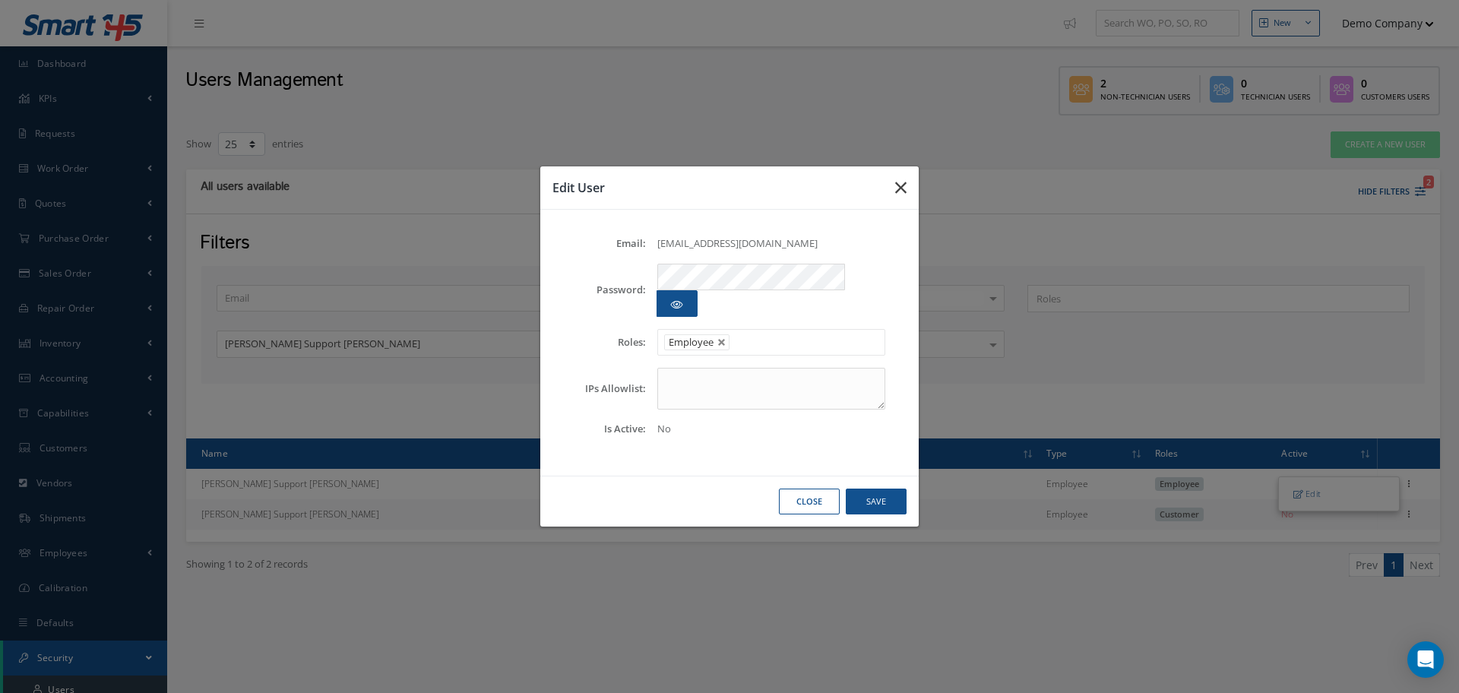
drag, startPoint x: 899, startPoint y: 214, endPoint x: 1072, endPoint y: 147, distance: 185.7
click at [899, 209] on button "button" at bounding box center [901, 187] width 36 height 43
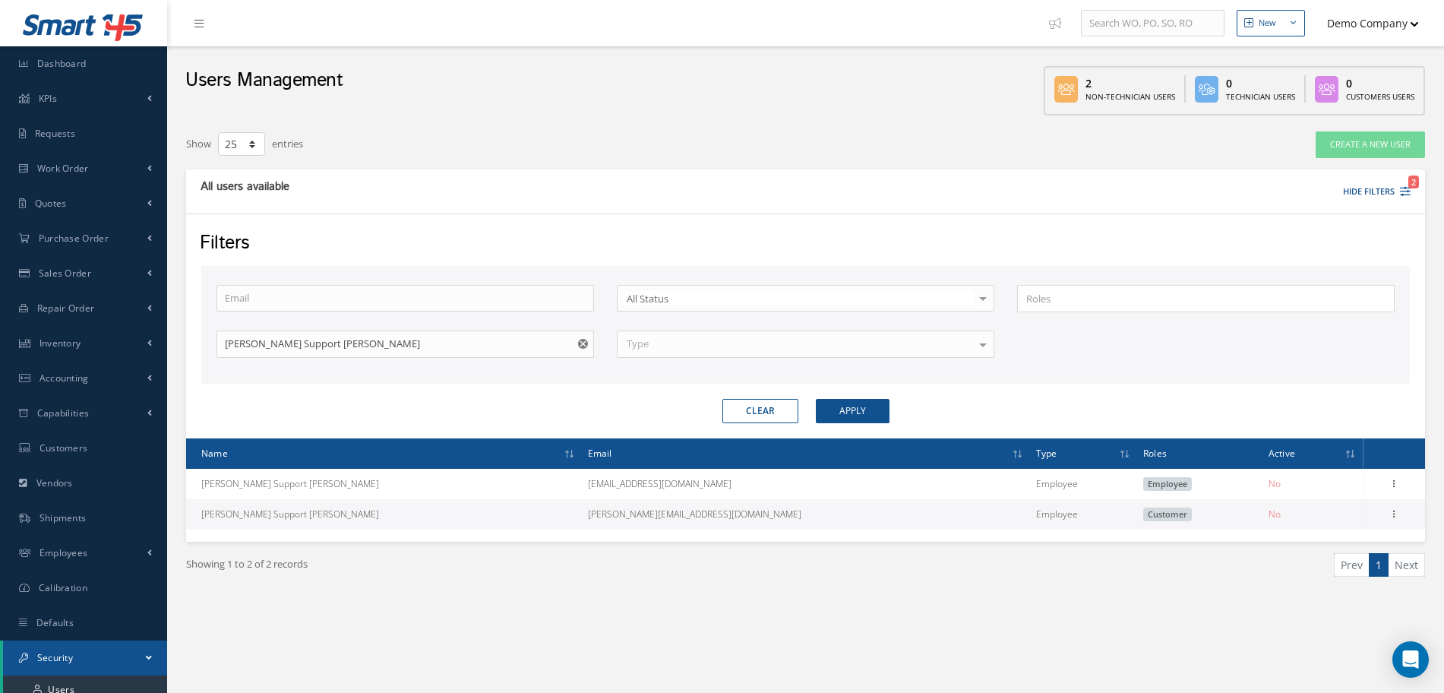
click at [1331, 37] on button "Demo Company" at bounding box center [1366, 23] width 106 height 30
click at [1342, 152] on link "Logout" at bounding box center [1358, 154] width 122 height 26
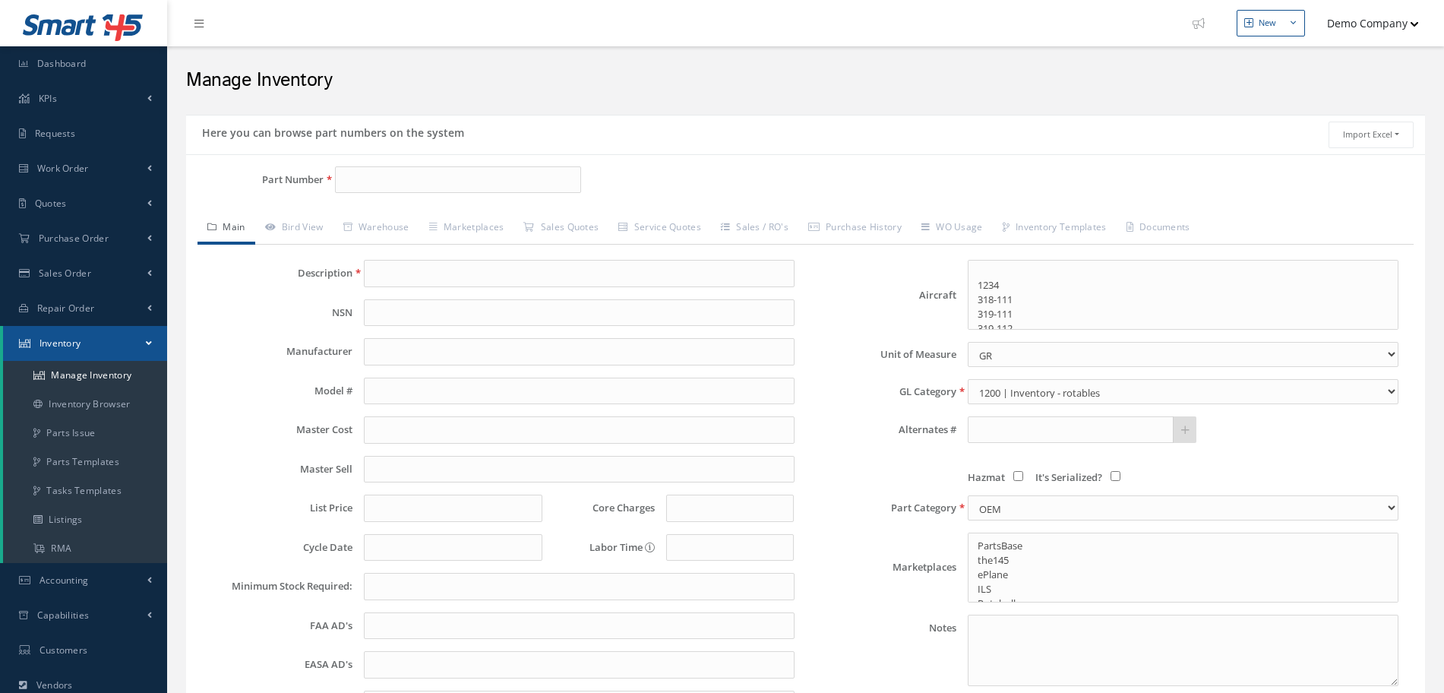
select select
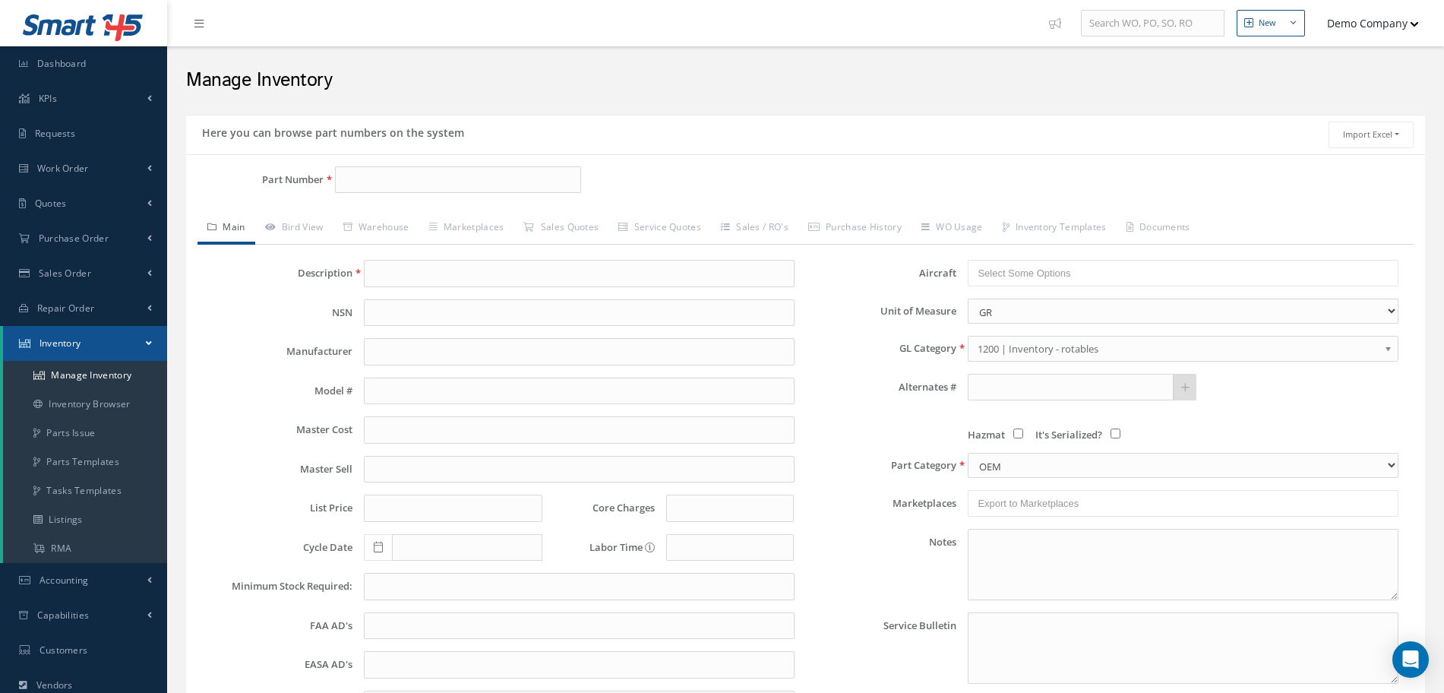
click at [423, 193] on div "Part Number" at bounding box center [392, 186] width 413 height 40
click at [425, 184] on input "Part Number" at bounding box center [457, 179] width 245 height 27
type input "test"
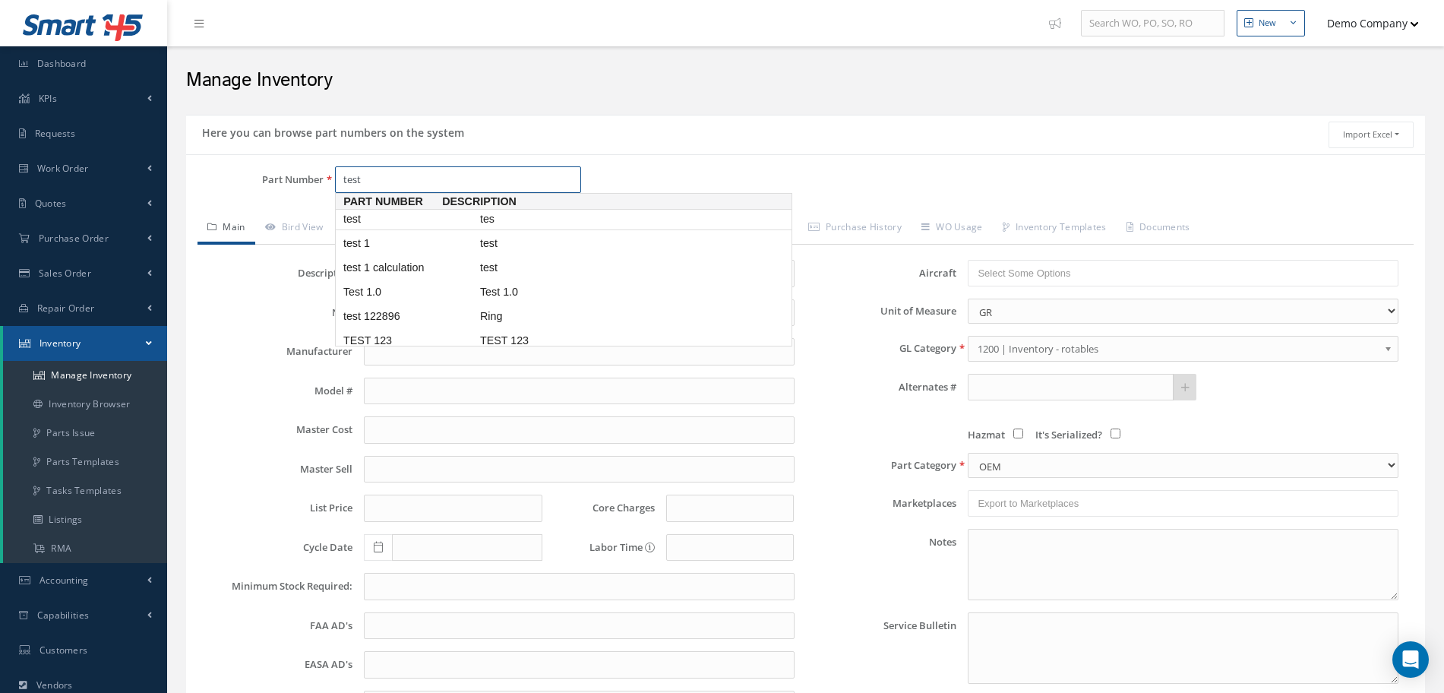
click at [375, 216] on span "test" at bounding box center [408, 219] width 137 height 16
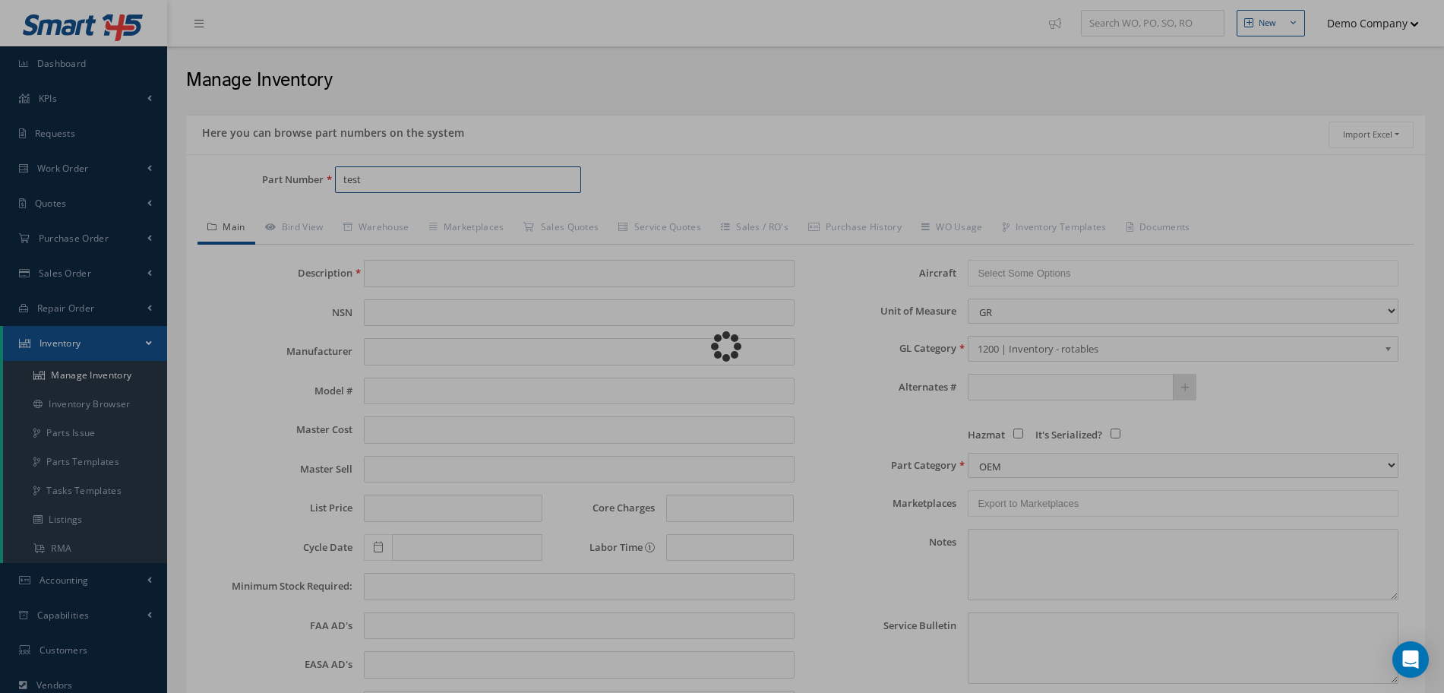
type input "tes"
type input "DYNAPOWER"
type input "0.00"
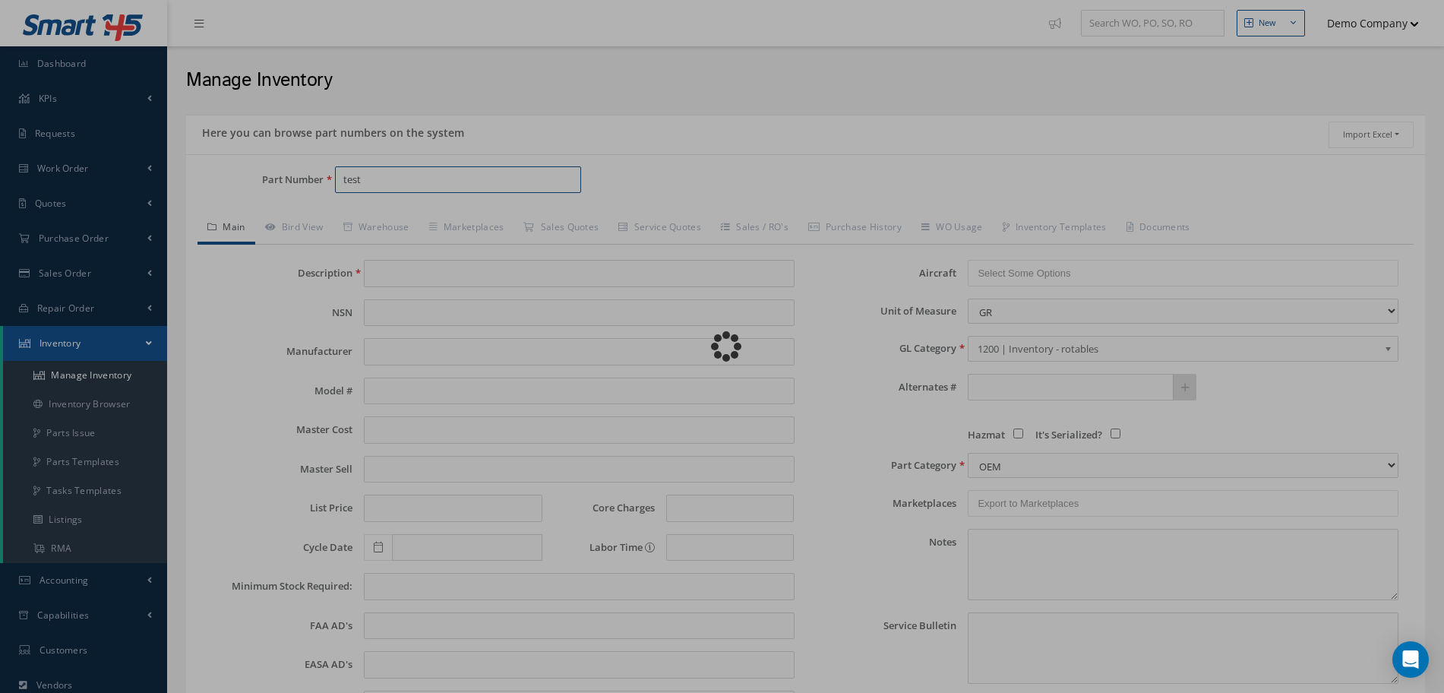
type input "0.00"
select select "1"
type textarea "Samples 123 -- Demo Company [DATE] 05:55PM"
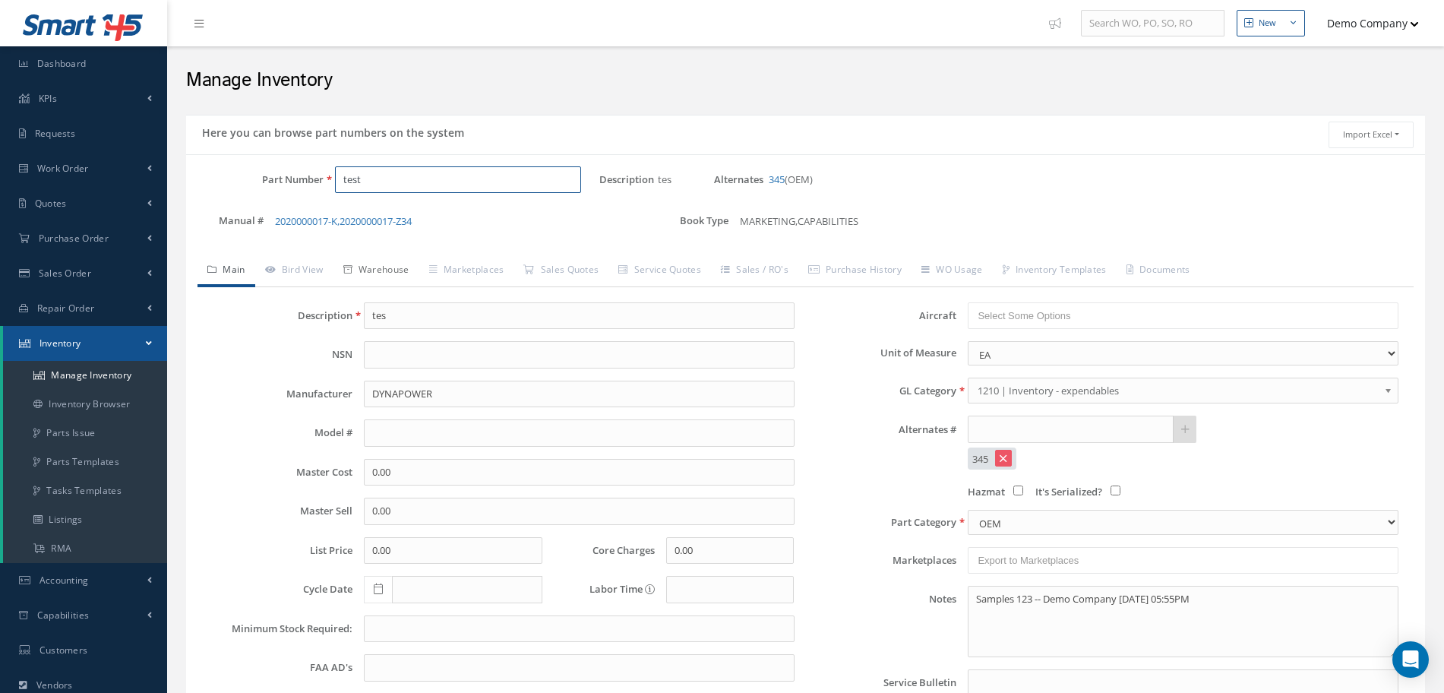
type input "test"
click at [403, 275] on link "Warehouse" at bounding box center [376, 271] width 86 height 32
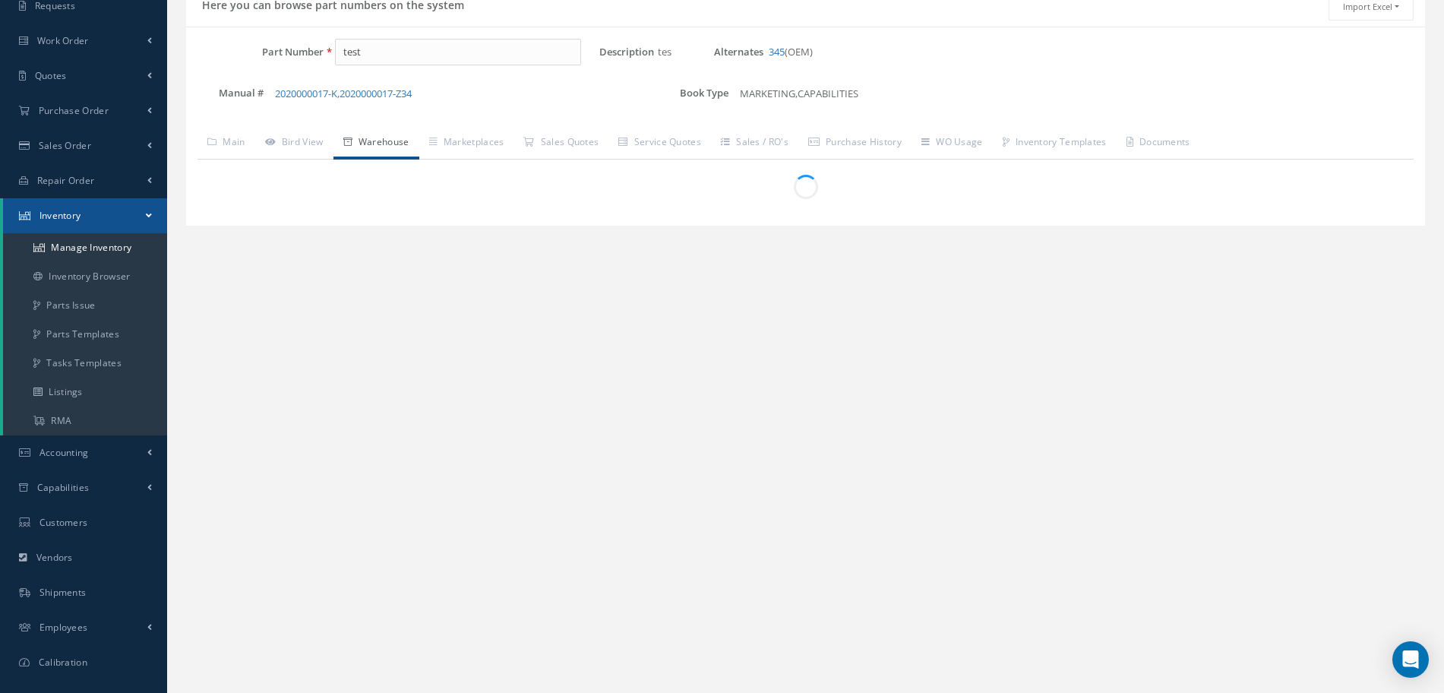
scroll to position [185, 0]
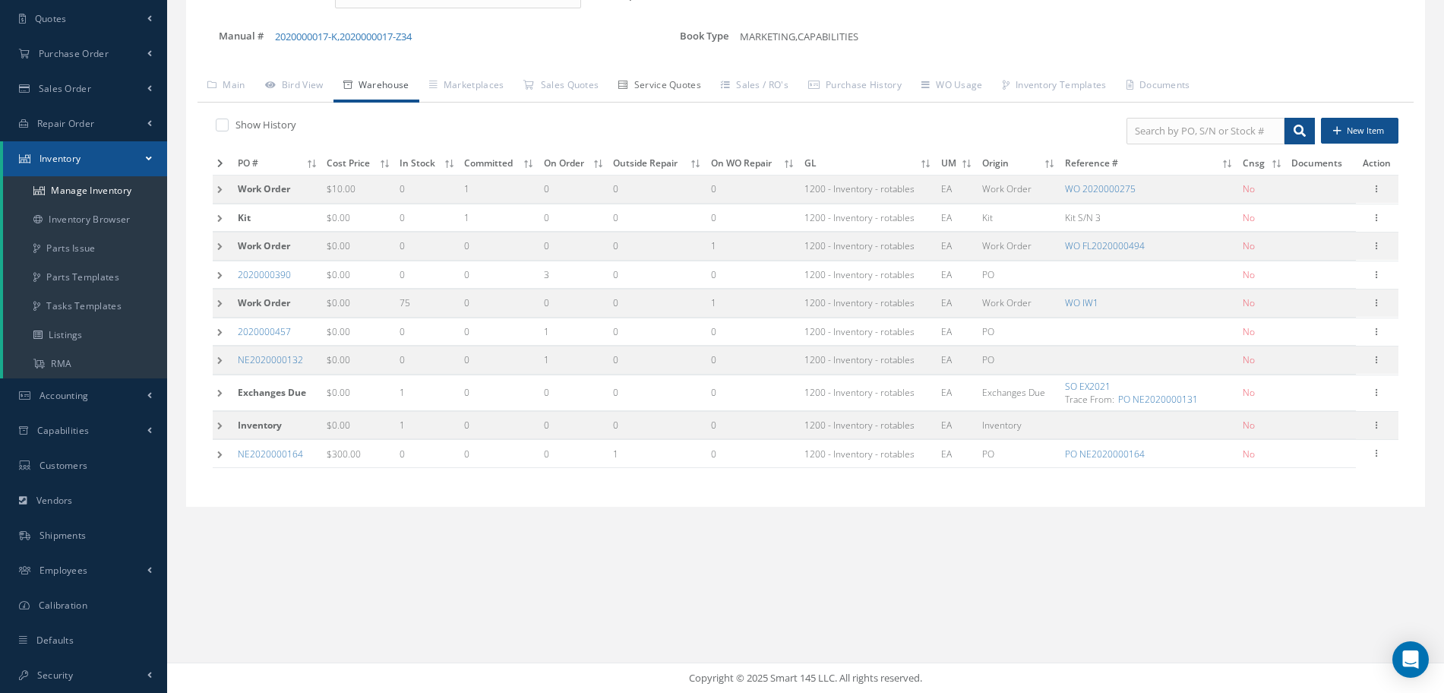
click at [685, 88] on link "Service Quotes" at bounding box center [659, 87] width 103 height 32
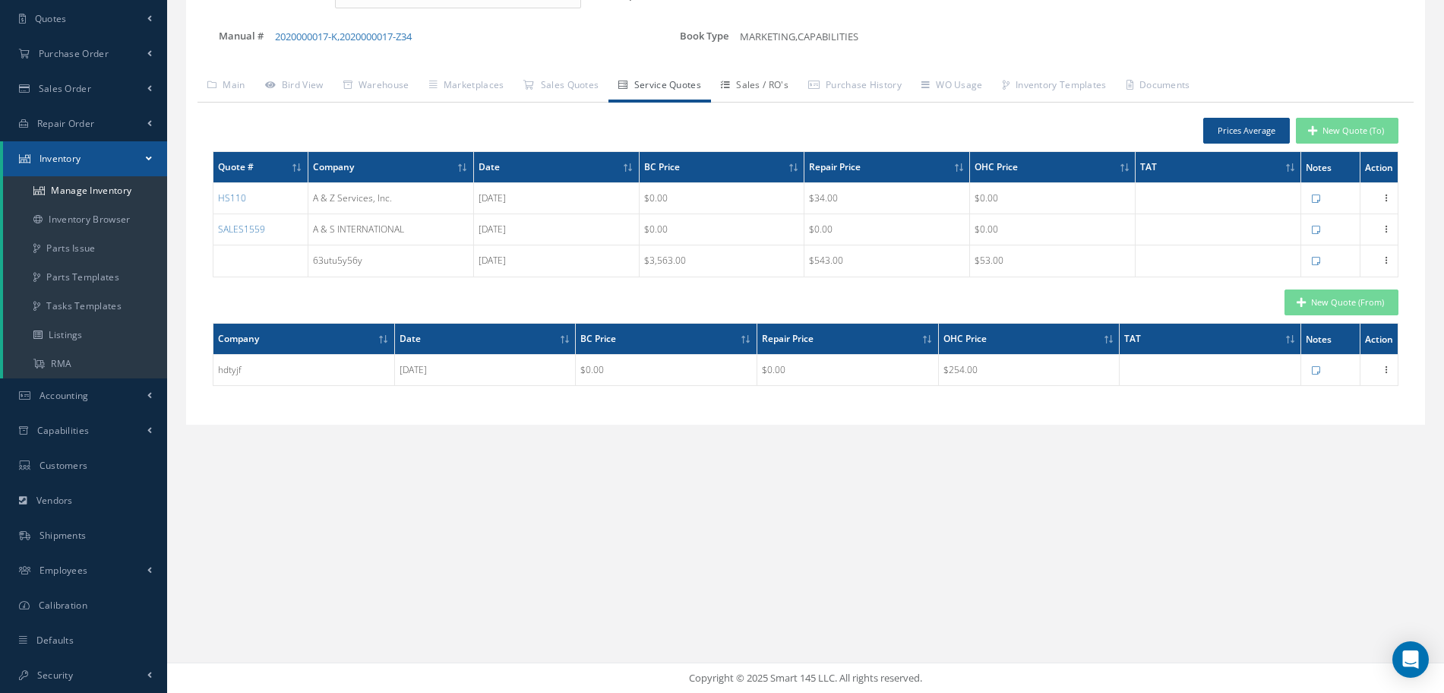
click at [772, 81] on link "Sales / RO's" at bounding box center [754, 87] width 87 height 32
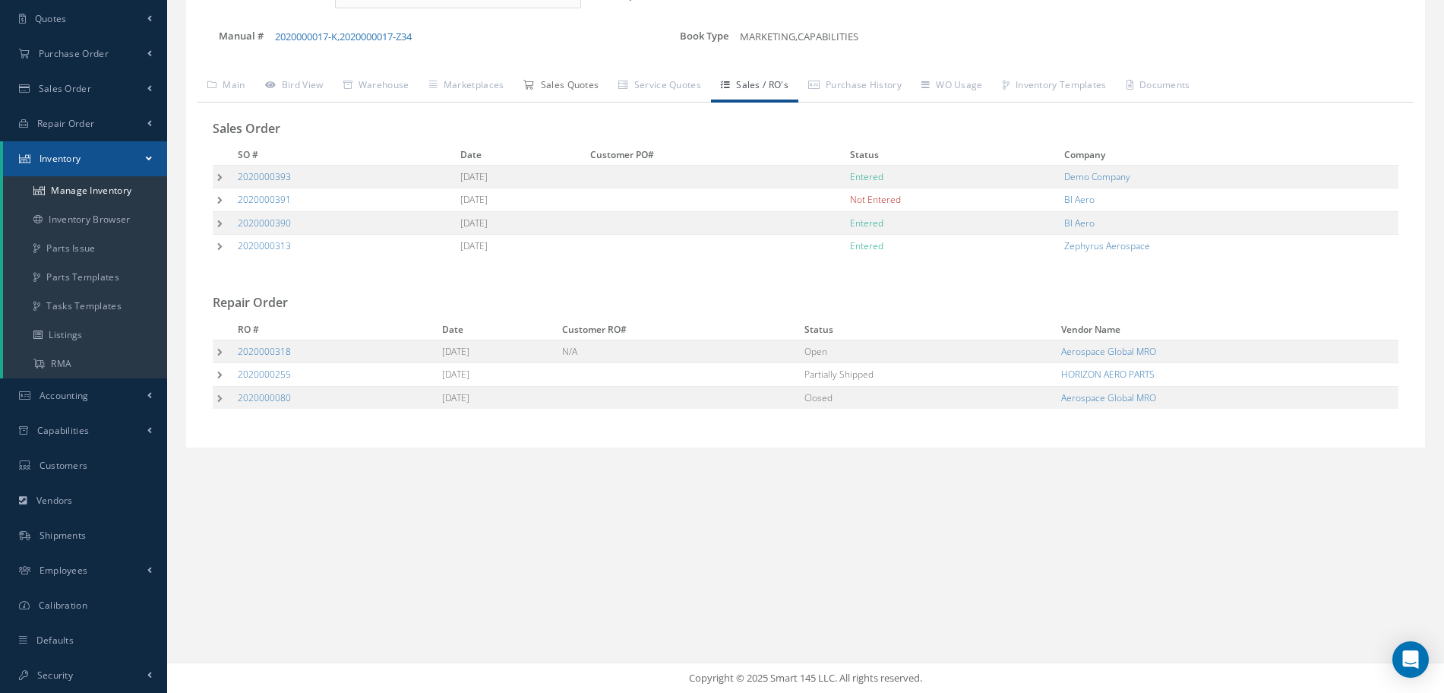
click at [560, 84] on link "Sales Quotes" at bounding box center [561, 87] width 95 height 32
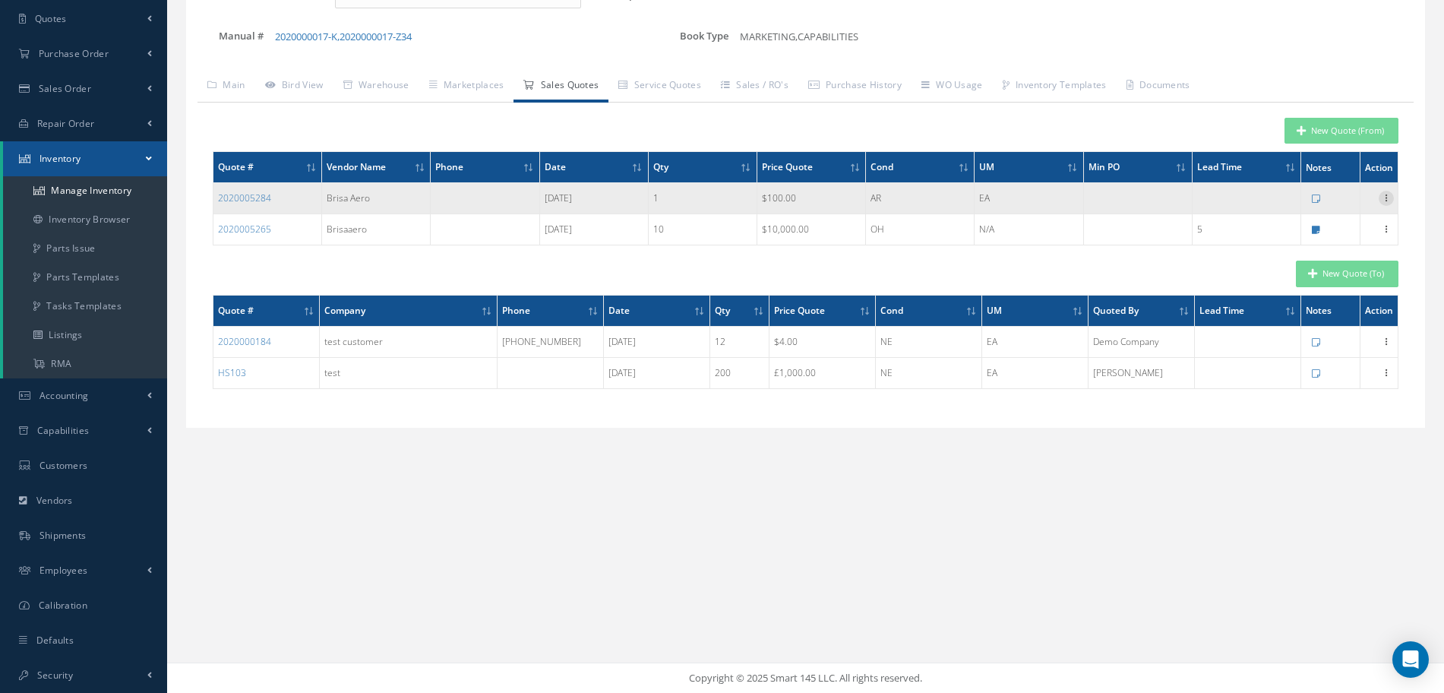
click at [1386, 202] on icon at bounding box center [1386, 197] width 15 height 12
click at [1313, 206] on link "Edit" at bounding box center [1316, 208] width 120 height 20
type input "Brisa Aero"
type input "[EMAIL_ADDRESS][DOMAIN_NAME]"
type input "tes"
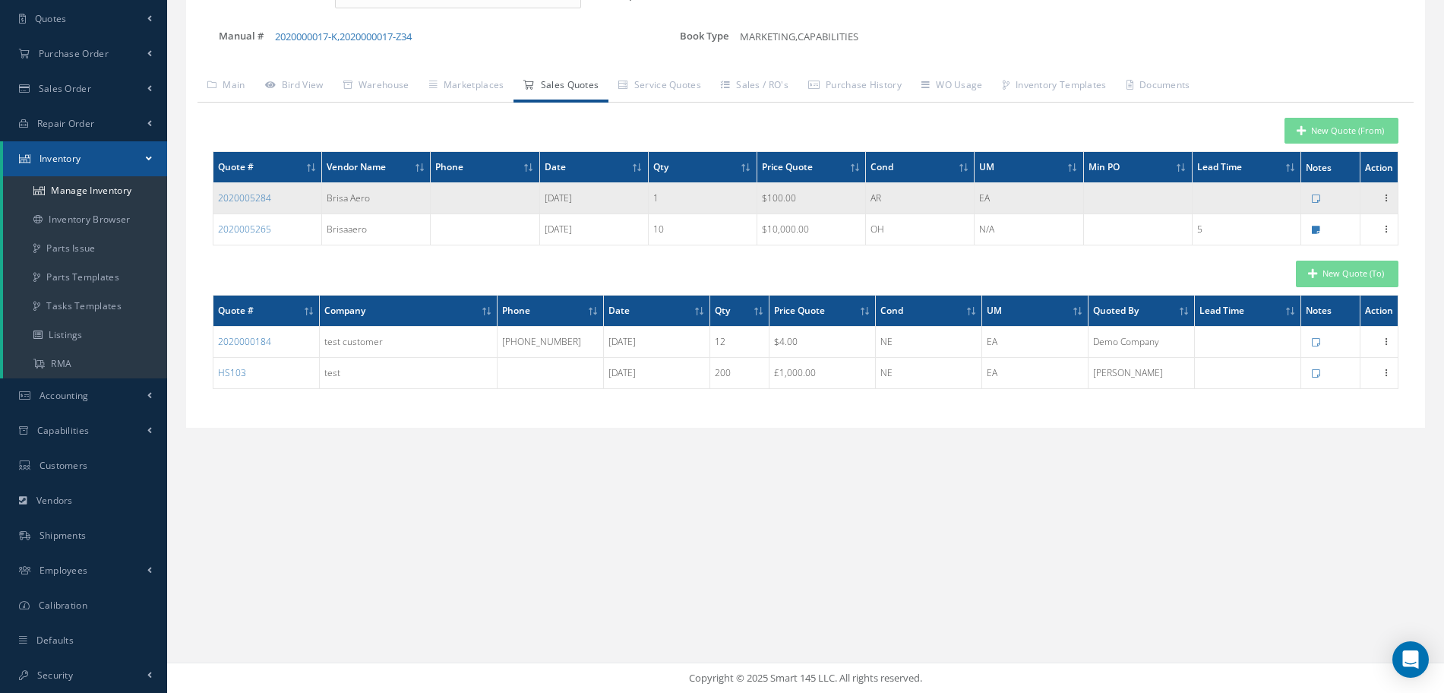
type input "1"
type input "[PERSON_NAME]"
type input "100.0000"
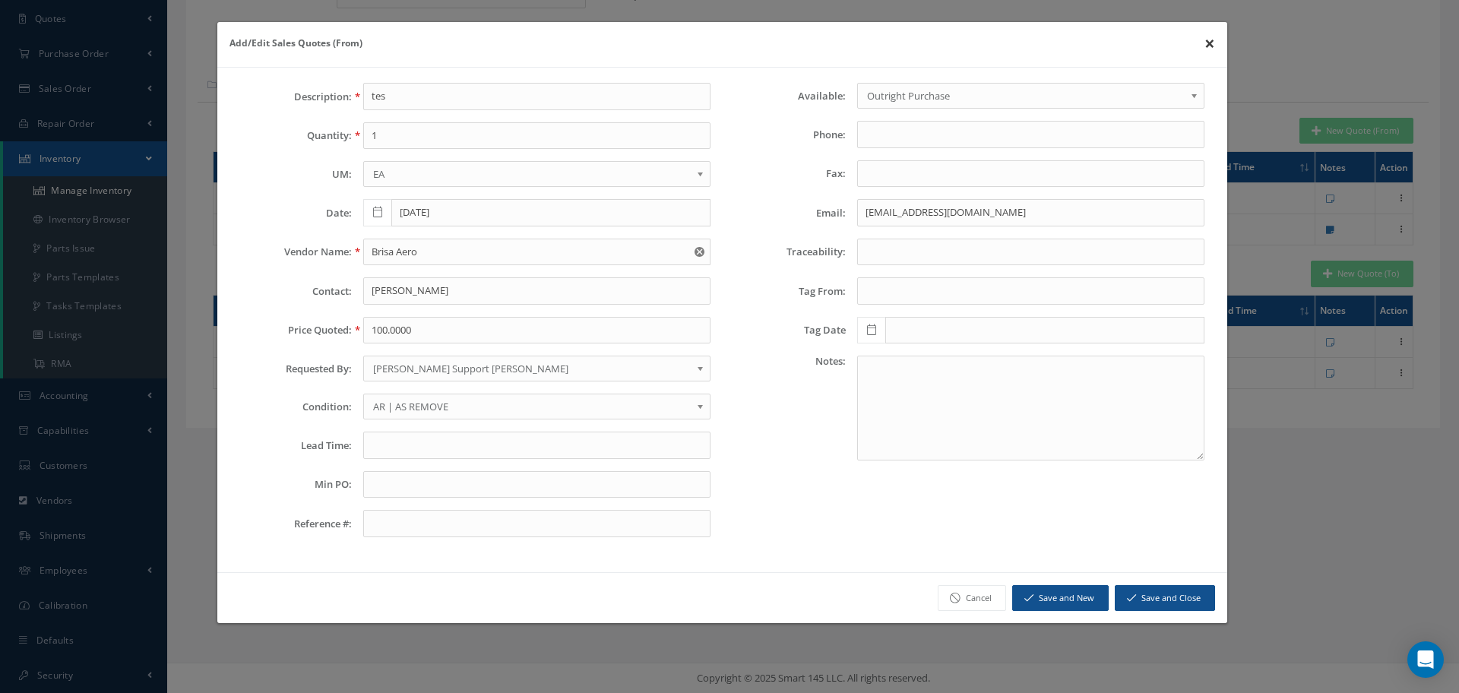
click at [1209, 41] on button "×" at bounding box center [1209, 43] width 35 height 43
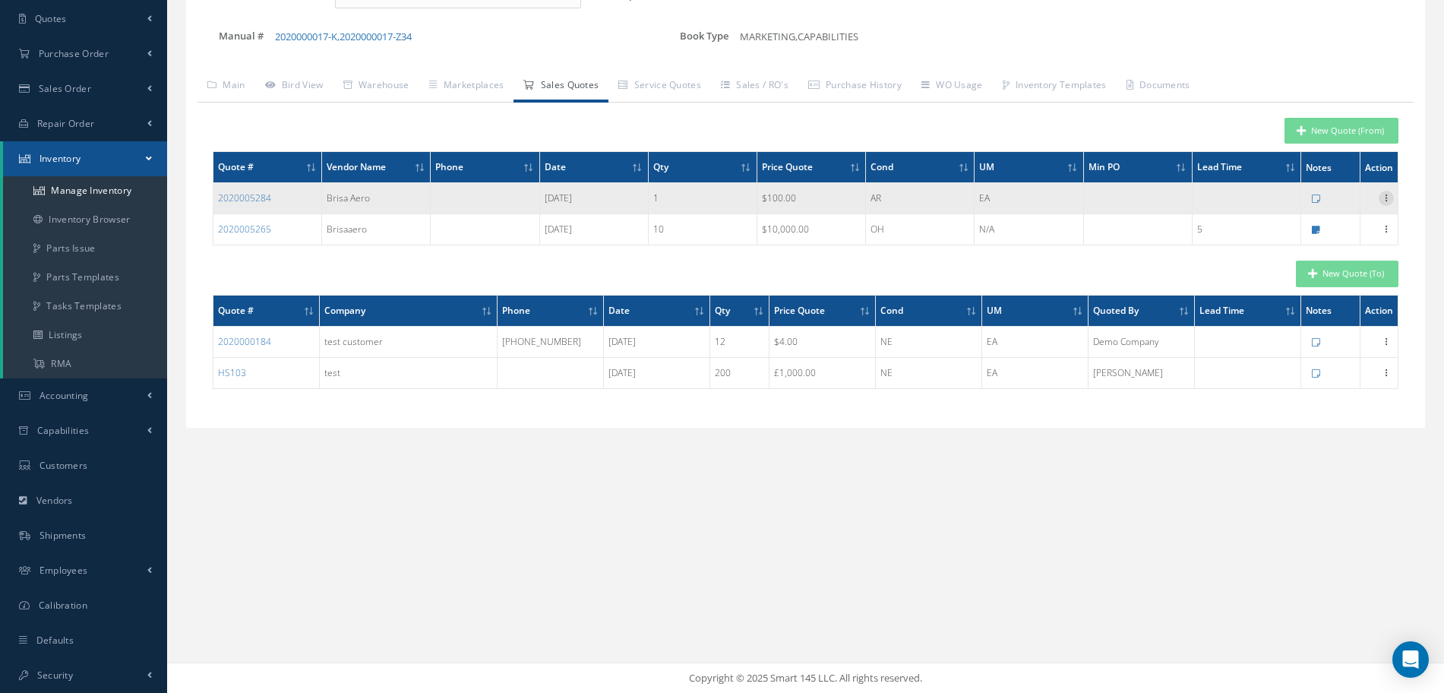
click at [1382, 201] on icon at bounding box center [1386, 197] width 15 height 12
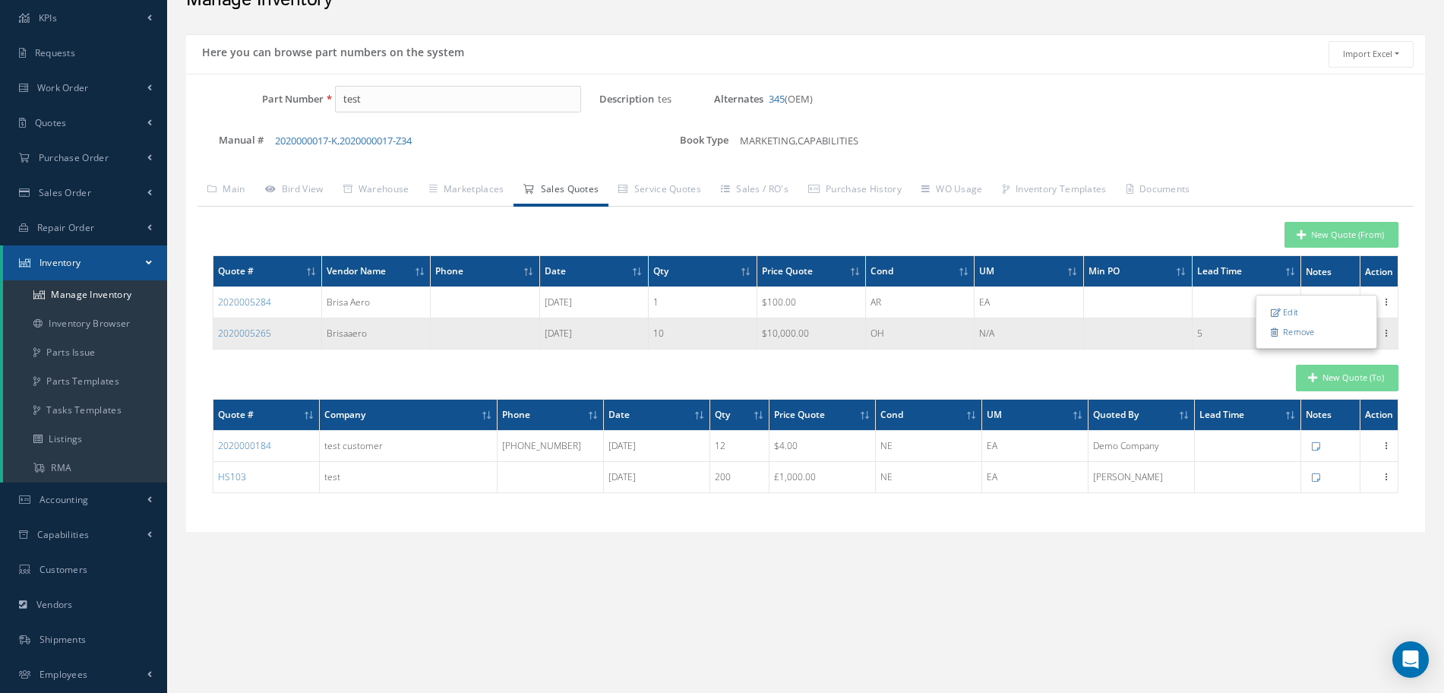
scroll to position [0, 0]
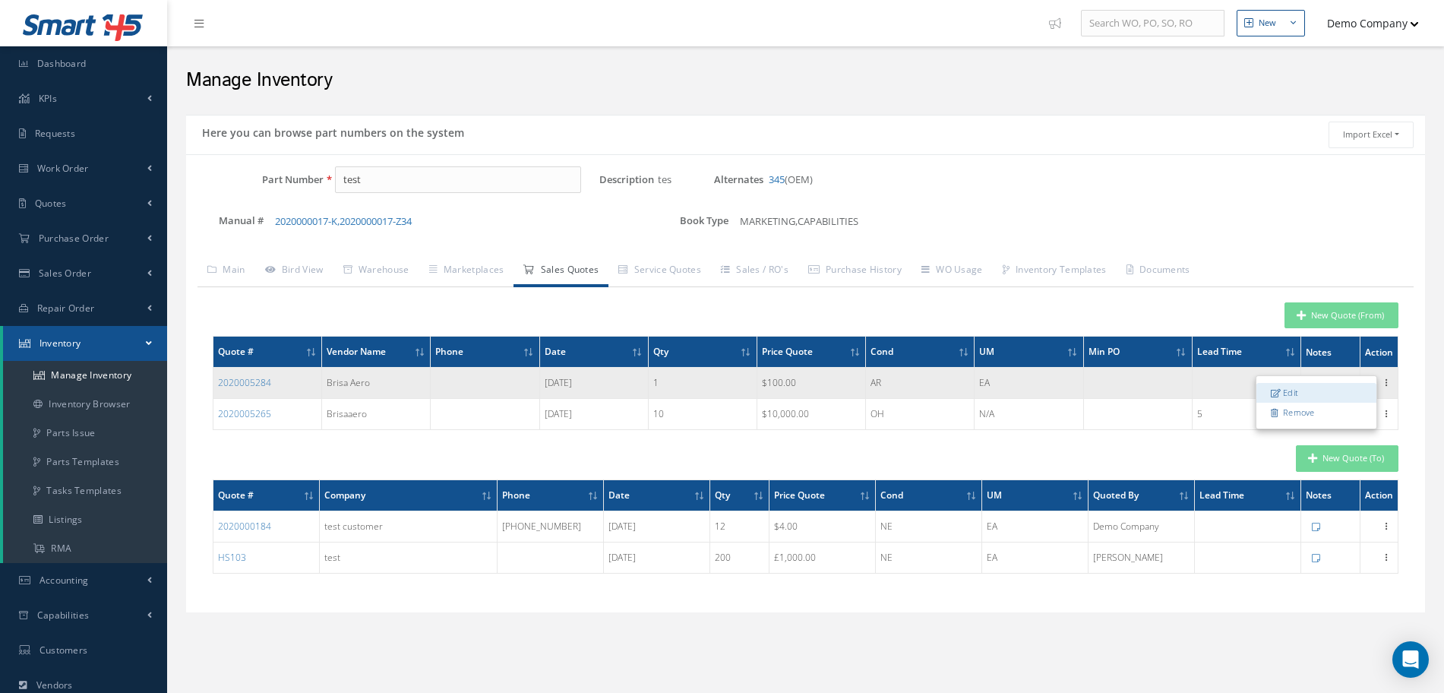
click at [1343, 392] on link "Edit" at bounding box center [1316, 393] width 120 height 20
click at [1386, 381] on icon at bounding box center [1386, 381] width 15 height 12
click at [1285, 394] on link "Edit" at bounding box center [1316, 393] width 120 height 20
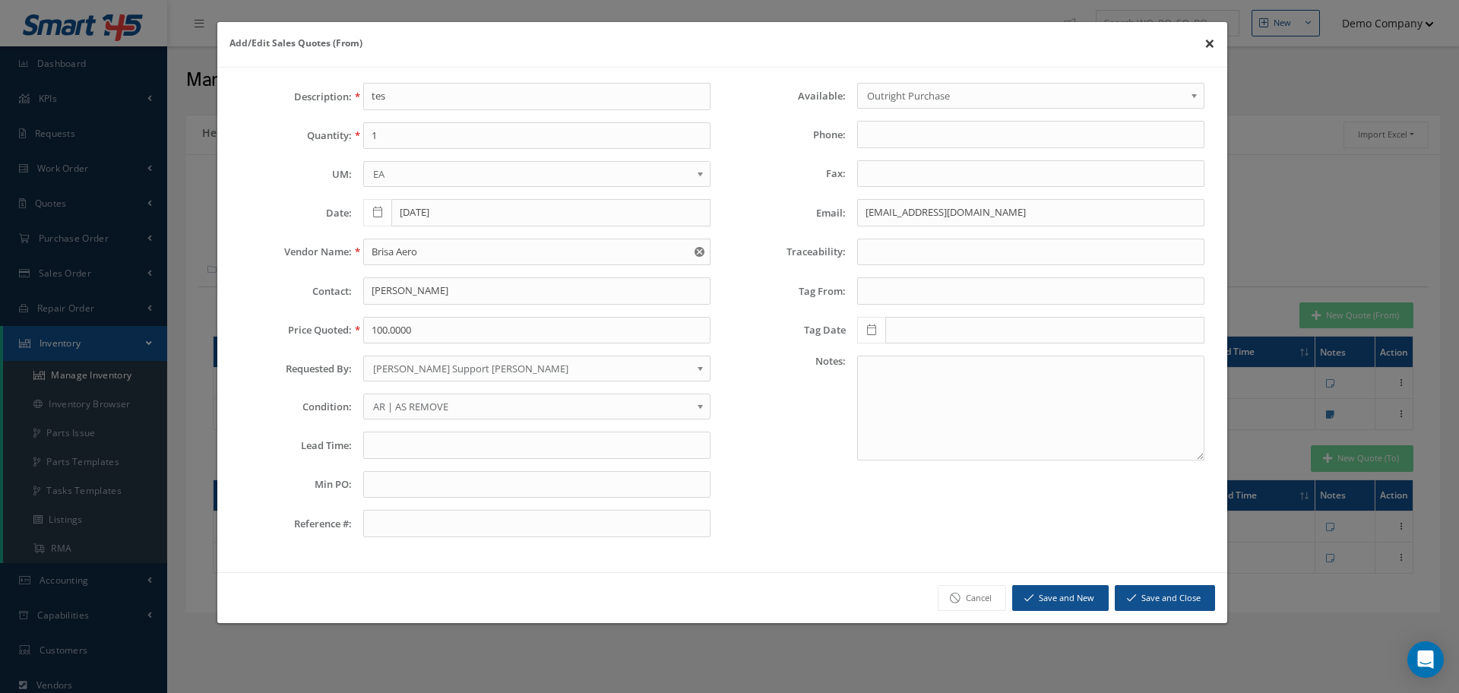
click at [1203, 46] on button "×" at bounding box center [1209, 43] width 35 height 43
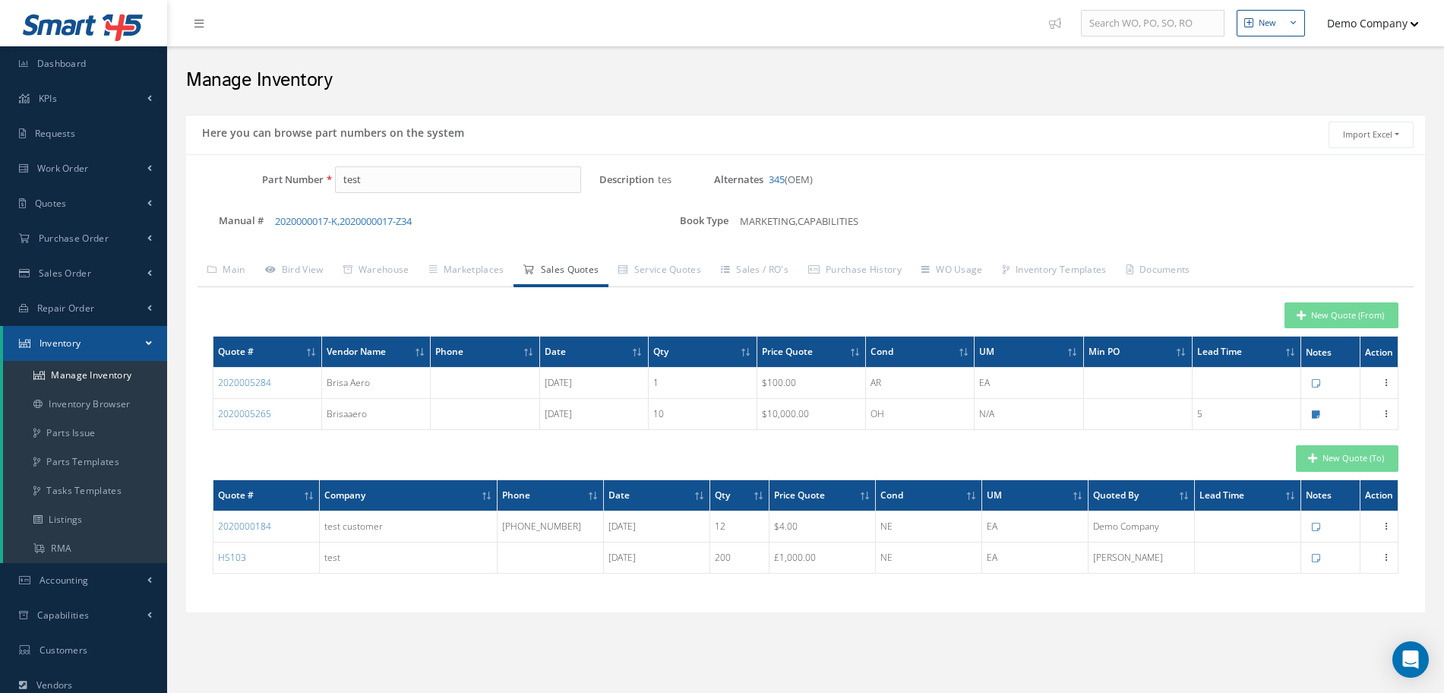
click at [574, 280] on link "Sales Quotes" at bounding box center [561, 271] width 95 height 32
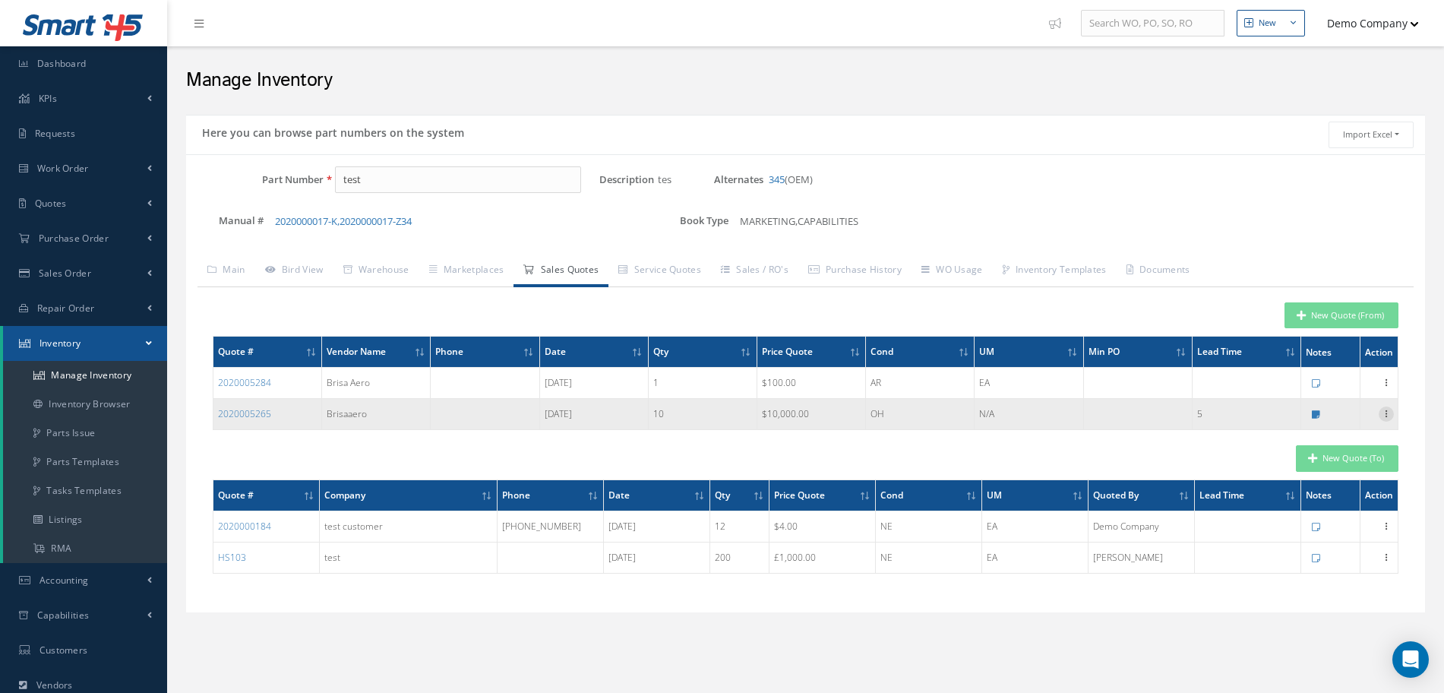
click at [1382, 412] on icon at bounding box center [1386, 412] width 15 height 12
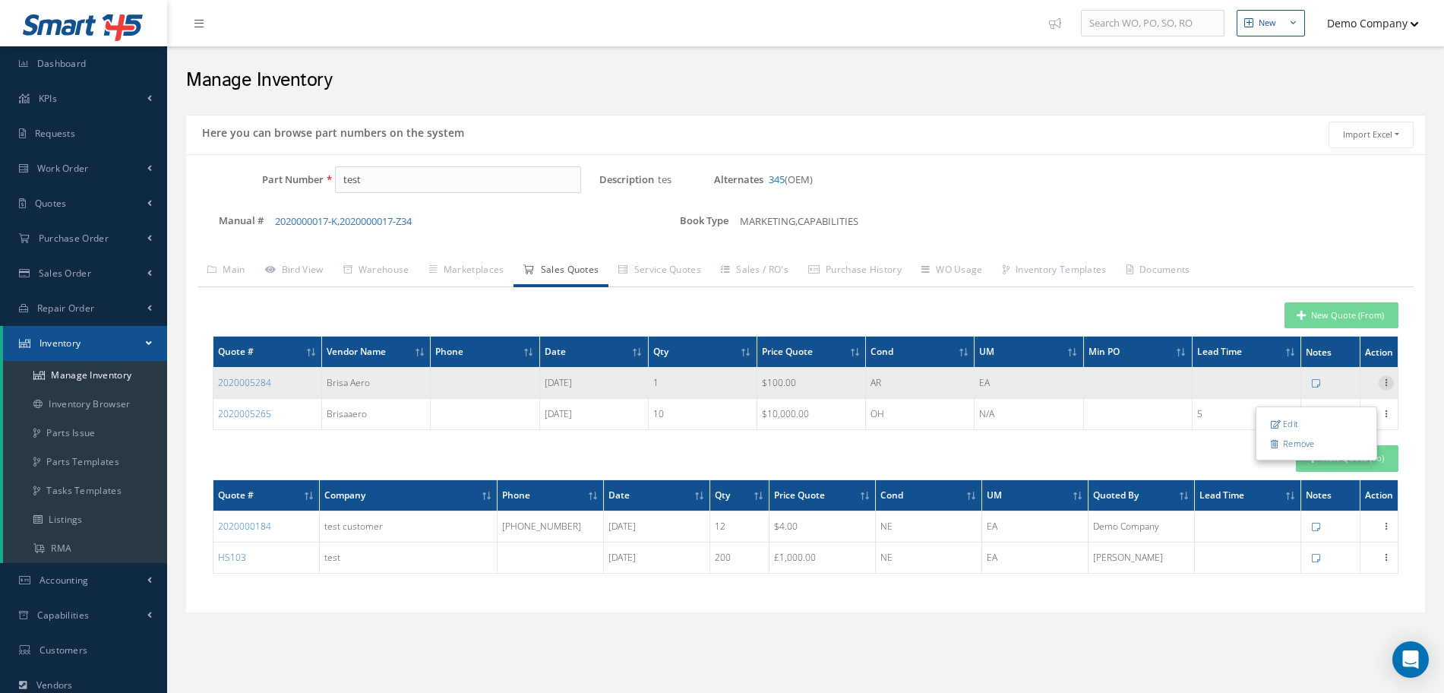
click at [1387, 387] on div at bounding box center [1386, 382] width 15 height 15
click at [1328, 394] on link "Edit" at bounding box center [1316, 393] width 120 height 20
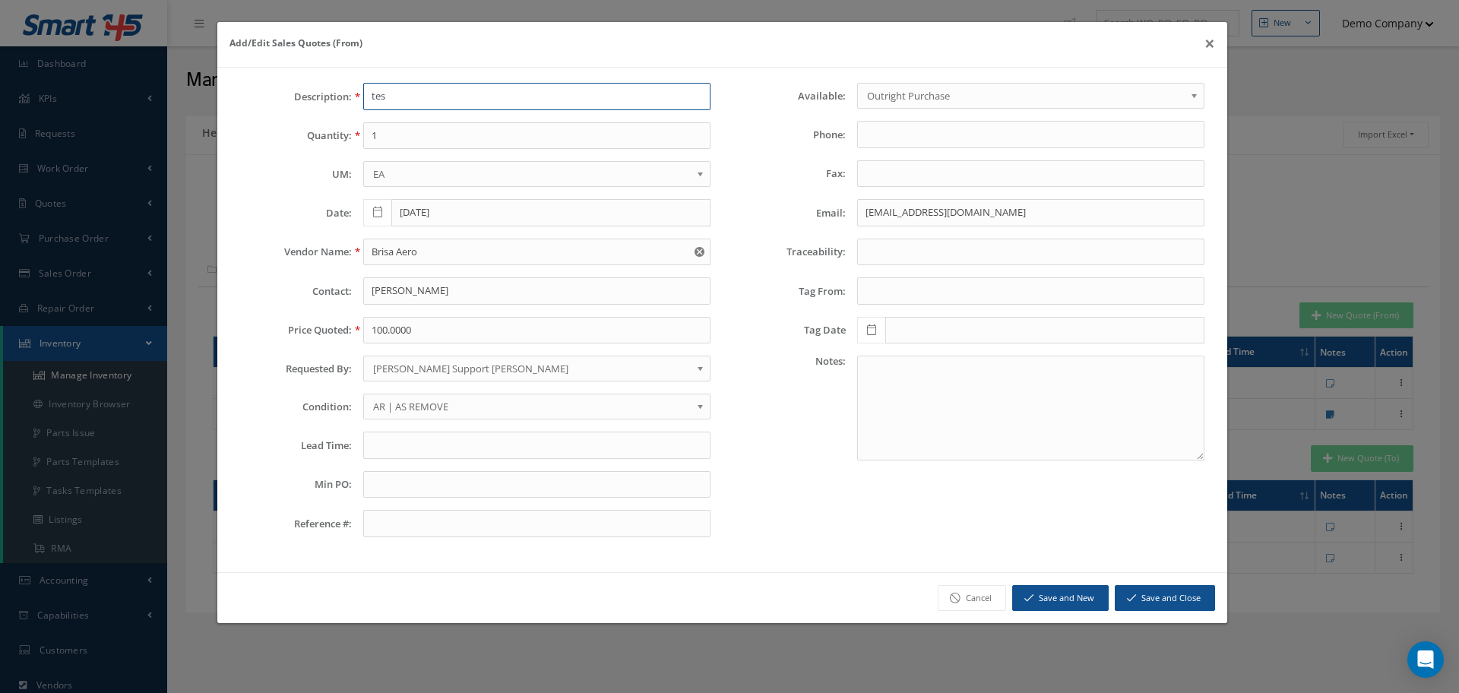
click at [398, 93] on input "tes" at bounding box center [536, 96] width 347 height 27
click at [1200, 49] on button "×" at bounding box center [1209, 43] width 35 height 43
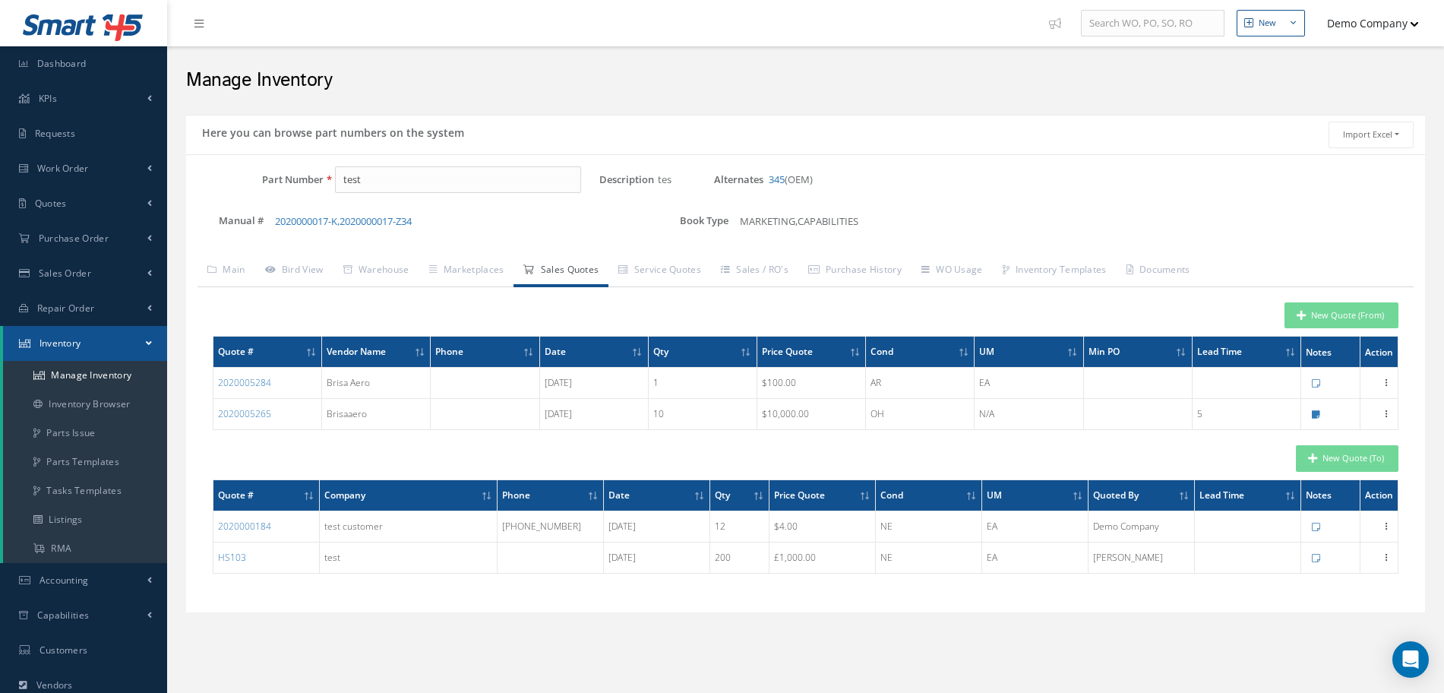
click at [561, 280] on link "Sales Quotes" at bounding box center [561, 271] width 95 height 32
drag, startPoint x: 390, startPoint y: 187, endPoint x: 276, endPoint y: 192, distance: 114.1
click at [276, 192] on div "Part Number test" at bounding box center [392, 179] width 413 height 27
